Goal: Task Accomplishment & Management: Complete application form

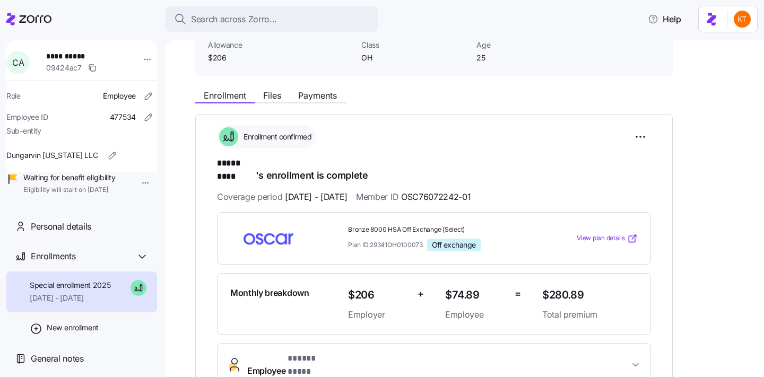
scroll to position [92, 0]
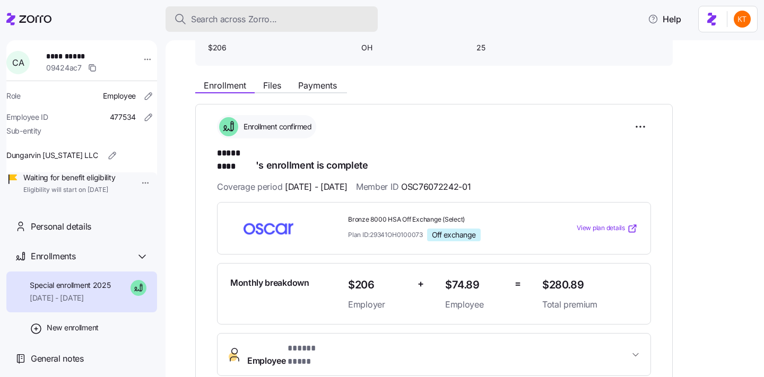
click at [205, 23] on span "Search across Zorro..." at bounding box center [234, 19] width 86 height 13
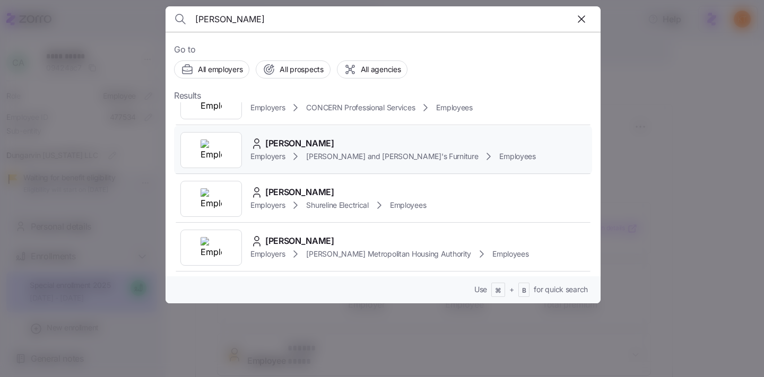
scroll to position [410, 0]
type input "cody"
click at [275, 113] on span "Employers" at bounding box center [267, 107] width 34 height 11
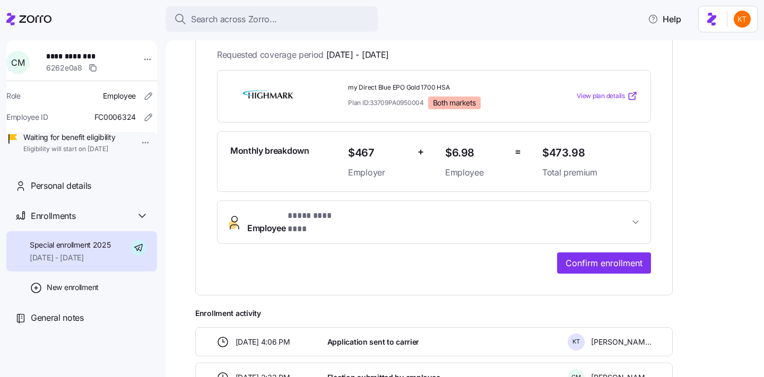
scroll to position [318, 0]
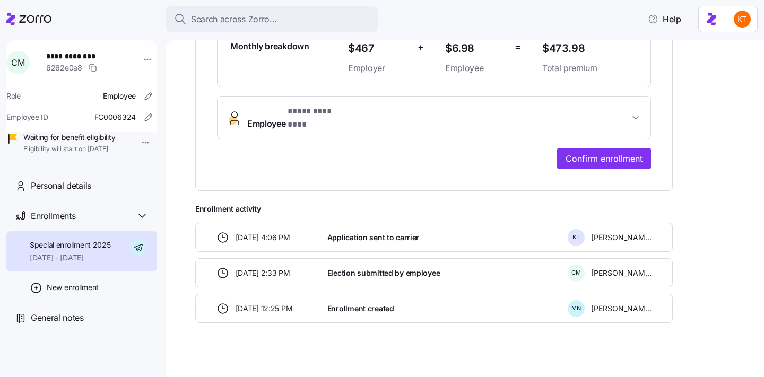
click at [303, 111] on span "* **** ******** *" at bounding box center [318, 111] width 62 height 13
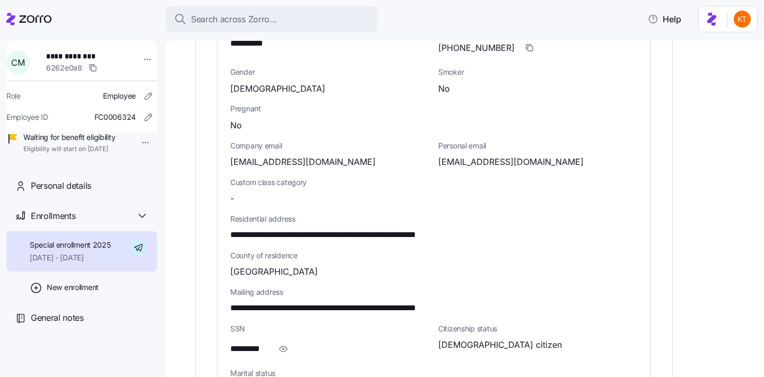
scroll to position [527, 0]
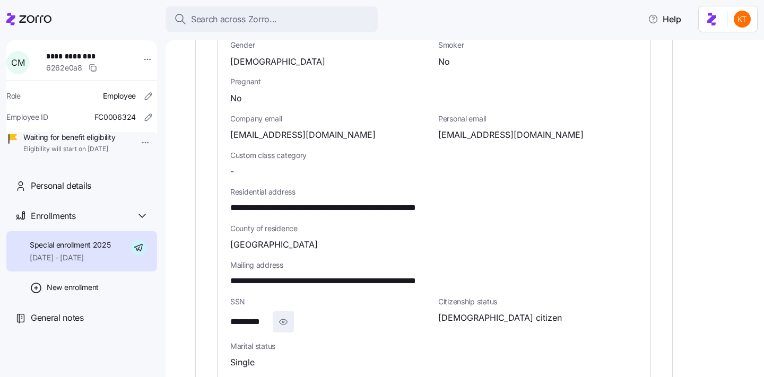
click at [283, 315] on icon "button" at bounding box center [283, 321] width 11 height 13
click at [262, 315] on span "**********" at bounding box center [257, 321] width 54 height 13
copy span "****"
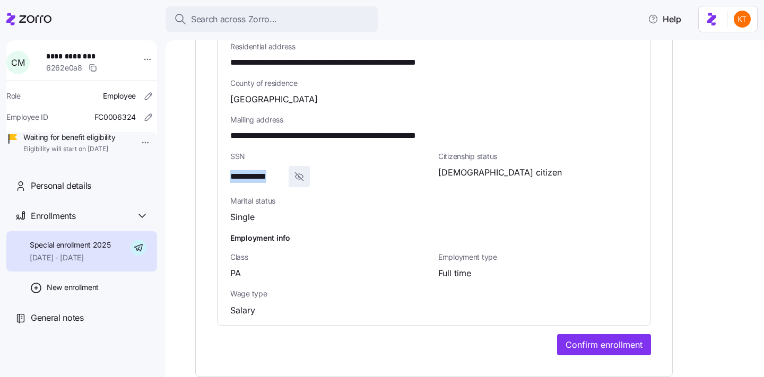
scroll to position [704, 0]
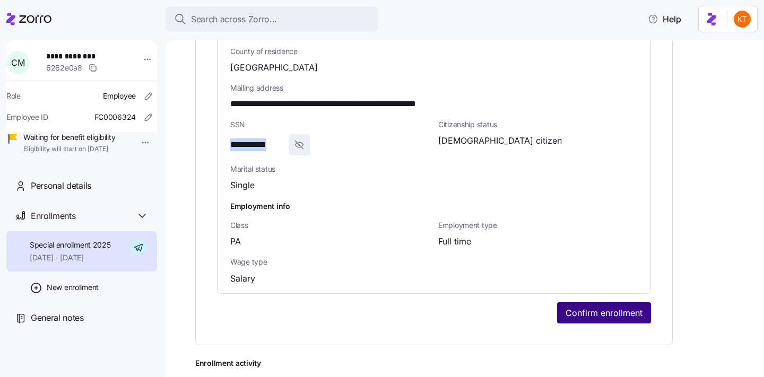
click at [595, 306] on span "Confirm enrollment" at bounding box center [603, 312] width 77 height 13
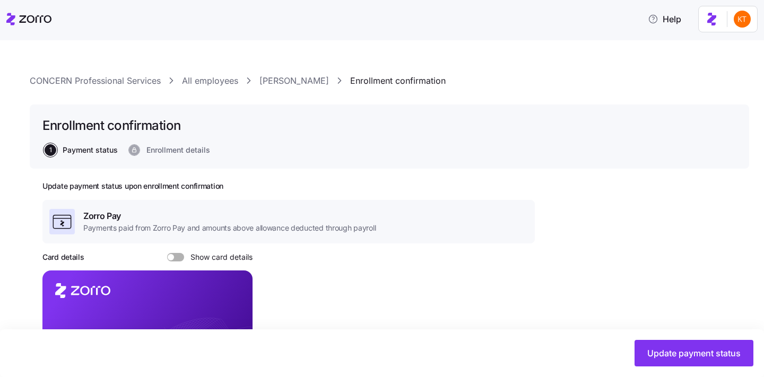
click at [287, 75] on link "Cody Milewski" at bounding box center [293, 80] width 69 height 13
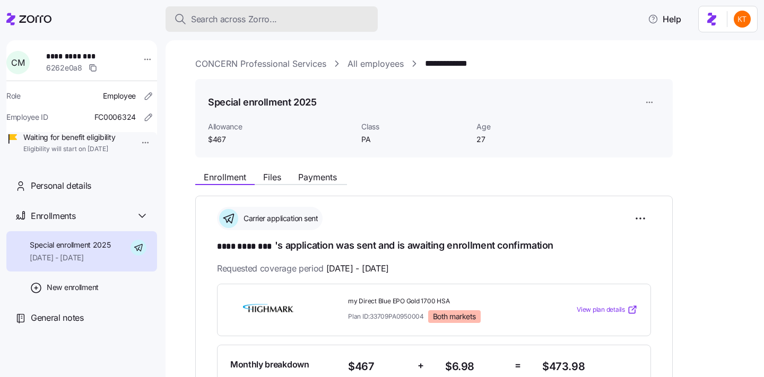
click at [232, 27] on button "Search across Zorro..." at bounding box center [271, 18] width 212 height 25
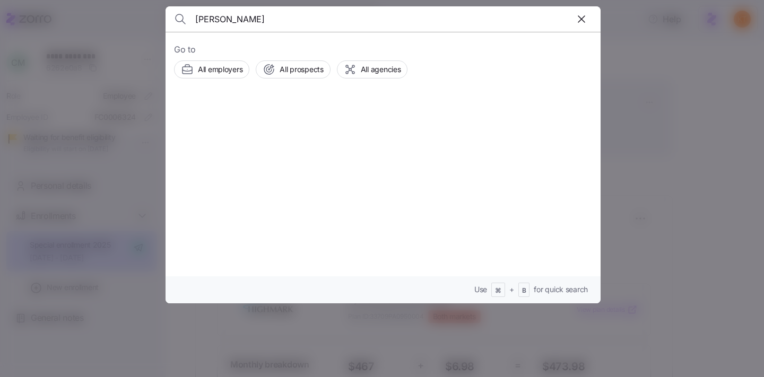
type input "yvonne bowman"
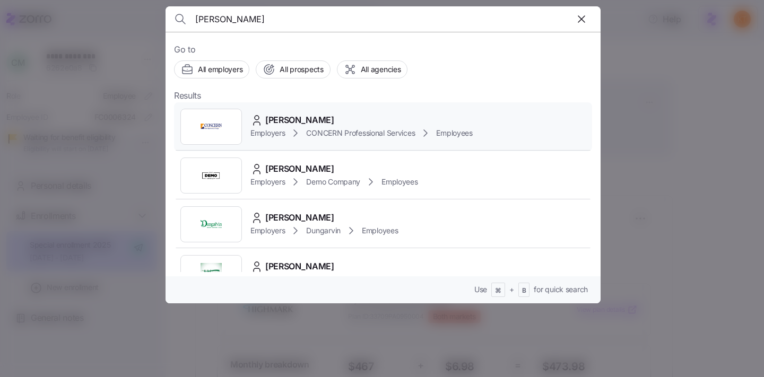
click at [335, 133] on span "CONCERN Professional Services" at bounding box center [360, 133] width 109 height 11
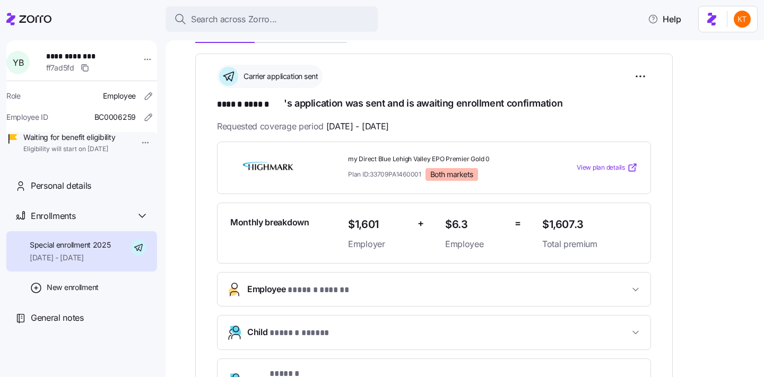
click at [378, 301] on button "Employee * ****** ****** *" at bounding box center [433, 289] width 433 height 33
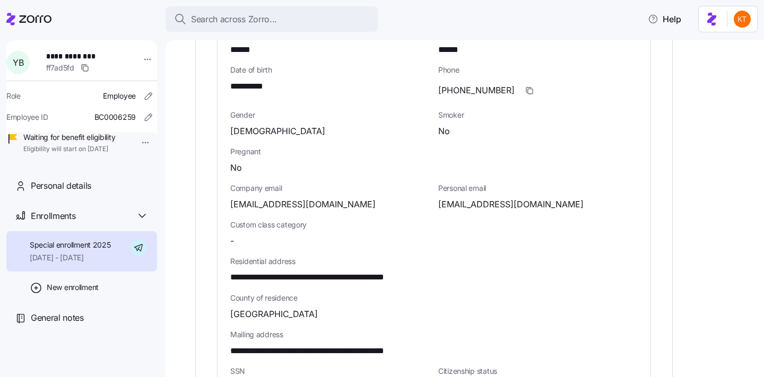
scroll to position [525, 0]
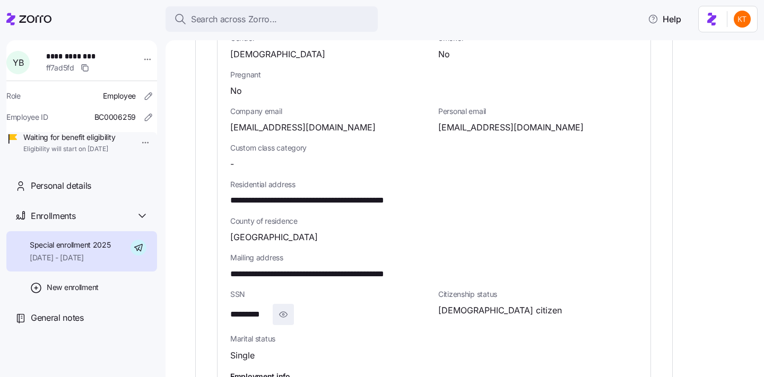
click at [287, 316] on icon "button" at bounding box center [283, 314] width 11 height 13
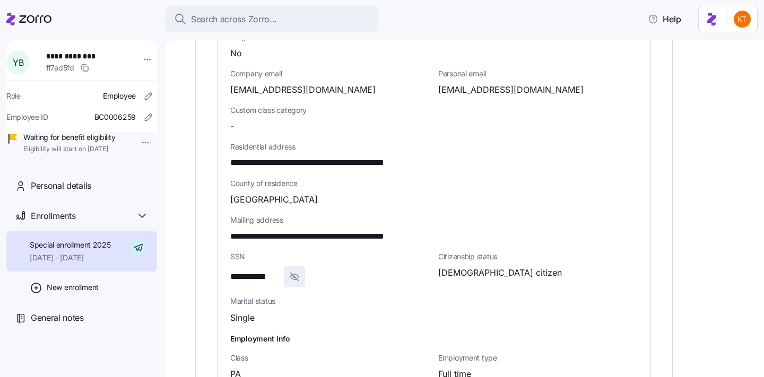
scroll to position [945, 0]
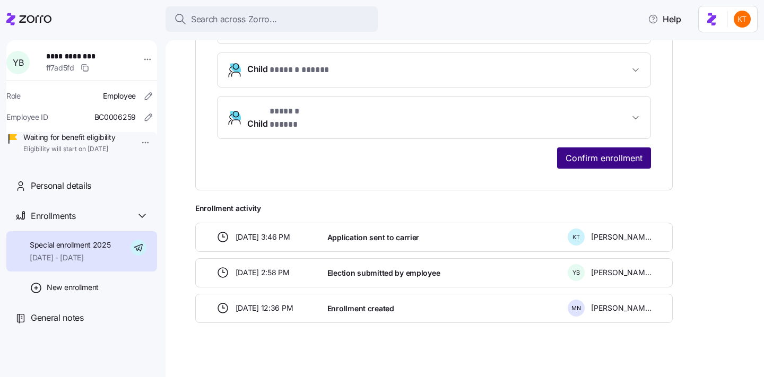
click at [635, 152] on span "Confirm enrollment" at bounding box center [603, 158] width 77 height 13
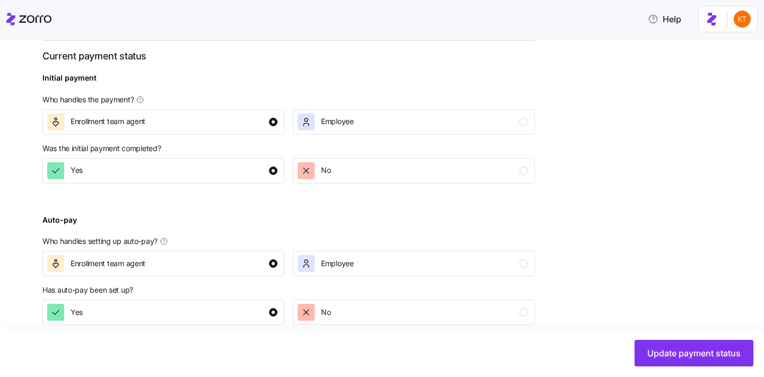
scroll to position [396, 0]
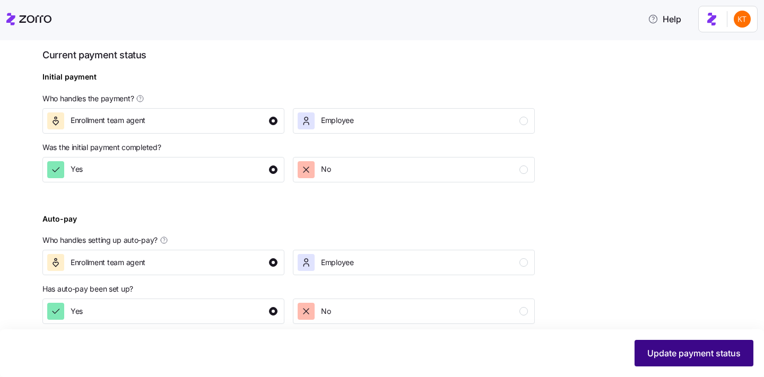
click at [663, 356] on span "Update payment status" at bounding box center [693, 353] width 93 height 13
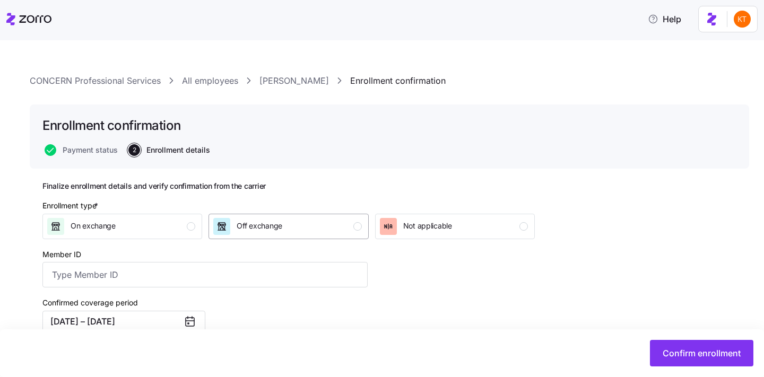
click at [273, 222] on span "Off exchange" at bounding box center [259, 226] width 46 height 11
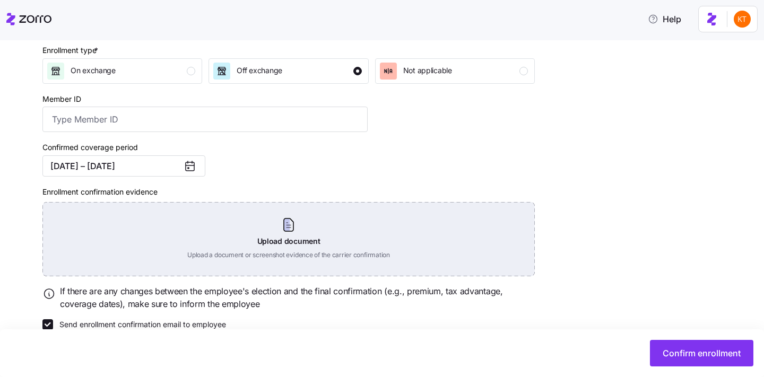
scroll to position [175, 0]
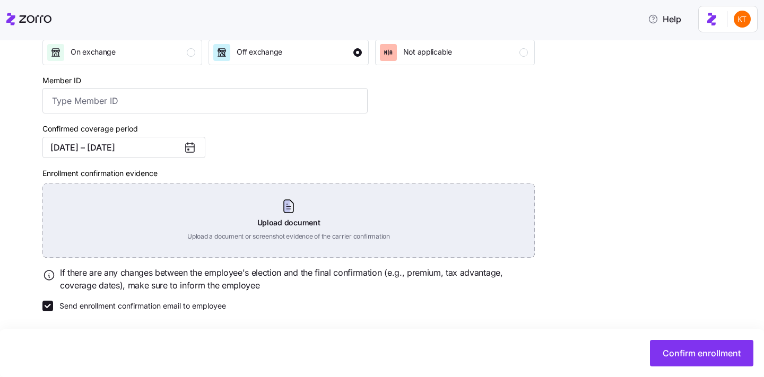
click at [286, 220] on div "Upload document Upload a document or screenshot evidence of the carrier confirm…" at bounding box center [288, 220] width 492 height 74
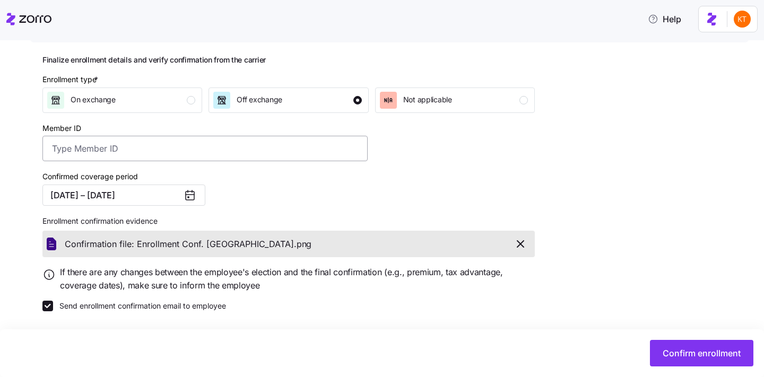
scroll to position [127, 0]
click at [685, 354] on span "Confirm enrollment" at bounding box center [701, 353] width 78 height 13
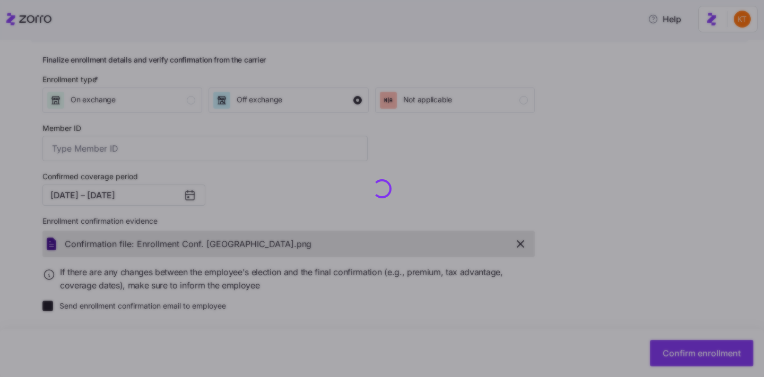
checkbox input "false"
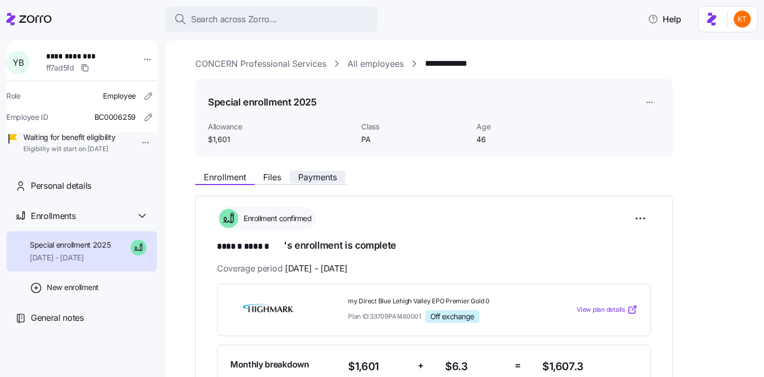
click at [325, 181] on span "Payments" at bounding box center [317, 177] width 39 height 8
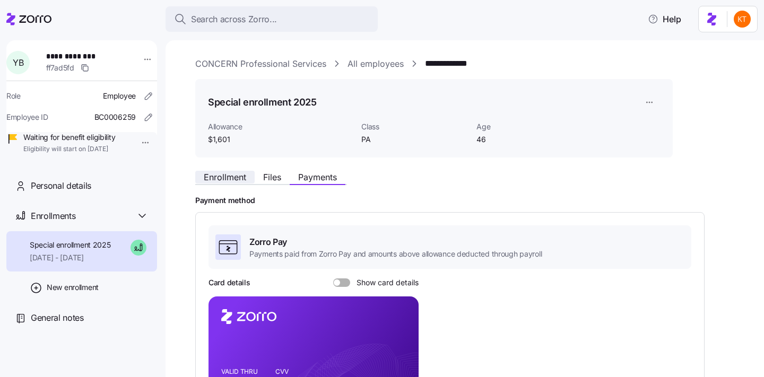
click at [234, 180] on span "Enrollment" at bounding box center [225, 177] width 42 height 8
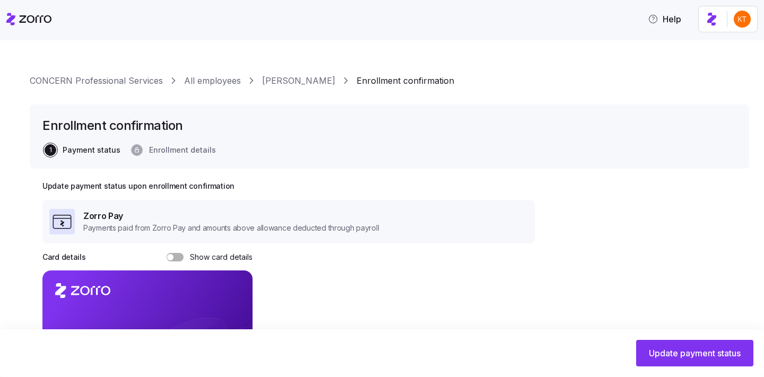
click at [267, 86] on link "Cody Milewski" at bounding box center [293, 80] width 69 height 13
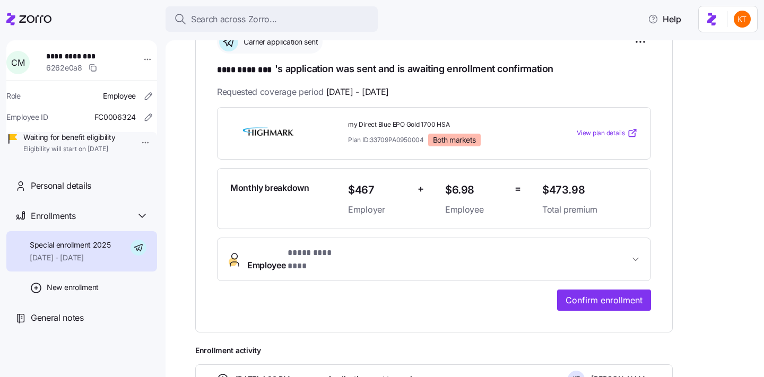
click at [325, 257] on span "* **** ******** *" at bounding box center [318, 253] width 62 height 13
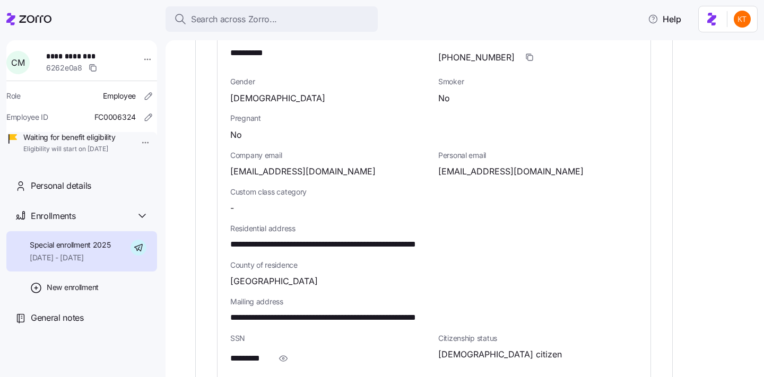
scroll to position [522, 0]
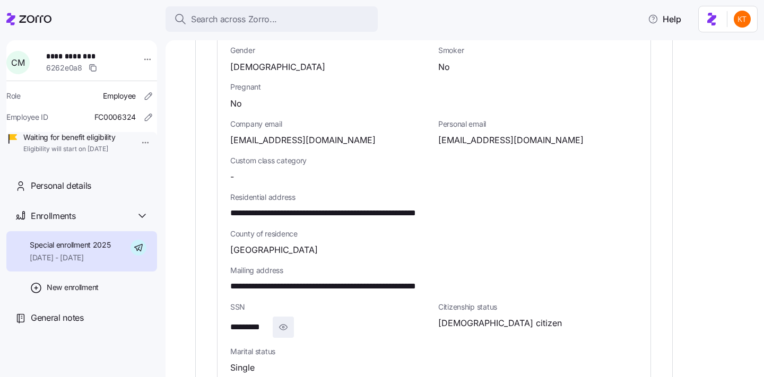
click at [292, 317] on span "button" at bounding box center [283, 327] width 20 height 20
click at [267, 321] on span "**********" at bounding box center [257, 327] width 54 height 13
copy span "****"
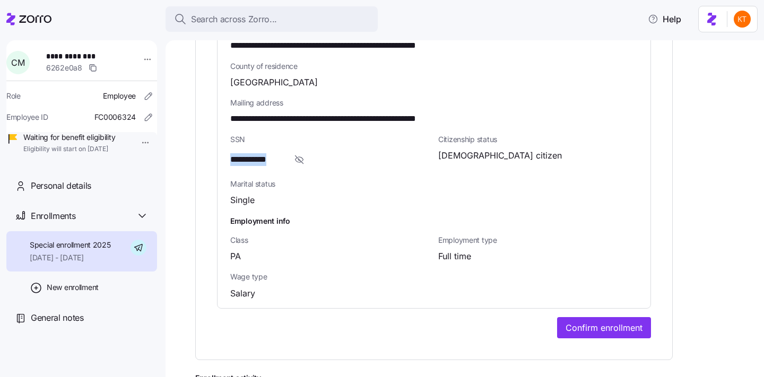
scroll to position [695, 0]
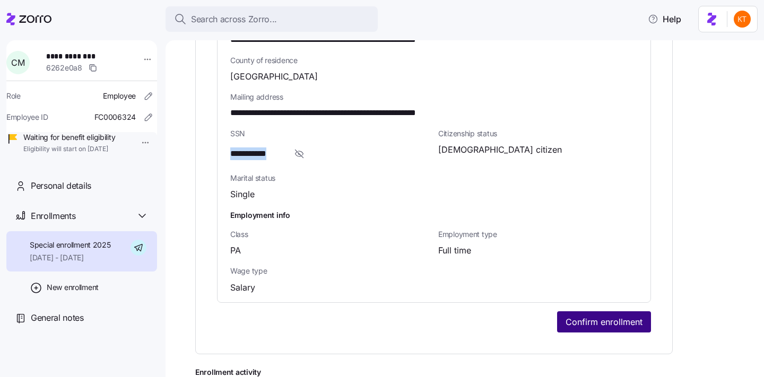
click at [604, 315] on span "Confirm enrollment" at bounding box center [603, 321] width 77 height 13
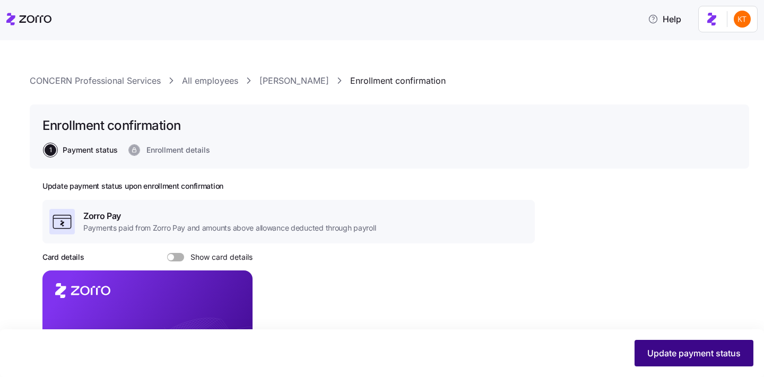
click at [656, 350] on span "Update payment status" at bounding box center [693, 353] width 93 height 13
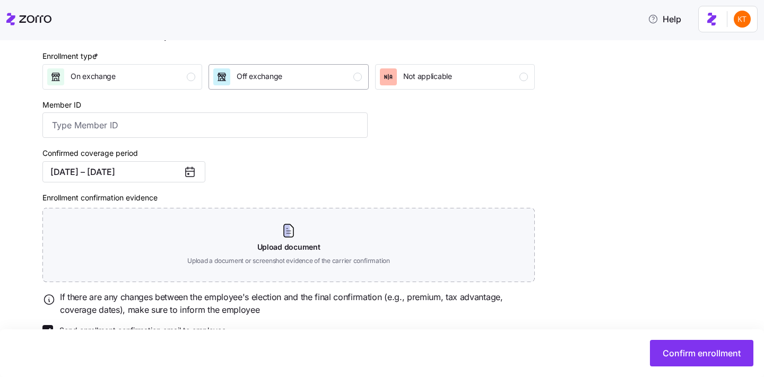
click at [326, 79] on div "Off exchange" at bounding box center [287, 76] width 148 height 17
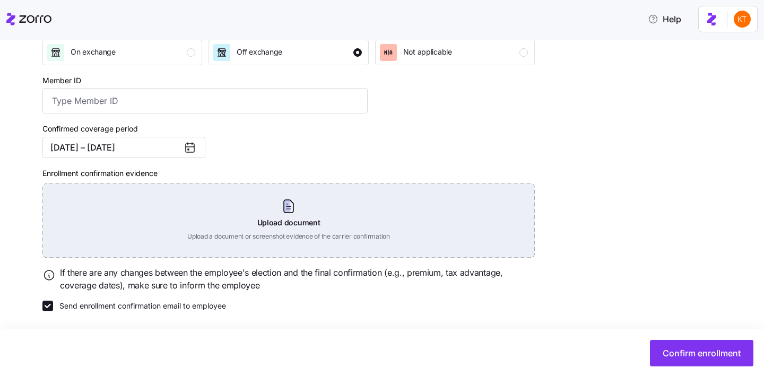
click at [283, 215] on div "Upload document Upload a document or screenshot evidence of the carrier confirm…" at bounding box center [288, 220] width 492 height 74
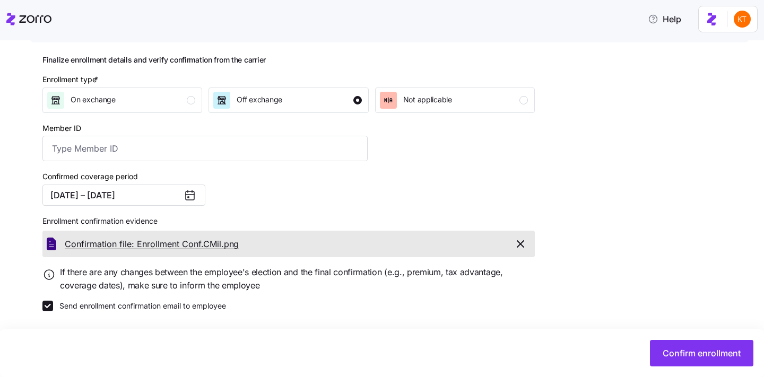
scroll to position [127, 0]
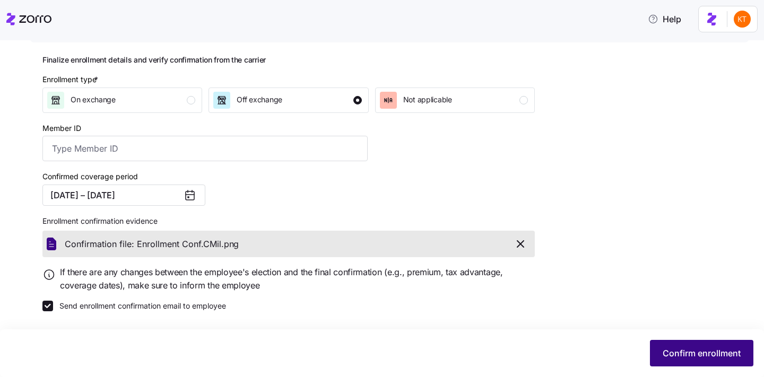
click at [681, 359] on span "Confirm enrollment" at bounding box center [701, 353] width 78 height 13
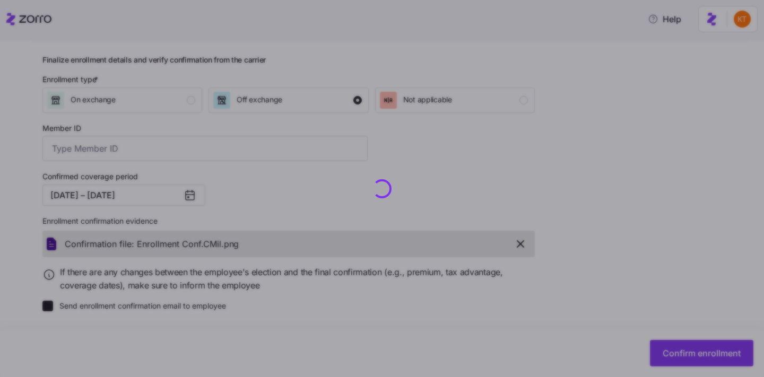
checkbox input "false"
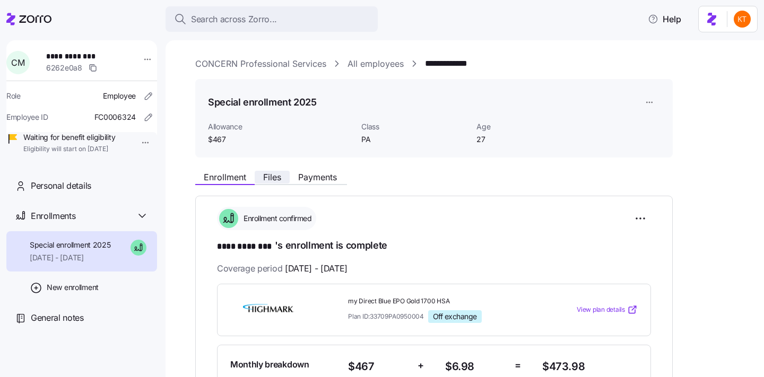
click at [275, 182] on button "Files" at bounding box center [272, 177] width 35 height 13
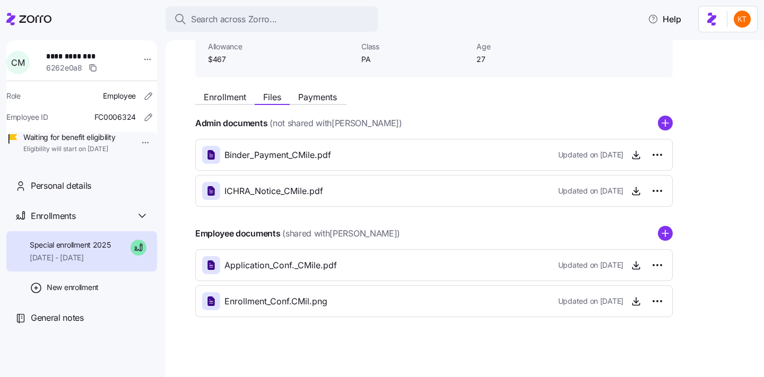
scroll to position [84, 0]
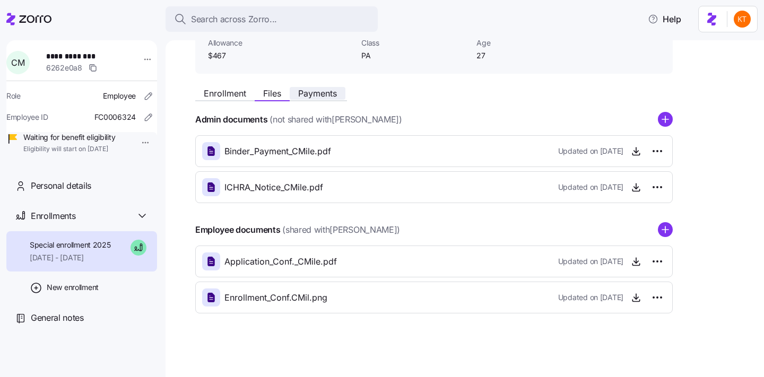
click at [334, 90] on span "Payments" at bounding box center [317, 93] width 39 height 8
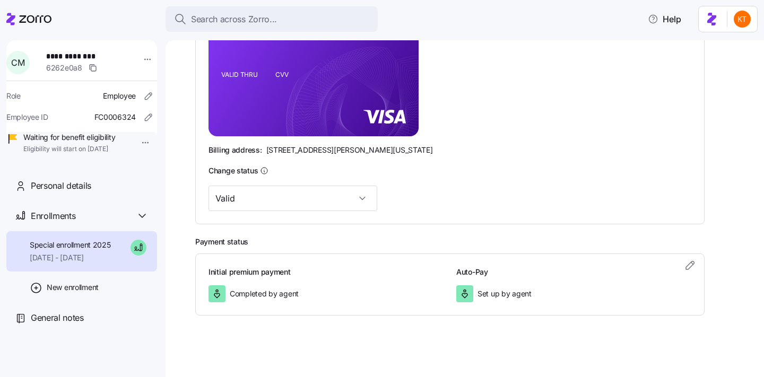
scroll to position [299, 0]
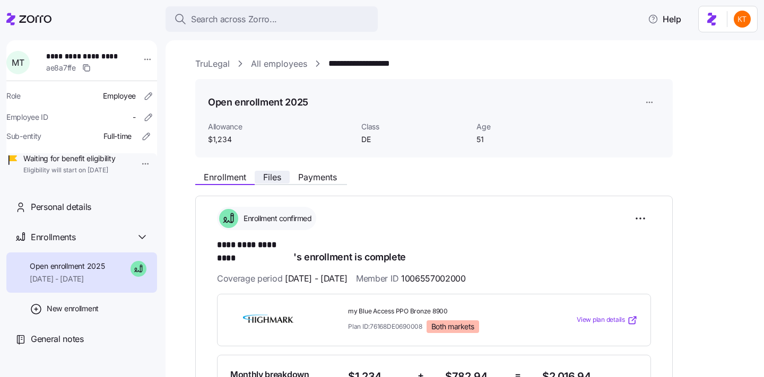
click at [276, 176] on span "Files" at bounding box center [272, 177] width 18 height 8
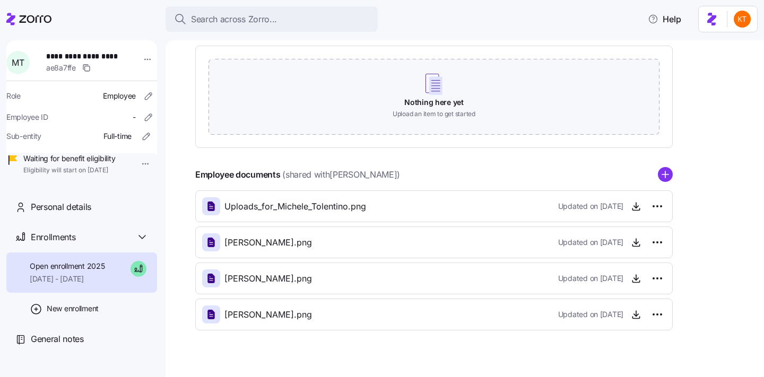
scroll to position [174, 0]
click at [639, 236] on span "button" at bounding box center [636, 242] width 16 height 16
click at [632, 244] on icon "button" at bounding box center [635, 245] width 7 height 2
click at [640, 318] on icon "button" at bounding box center [635, 314] width 11 height 11
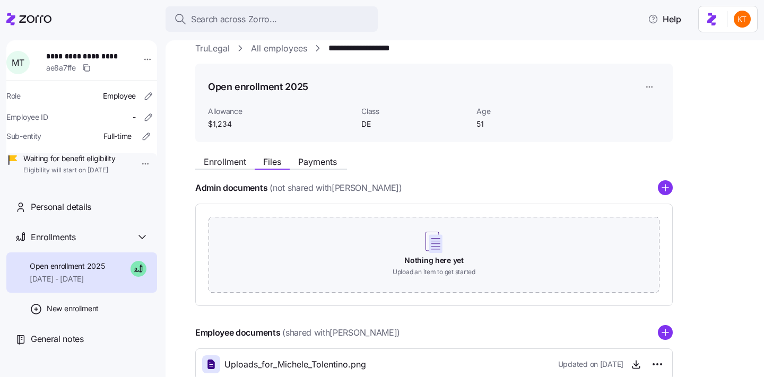
scroll to position [0, 0]
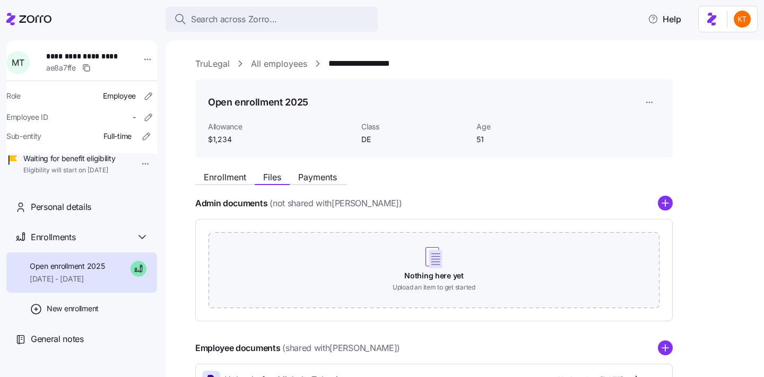
click at [74, 53] on span "**********" at bounding box center [83, 56] width 74 height 11
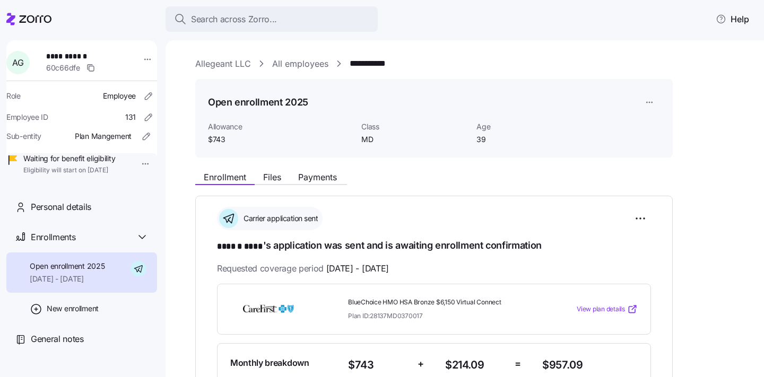
click at [76, 59] on span "**********" at bounding box center [83, 56] width 74 height 11
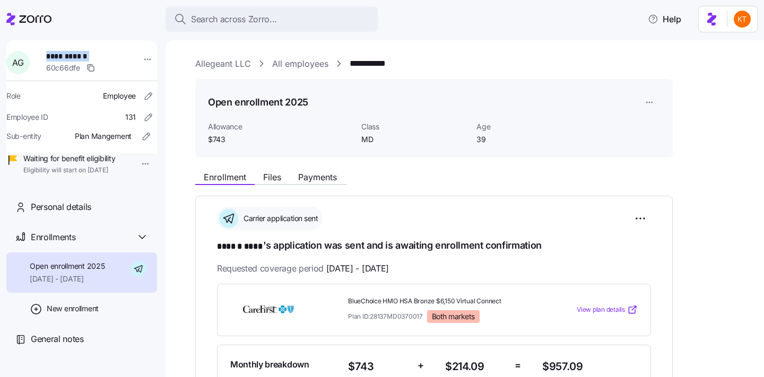
copy span "**********"
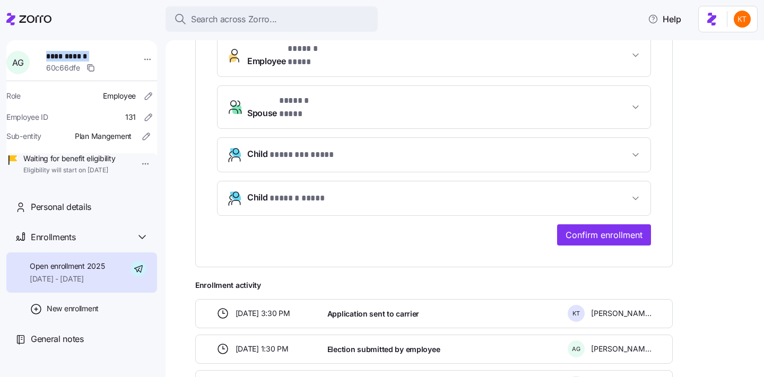
scroll to position [381, 0]
click at [588, 228] on span "Confirm enrollment" at bounding box center [603, 234] width 77 height 13
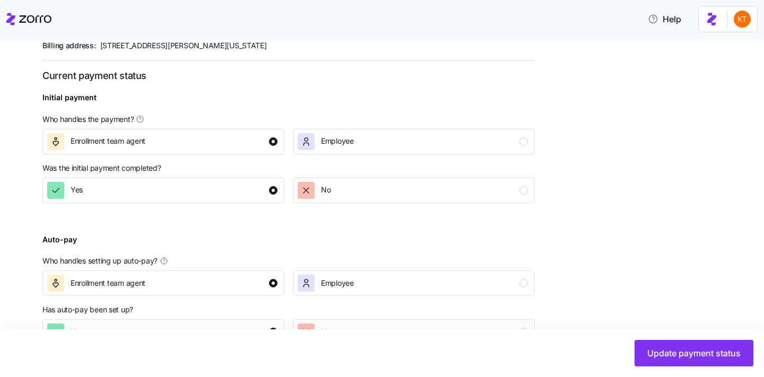
scroll to position [409, 0]
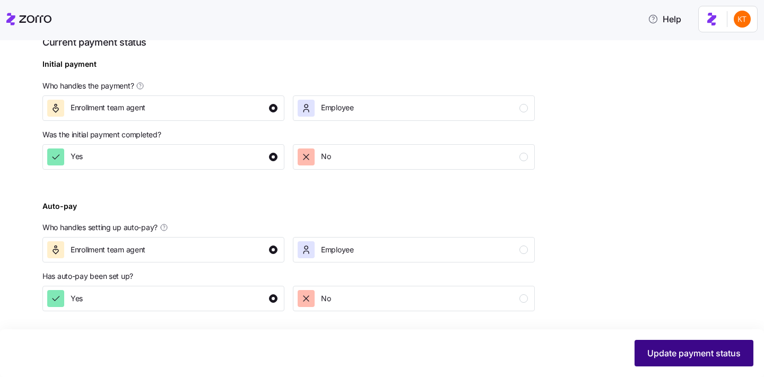
click at [674, 362] on button "Update payment status" at bounding box center [693, 353] width 119 height 27
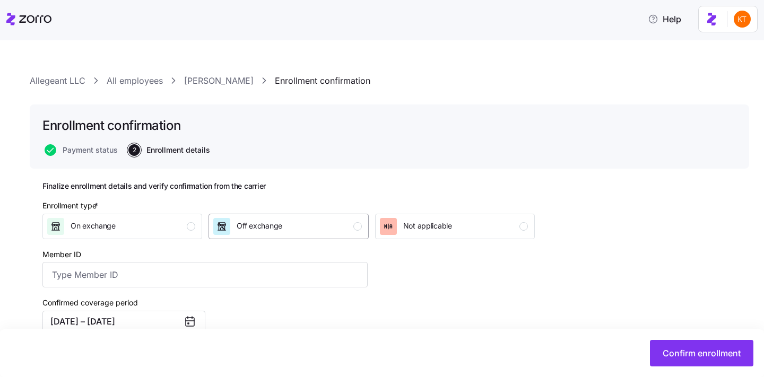
click at [346, 231] on div "Off exchange" at bounding box center [287, 226] width 148 height 17
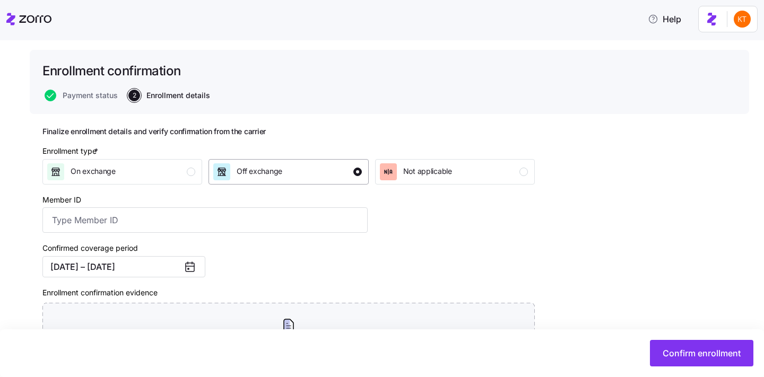
scroll to position [175, 0]
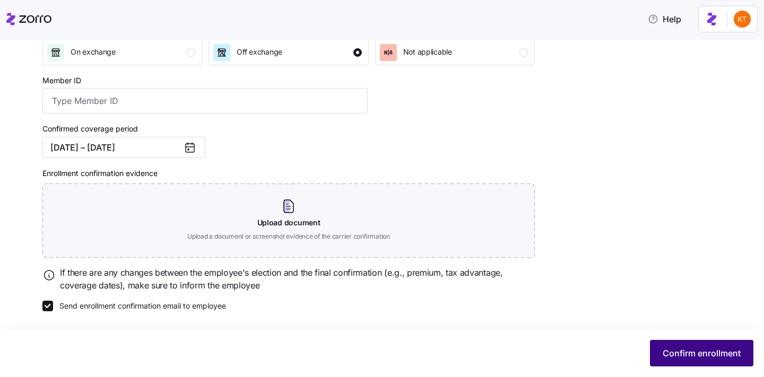
click at [669, 362] on button "Confirm enrollment" at bounding box center [701, 353] width 103 height 27
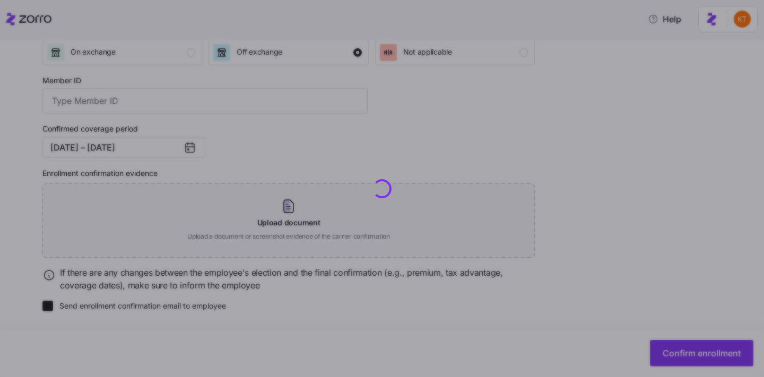
checkbox input "false"
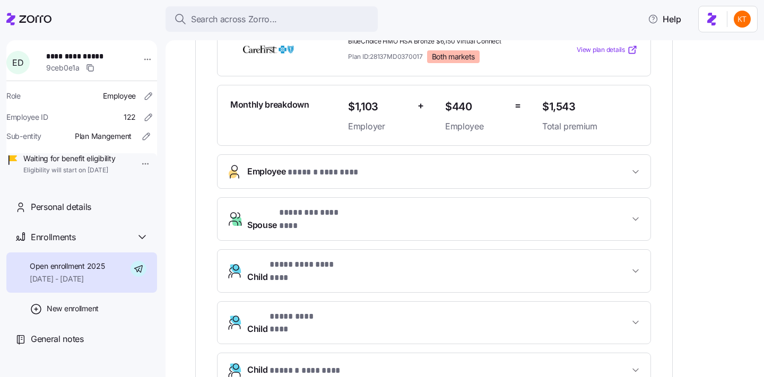
scroll to position [284, 0]
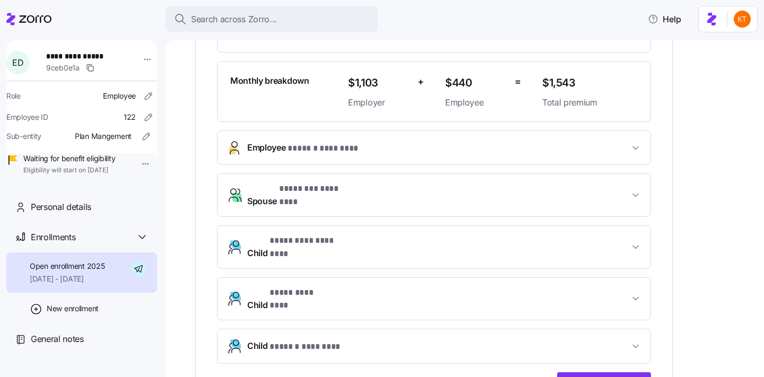
click at [82, 51] on span "**********" at bounding box center [83, 56] width 74 height 11
copy span "**********"
click at [598, 372] on button "Confirm enrollment" at bounding box center [604, 382] width 94 height 21
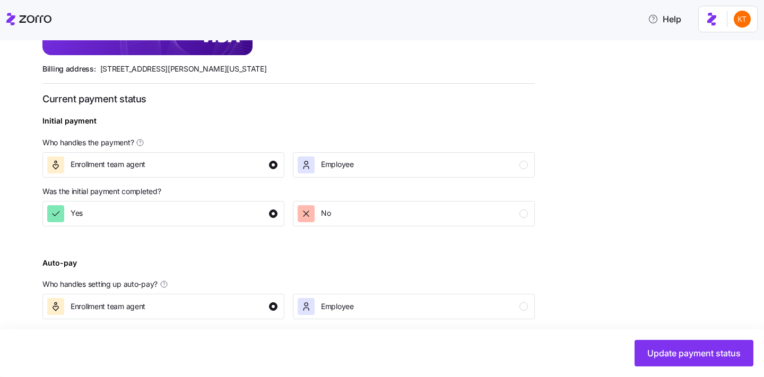
scroll to position [409, 0]
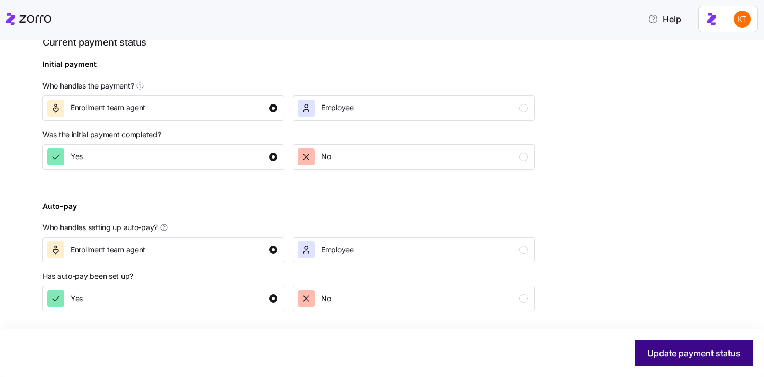
click at [704, 356] on span "Update payment status" at bounding box center [693, 353] width 93 height 13
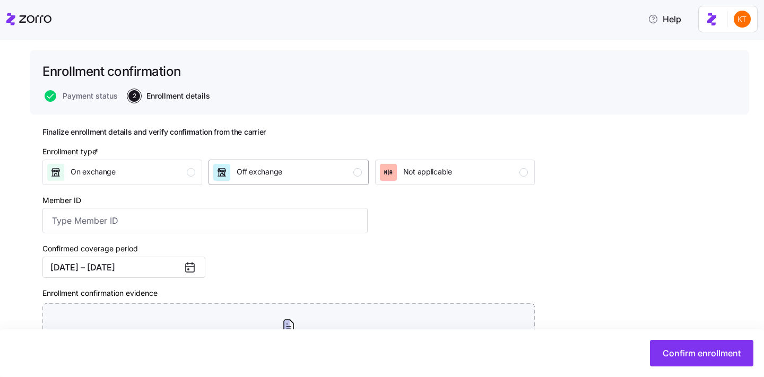
click at [299, 163] on button "Off exchange" at bounding box center [288, 172] width 160 height 25
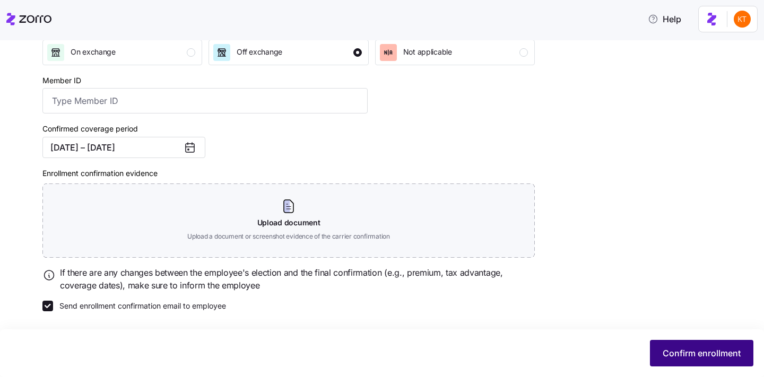
click at [682, 356] on span "Confirm enrollment" at bounding box center [701, 353] width 78 height 13
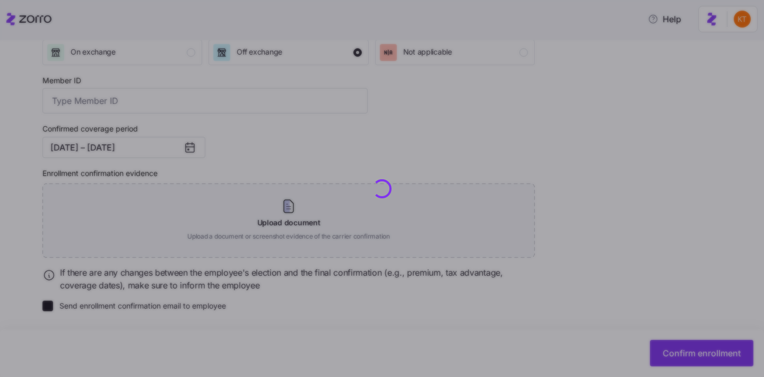
checkbox input "false"
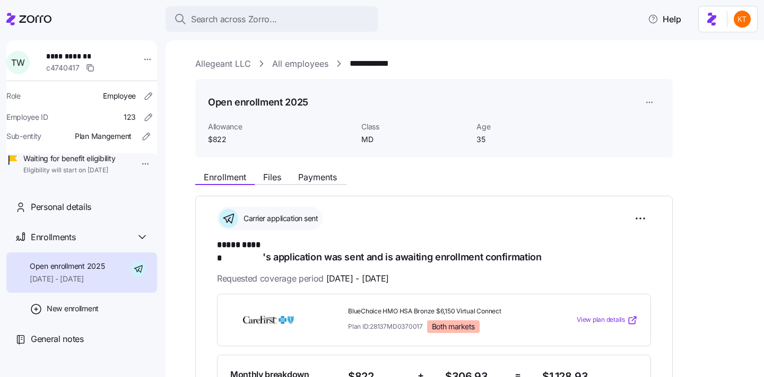
click at [66, 58] on span "**********" at bounding box center [83, 56] width 74 height 11
copy span "**********"
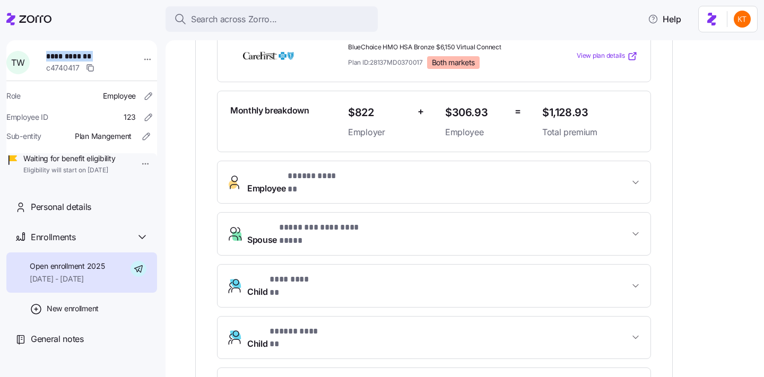
scroll to position [299, 0]
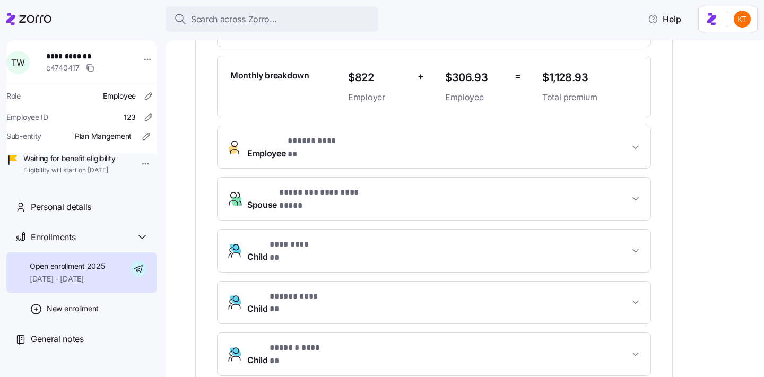
click at [581, 361] on div "**********" at bounding box center [433, 162] width 477 height 530
click at [580, 357] on div "**********" at bounding box center [433, 162] width 477 height 530
click at [574, 353] on div "**********" at bounding box center [433, 162] width 477 height 530
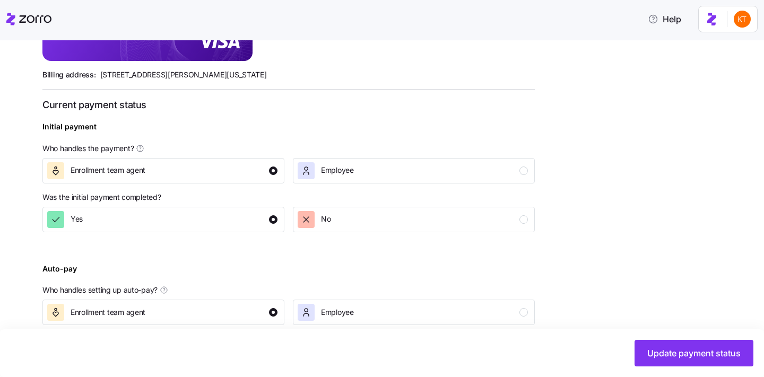
scroll to position [409, 0]
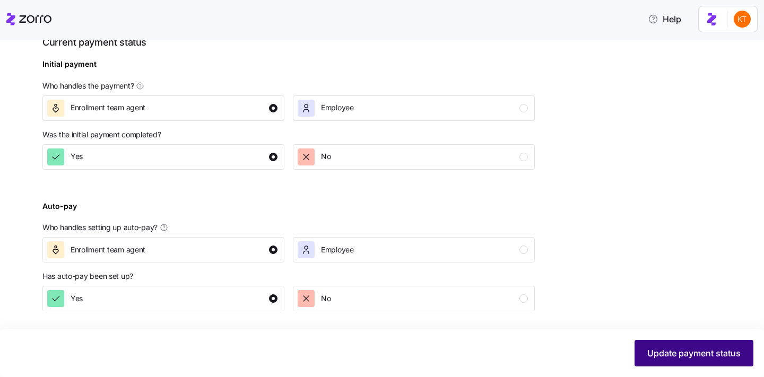
click at [654, 348] on span "Update payment status" at bounding box center [693, 353] width 93 height 13
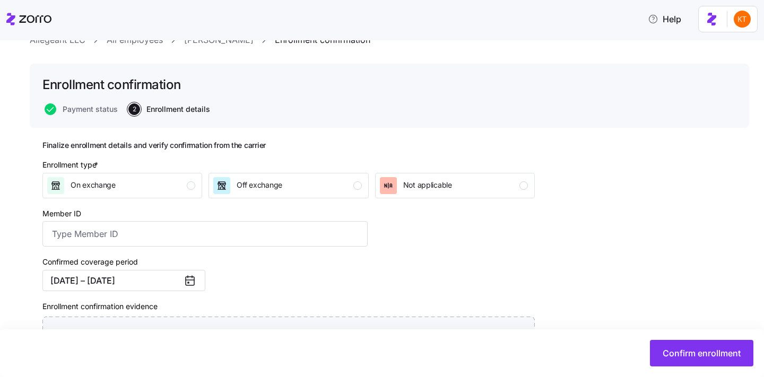
scroll to position [44, 0]
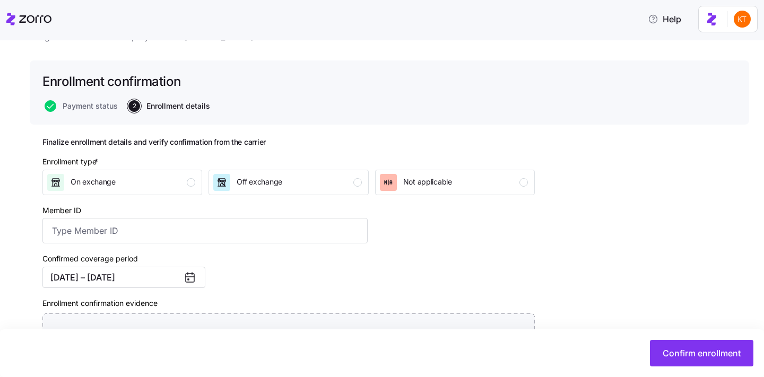
click at [347, 197] on div "Enrollment type * On exchange Off exchange Not applicable" at bounding box center [288, 176] width 501 height 48
click at [339, 188] on div "Off exchange" at bounding box center [287, 182] width 148 height 17
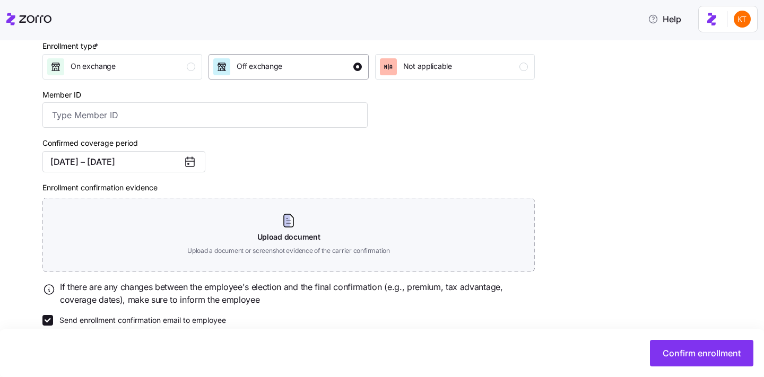
scroll to position [175, 0]
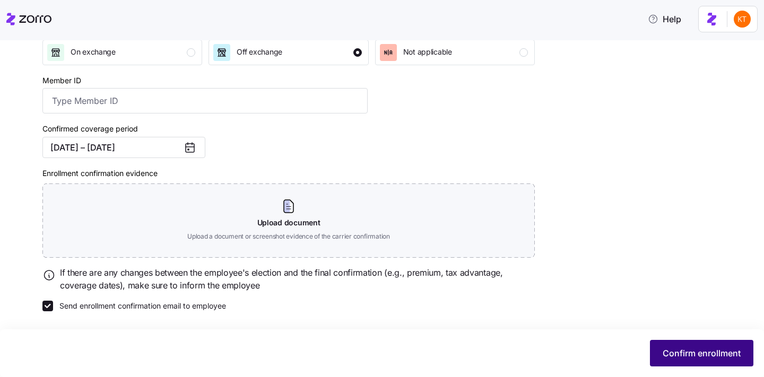
click at [664, 358] on span "Confirm enrollment" at bounding box center [701, 353] width 78 height 13
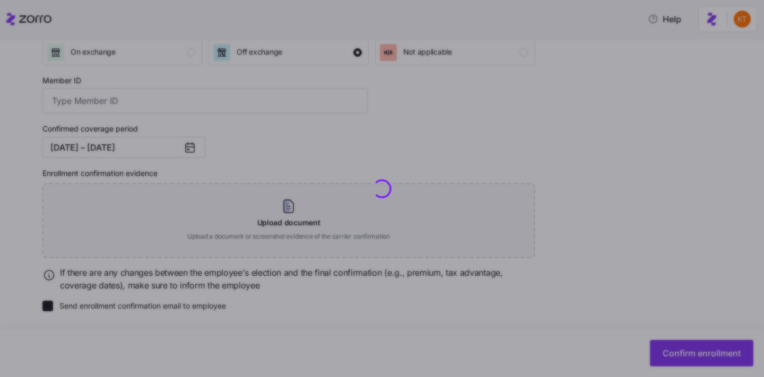
checkbox input "false"
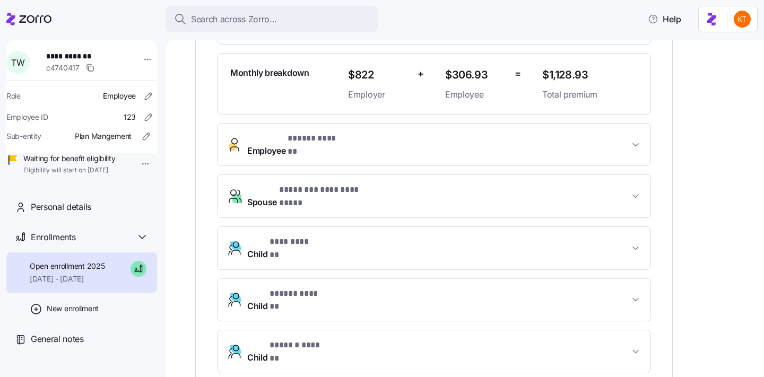
scroll to position [302, 0]
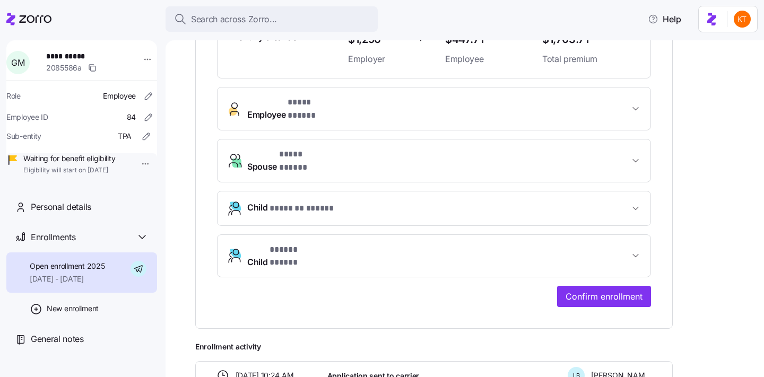
scroll to position [346, 0]
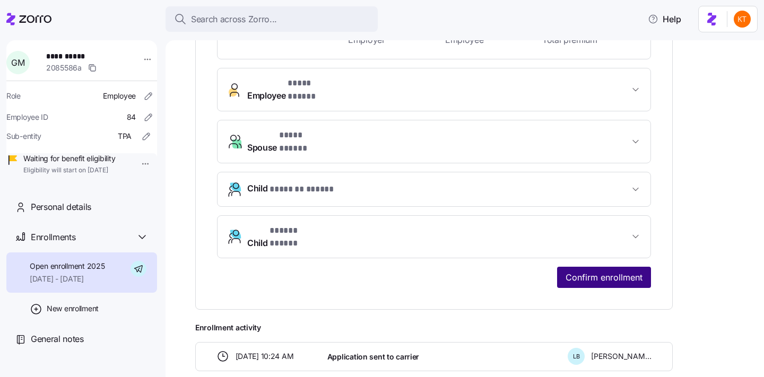
click at [619, 271] on span "Confirm enrollment" at bounding box center [603, 277] width 77 height 13
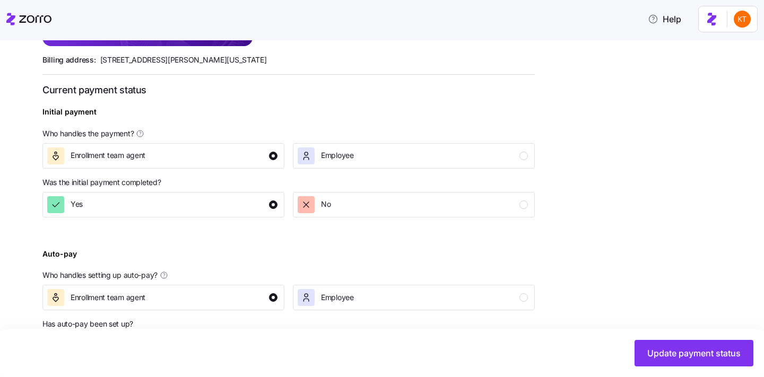
scroll to position [409, 0]
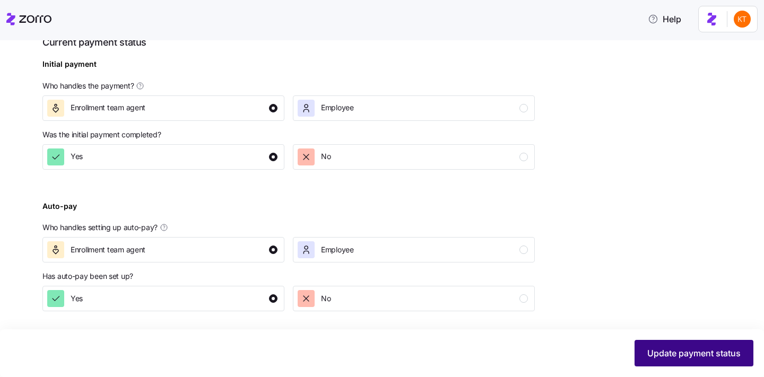
click at [690, 358] on span "Update payment status" at bounding box center [693, 353] width 93 height 13
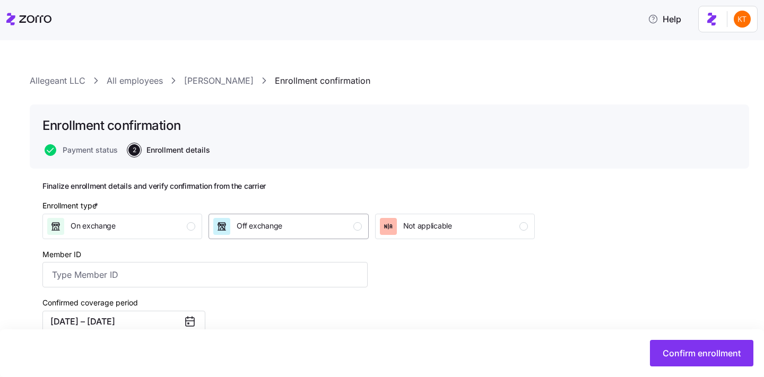
click at [267, 217] on button "Off exchange" at bounding box center [288, 226] width 160 height 25
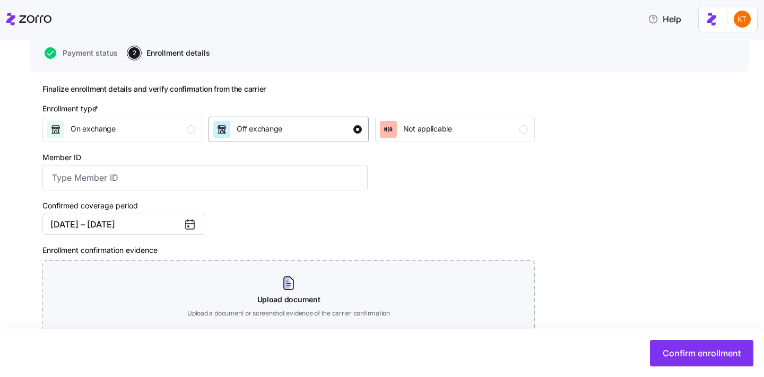
scroll to position [175, 0]
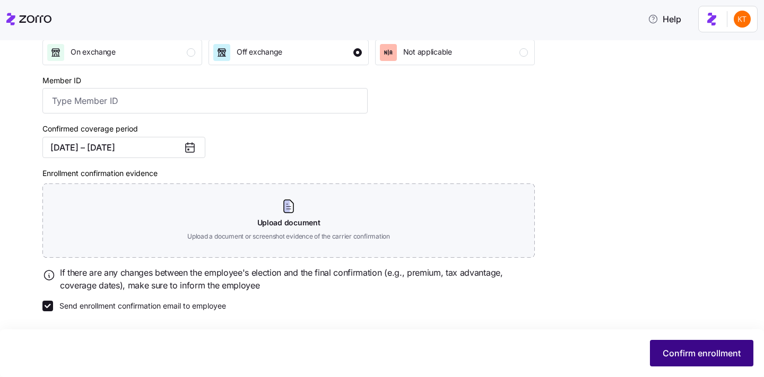
click at [685, 349] on span "Confirm enrollment" at bounding box center [701, 353] width 78 height 13
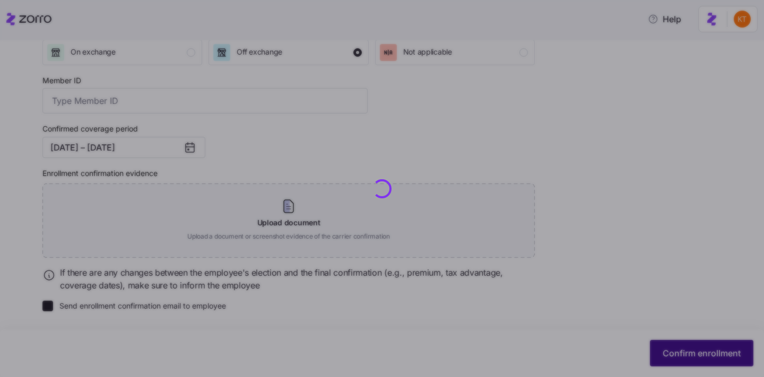
checkbox input "false"
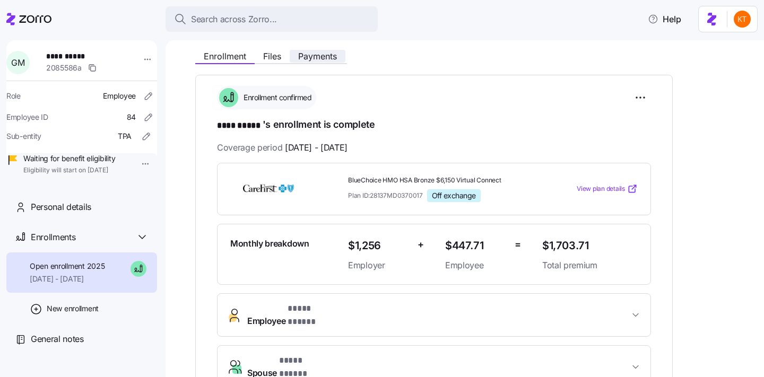
scroll to position [121, 0]
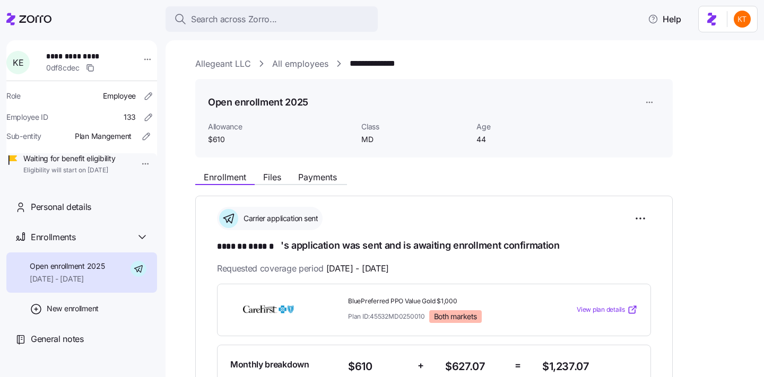
click at [85, 56] on span "**********" at bounding box center [83, 56] width 74 height 11
click at [89, 56] on span "**********" at bounding box center [83, 56] width 74 height 11
click at [82, 58] on span "**********" at bounding box center [83, 56] width 74 height 11
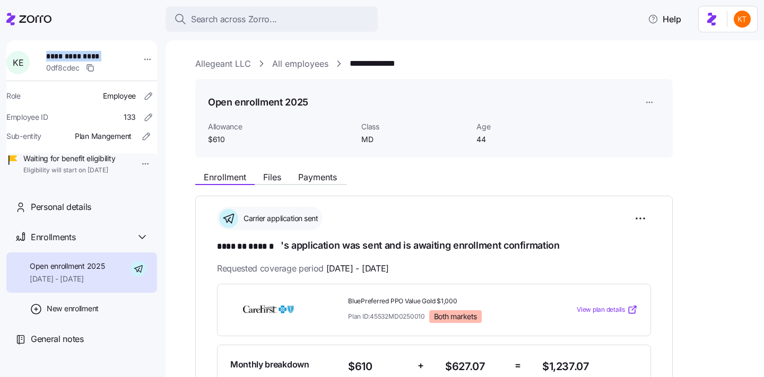
click at [82, 58] on span "**********" at bounding box center [83, 56] width 74 height 11
copy span "**********"
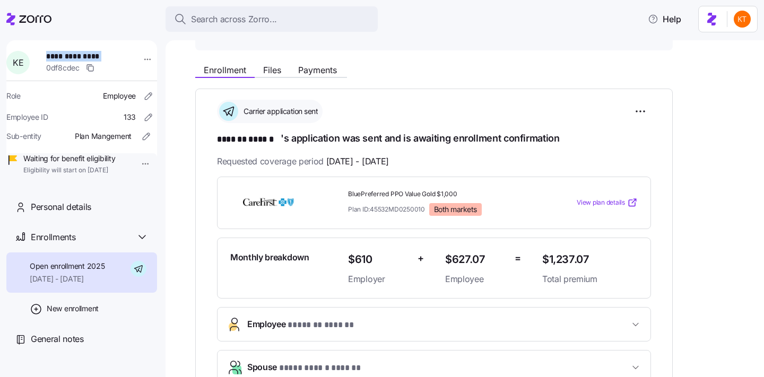
scroll to position [168, 0]
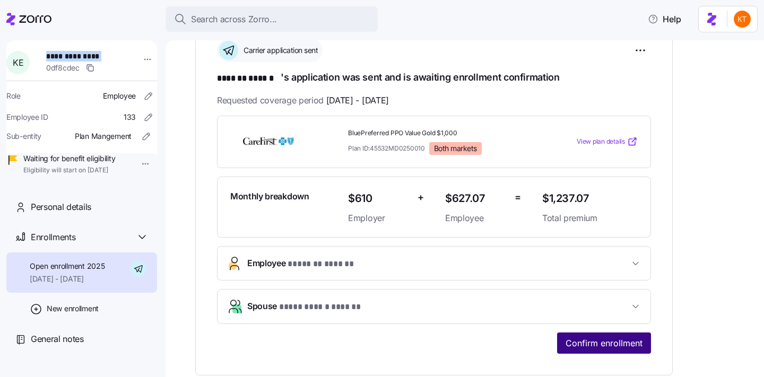
click at [591, 346] on span "Confirm enrollment" at bounding box center [603, 343] width 77 height 13
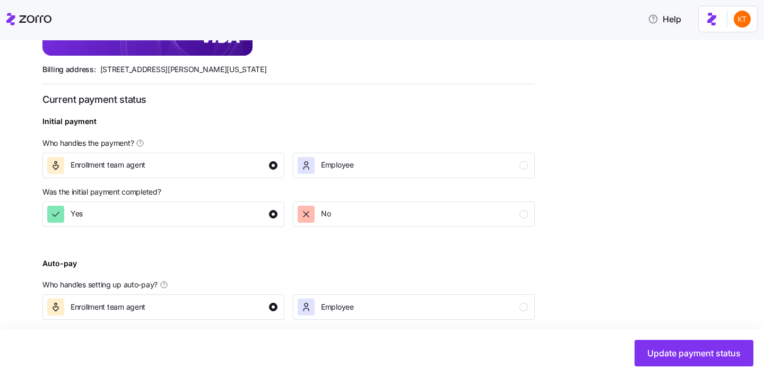
scroll to position [409, 0]
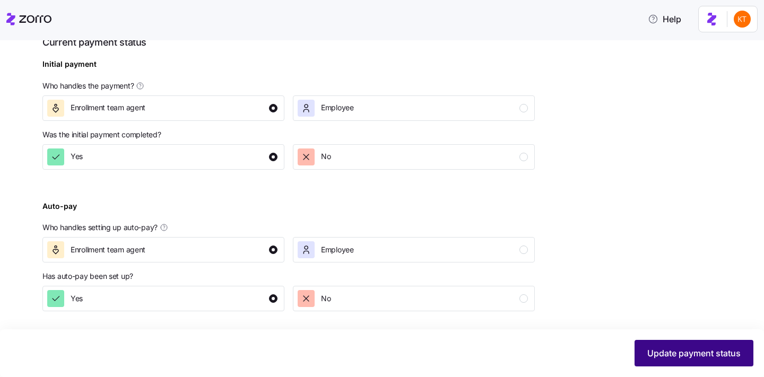
click at [662, 355] on span "Update payment status" at bounding box center [693, 353] width 93 height 13
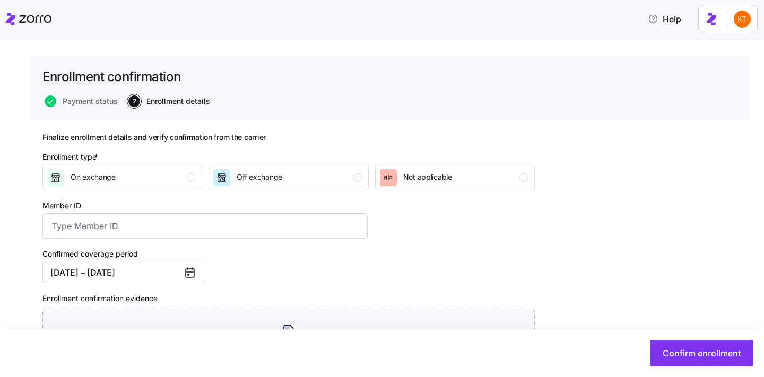
scroll to position [56, 0]
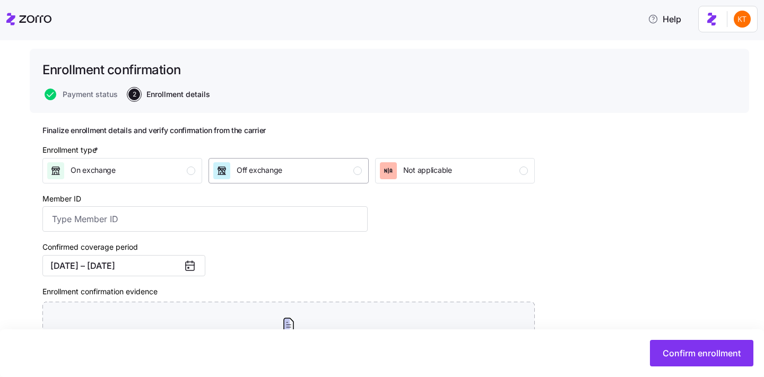
click at [347, 178] on div "Off exchange" at bounding box center [287, 170] width 148 height 17
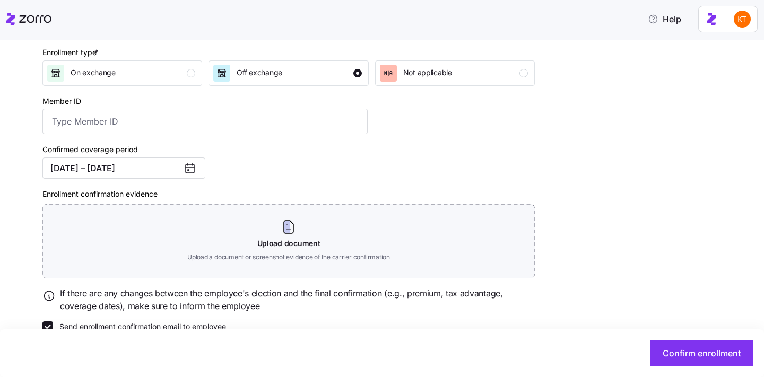
scroll to position [175, 0]
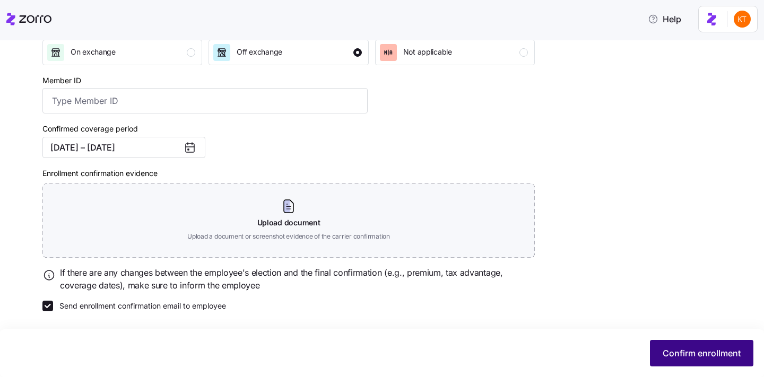
click at [690, 357] on span "Confirm enrollment" at bounding box center [701, 353] width 78 height 13
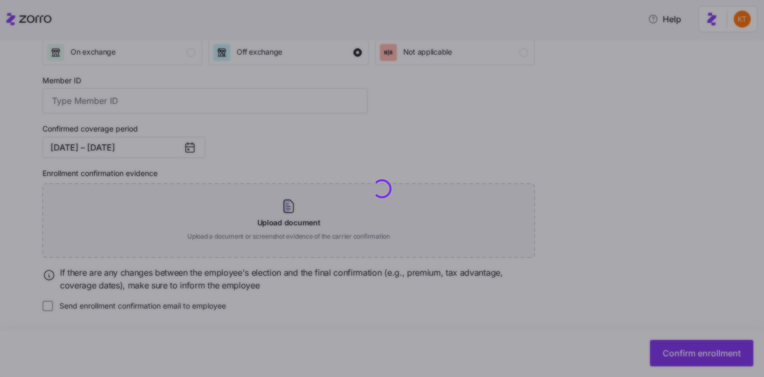
checkbox input "false"
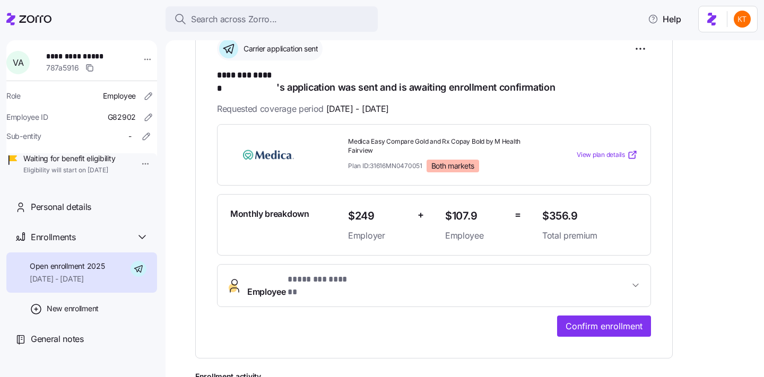
scroll to position [157, 0]
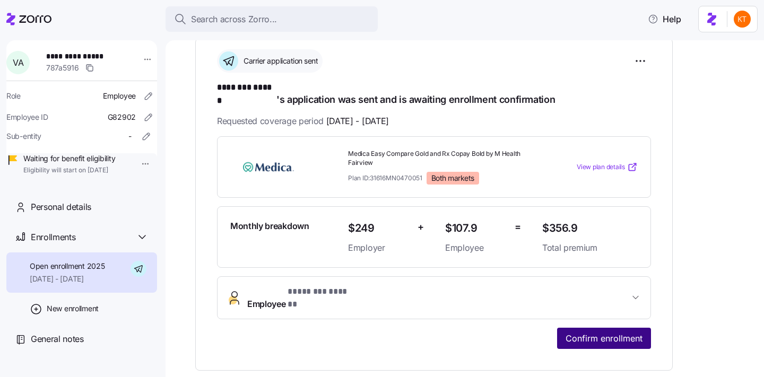
click at [589, 332] on span "Confirm enrollment" at bounding box center [603, 338] width 77 height 13
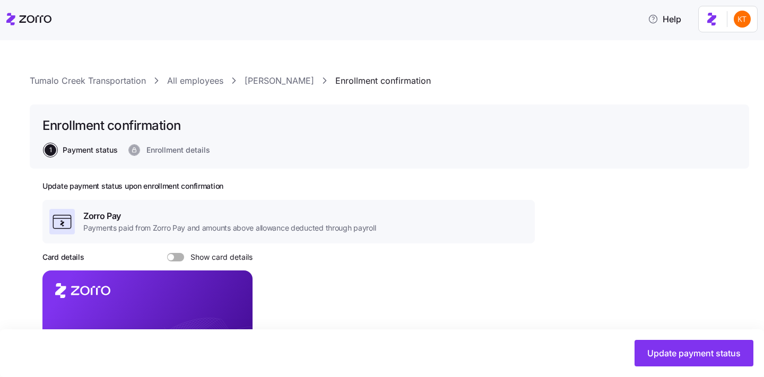
click at [206, 83] on link "All employees" at bounding box center [195, 80] width 56 height 13
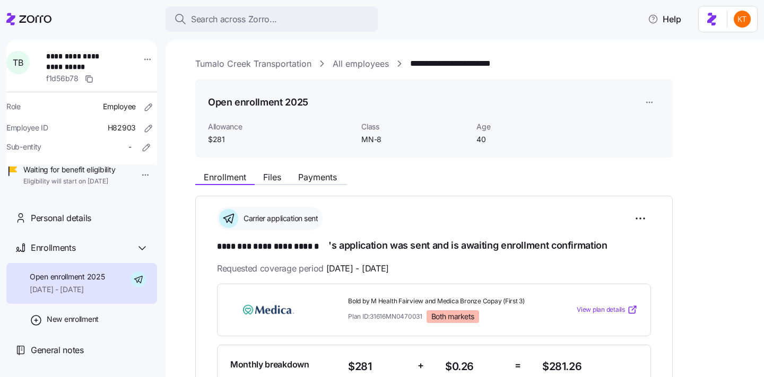
click at [94, 55] on span "**********" at bounding box center [81, 62] width 70 height 22
copy span "**********"
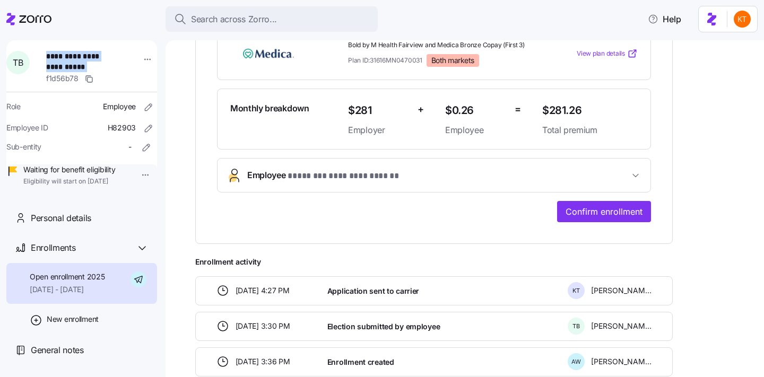
scroll to position [317, 0]
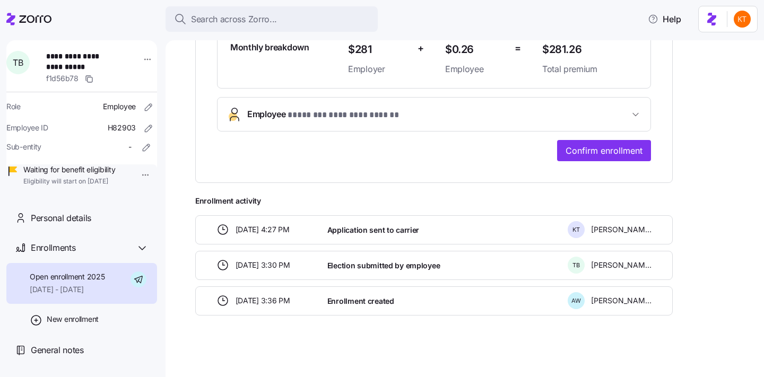
click at [575, 166] on div "**********" at bounding box center [433, 31] width 477 height 304
click at [572, 156] on button "Confirm enrollment" at bounding box center [604, 150] width 94 height 21
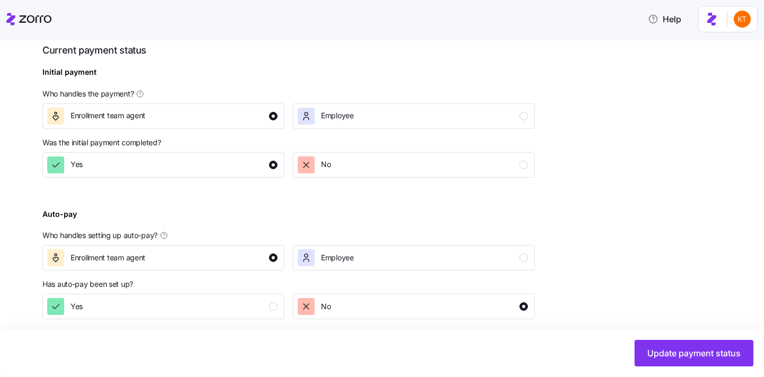
scroll to position [409, 0]
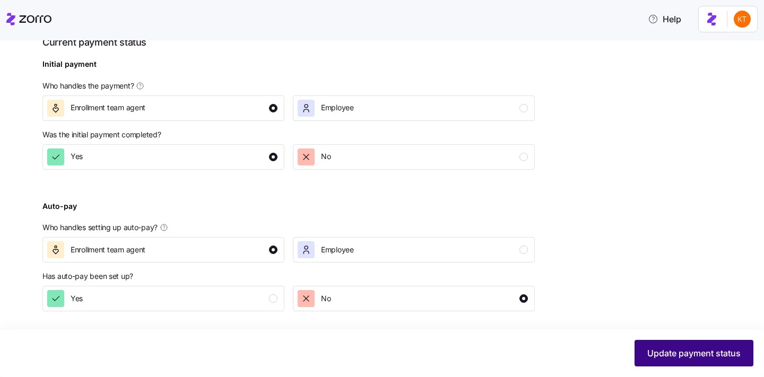
click at [669, 355] on span "Update payment status" at bounding box center [693, 353] width 93 height 13
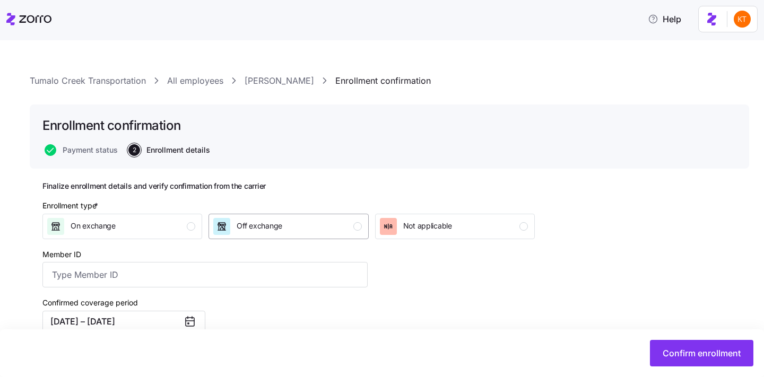
click at [354, 220] on div "Off exchange" at bounding box center [287, 226] width 148 height 17
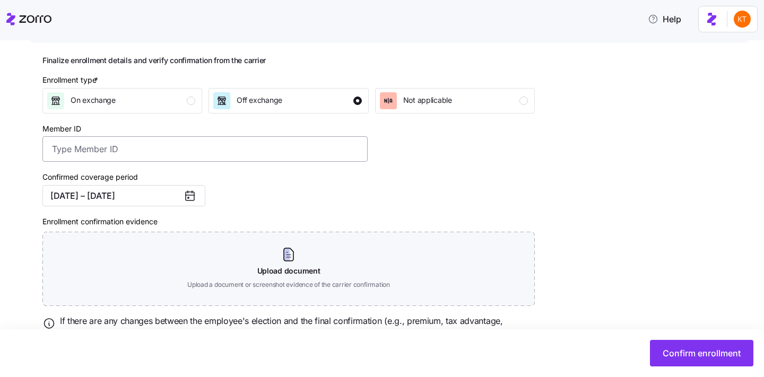
scroll to position [165, 0]
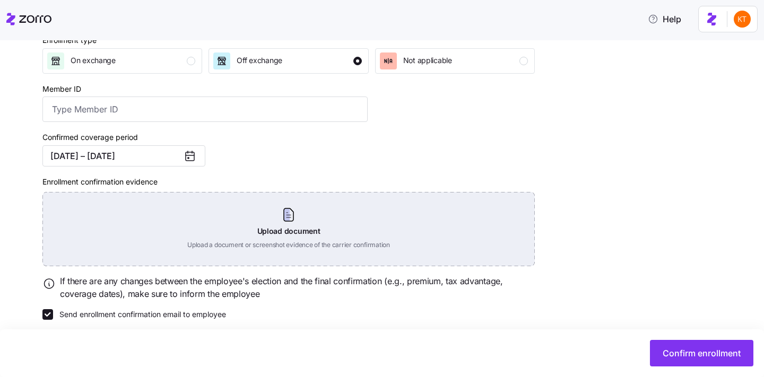
click at [306, 235] on div "Upload document Upload a document or screenshot evidence of the carrier confirm…" at bounding box center [288, 229] width 492 height 74
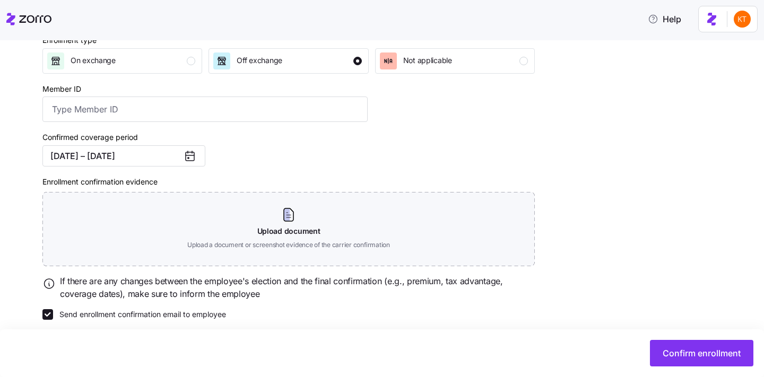
scroll to position [127, 0]
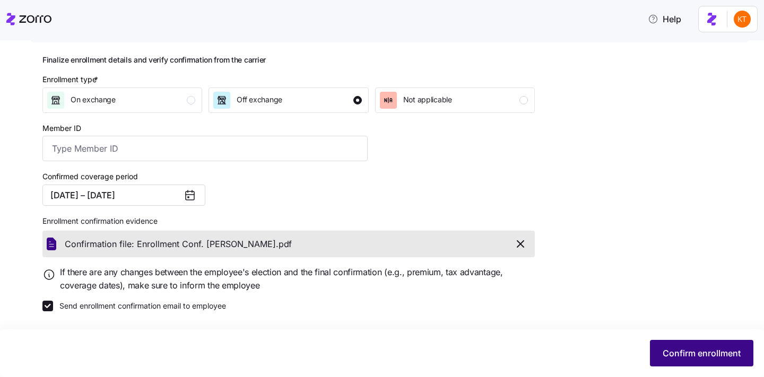
click at [664, 353] on span "Confirm enrollment" at bounding box center [701, 353] width 78 height 13
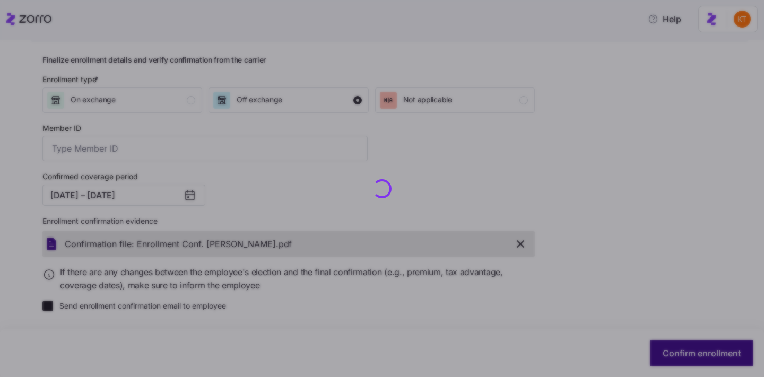
checkbox input "false"
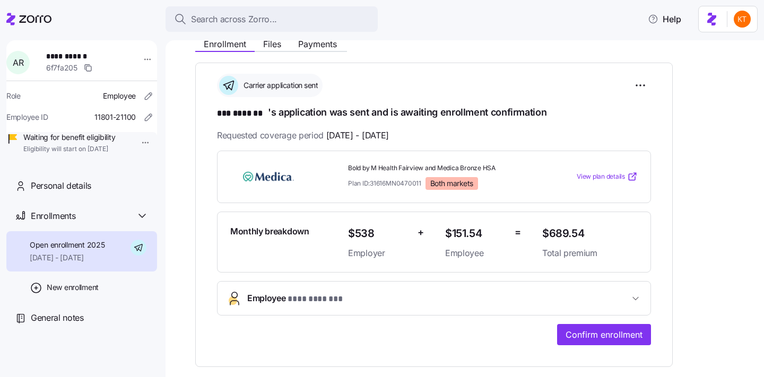
scroll to position [138, 0]
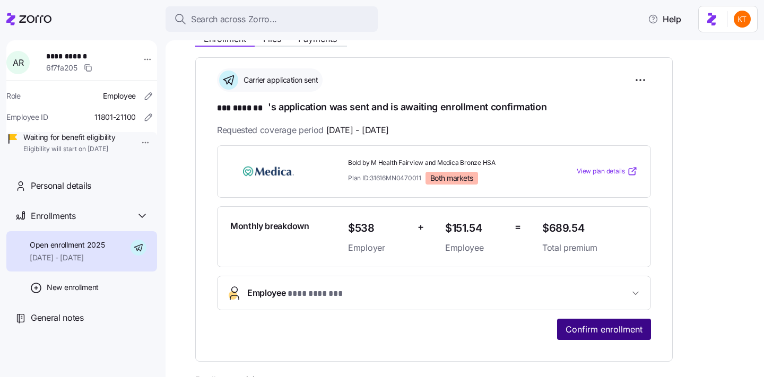
click at [601, 333] on span "Confirm enrollment" at bounding box center [603, 329] width 77 height 13
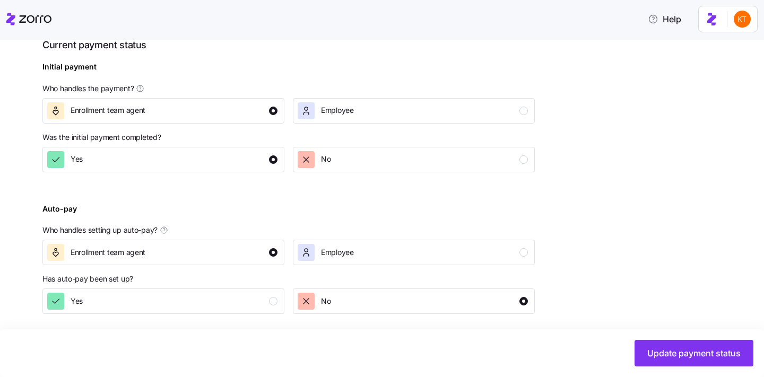
scroll to position [409, 0]
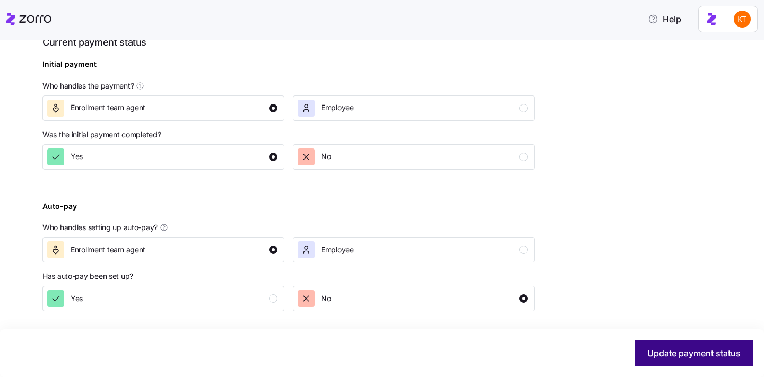
click at [659, 341] on button "Update payment status" at bounding box center [693, 353] width 119 height 27
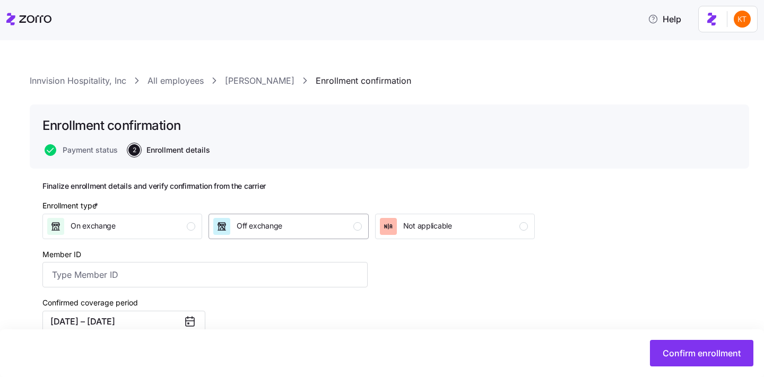
click at [296, 231] on div "Off exchange" at bounding box center [287, 226] width 148 height 17
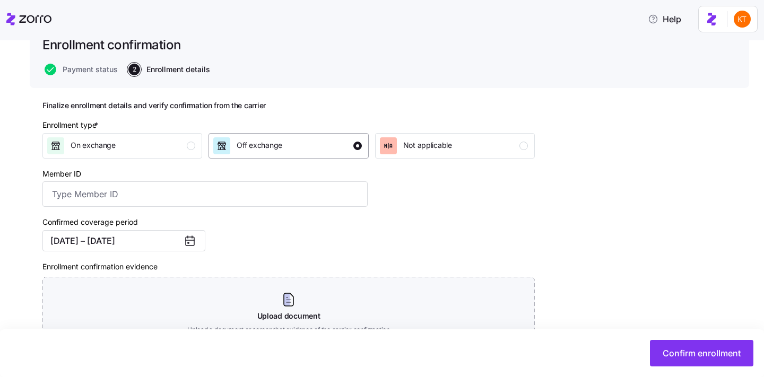
scroll to position [175, 0]
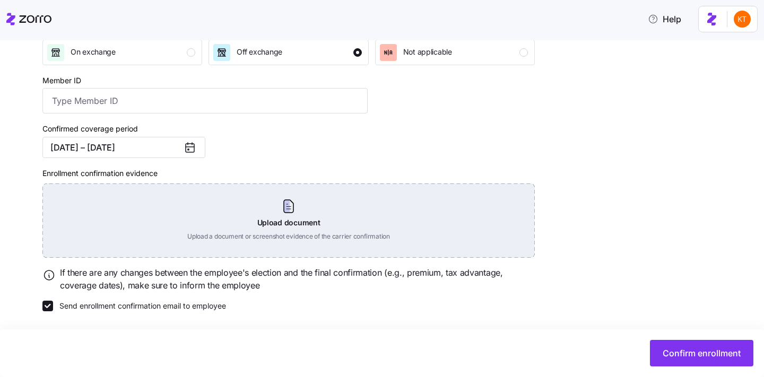
click at [308, 214] on div "Upload document Upload a document or screenshot evidence of the carrier confirm…" at bounding box center [288, 220] width 492 height 74
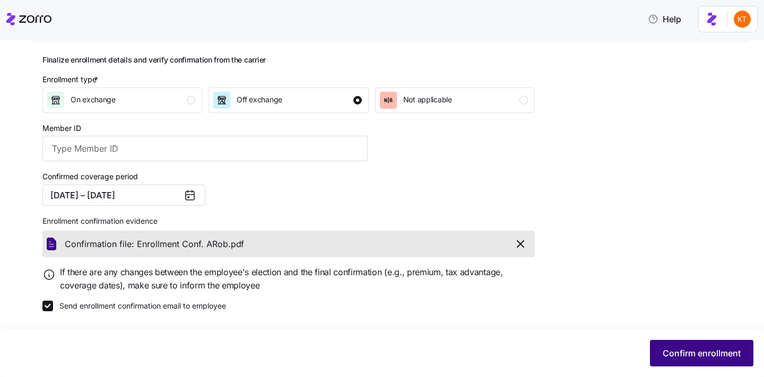
scroll to position [127, 0]
click at [696, 360] on button "Confirm enrollment" at bounding box center [701, 353] width 103 height 27
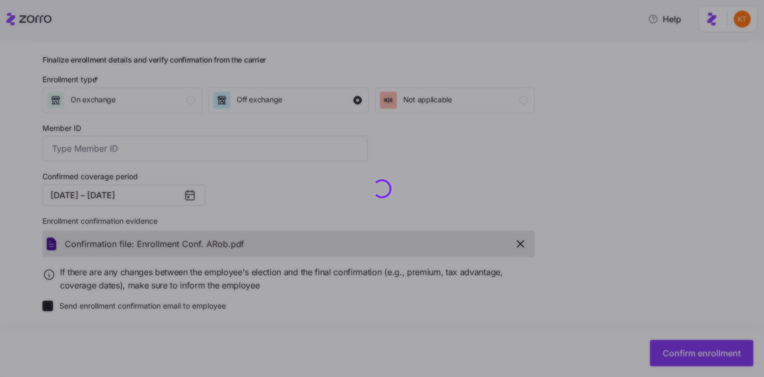
checkbox input "false"
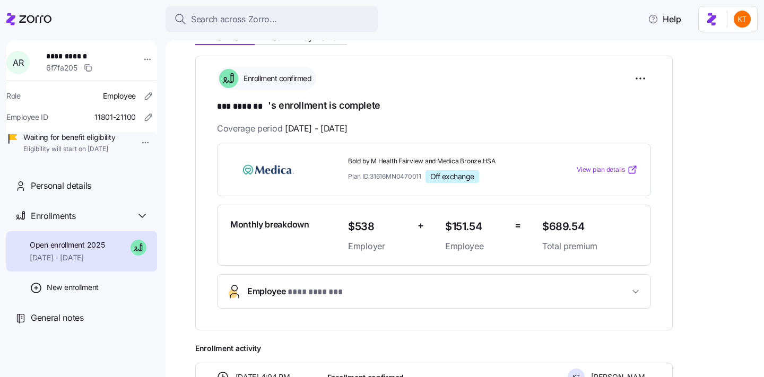
scroll to position [81, 0]
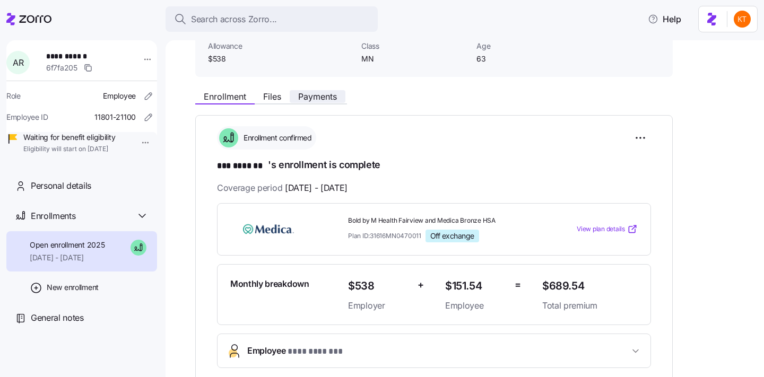
click at [326, 98] on span "Payments" at bounding box center [317, 96] width 39 height 8
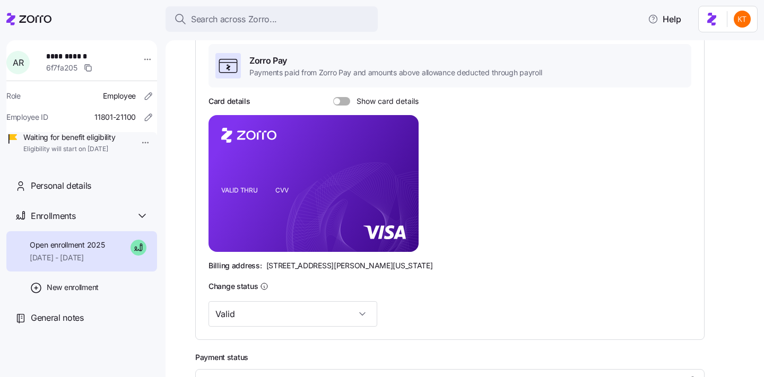
scroll to position [213, 0]
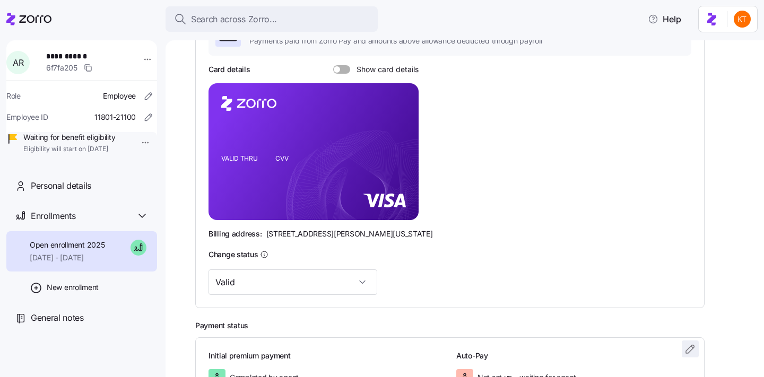
click at [686, 344] on icon "button" at bounding box center [689, 349] width 13 height 13
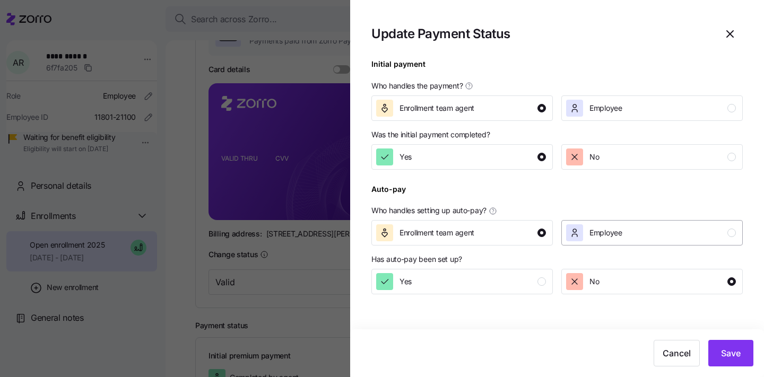
click at [577, 239] on div "button" at bounding box center [574, 232] width 17 height 17
click at [733, 355] on span "Save" at bounding box center [731, 353] width 20 height 13
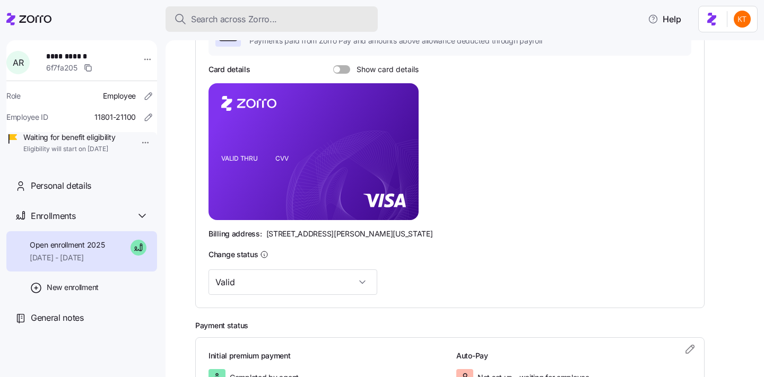
click at [256, 13] on span "Search across Zorro..." at bounding box center [234, 19] width 86 height 13
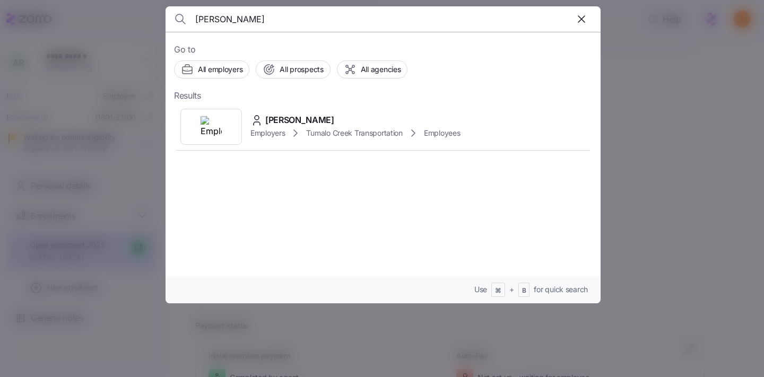
type input "theodore"
click at [267, 127] on div "Employers Tumalo Creek Transportation Employees" at bounding box center [354, 133] width 209 height 13
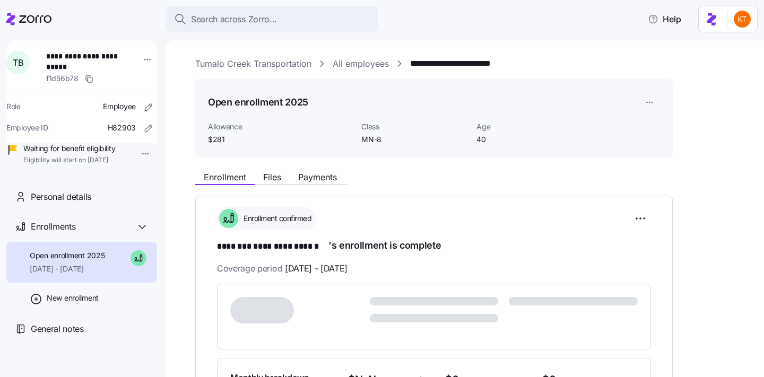
click at [273, 149] on div "Open enrollment 2025 Allowance $281 Class MN-8 Age 40" at bounding box center [433, 118] width 477 height 79
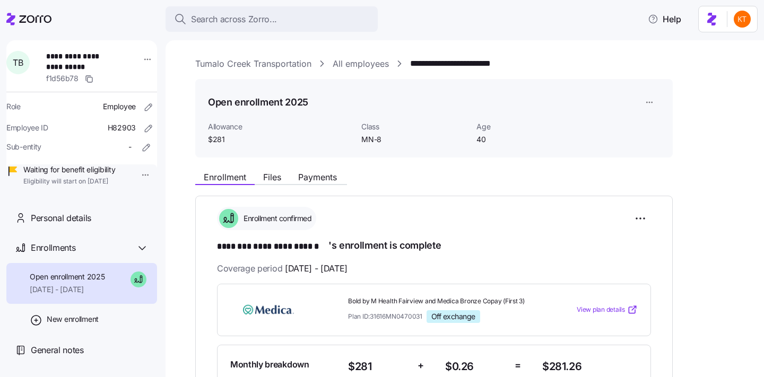
click at [272, 165] on div "**********" at bounding box center [472, 373] width 554 height 632
click at [273, 171] on button "Files" at bounding box center [272, 177] width 35 height 13
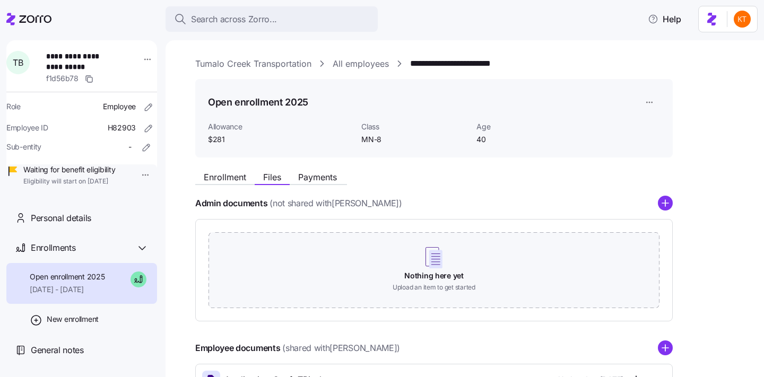
click at [295, 167] on div "Enrollment Files Payments" at bounding box center [433, 175] width 477 height 19
click at [296, 167] on div "Enrollment Files Payments" at bounding box center [433, 175] width 477 height 19
click at [297, 168] on div "Enrollment Files Payments" at bounding box center [433, 175] width 477 height 19
click at [300, 169] on div "Enrollment Files Payments" at bounding box center [433, 175] width 477 height 19
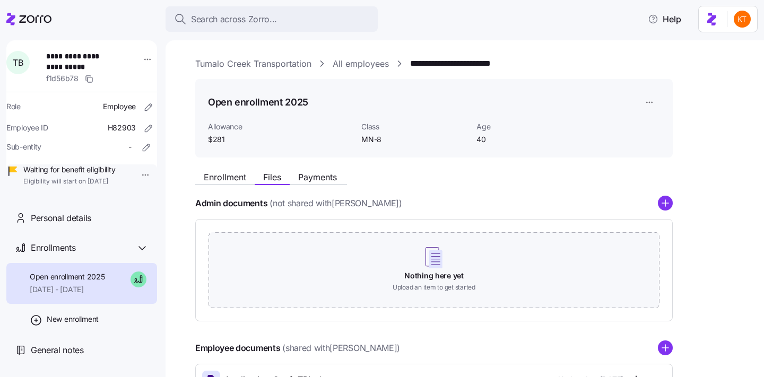
click at [302, 170] on div "Enrollment Files Payments" at bounding box center [433, 175] width 477 height 19
click at [310, 176] on span "Payments" at bounding box center [317, 177] width 39 height 8
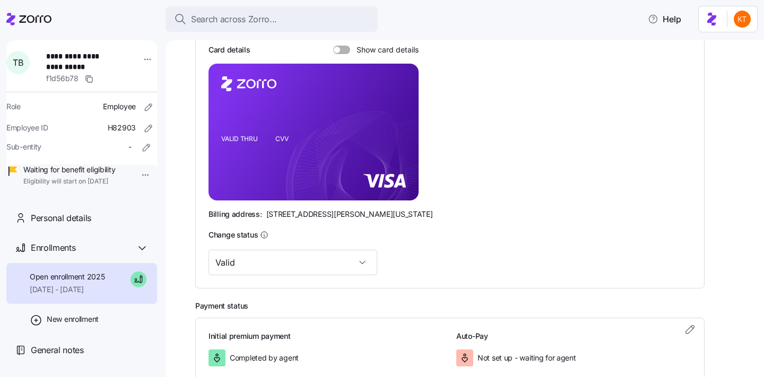
scroll to position [299, 0]
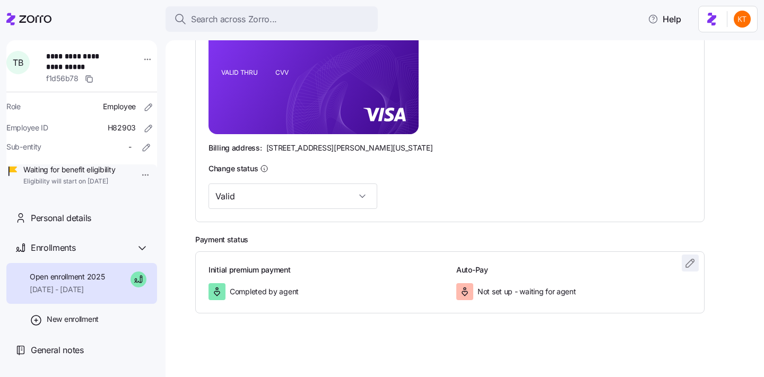
click at [690, 261] on icon "button" at bounding box center [689, 263] width 13 height 13
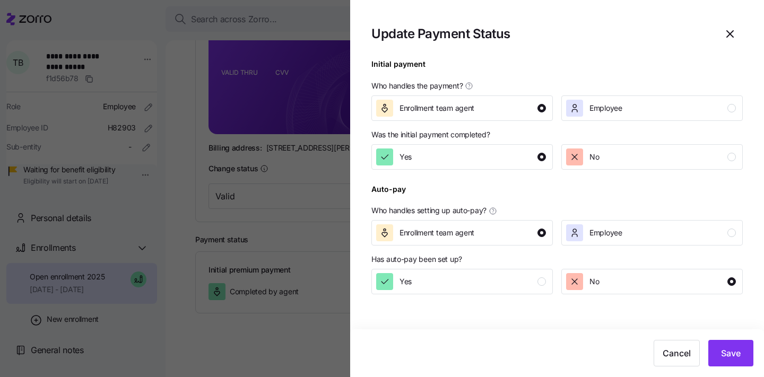
click at [601, 250] on div "Has auto-pay been set up? Yes No" at bounding box center [557, 274] width 380 height 49
click at [597, 233] on span "Employee" at bounding box center [605, 232] width 33 height 11
click at [742, 360] on button "Save" at bounding box center [730, 353] width 45 height 27
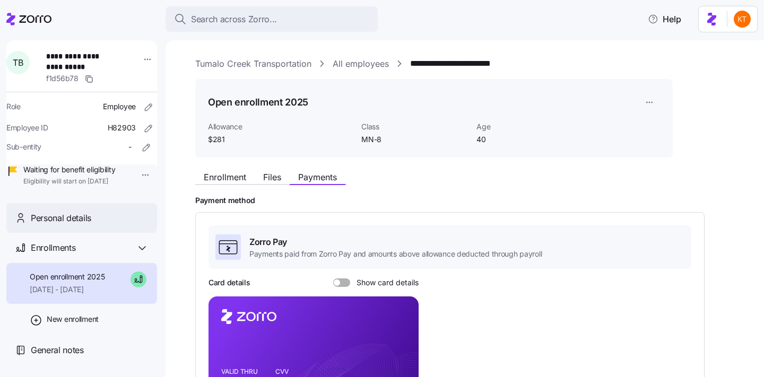
scroll to position [0, 0]
click at [227, 178] on span "Enrollment" at bounding box center [225, 177] width 42 height 8
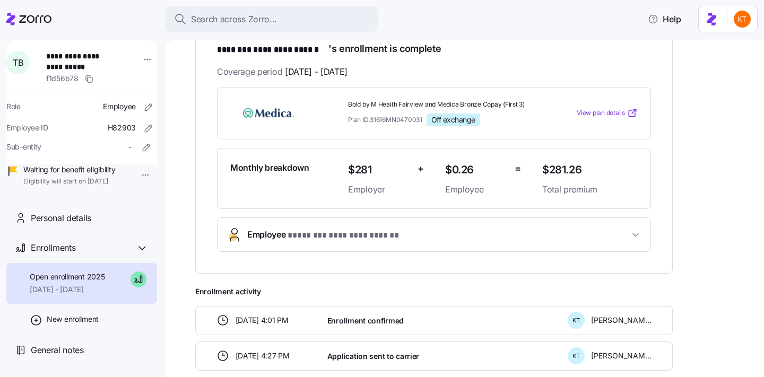
scroll to position [199, 0]
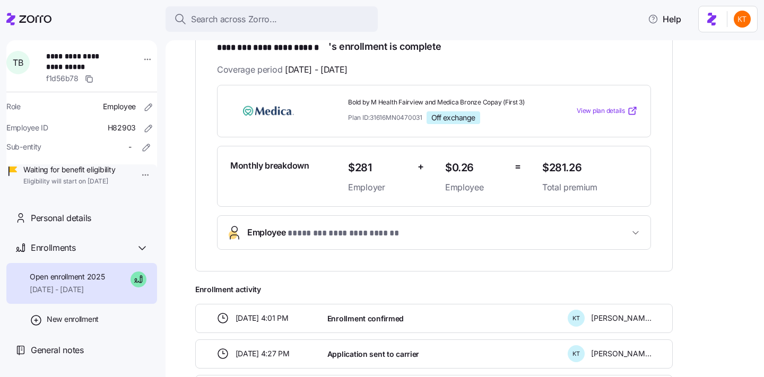
click at [417, 231] on span "**********" at bounding box center [438, 233] width 382 height 14
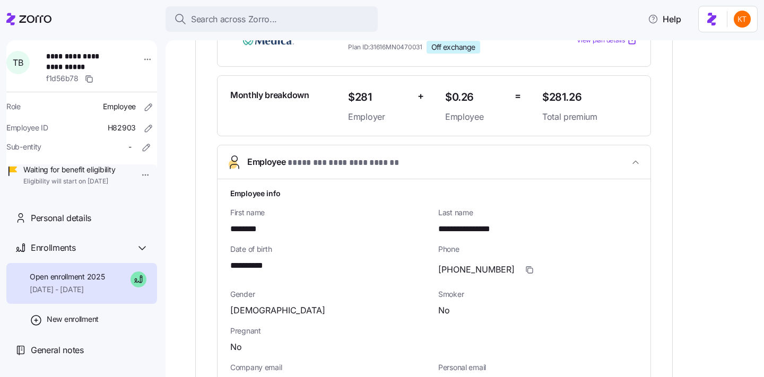
scroll to position [305, 0]
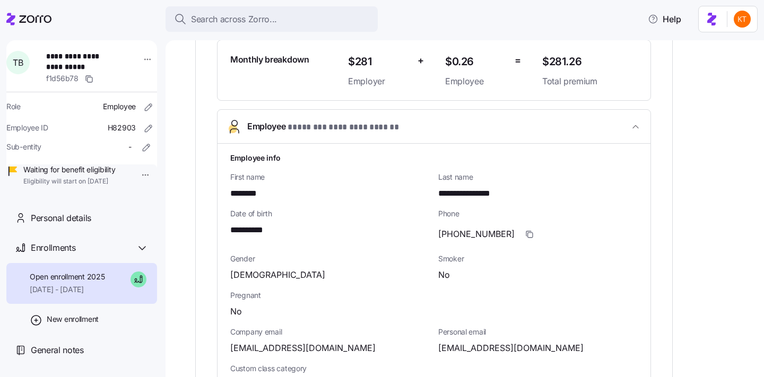
click at [502, 339] on div "Personal email teddyjbw22@icloud.com" at bounding box center [537, 341] width 199 height 28
click at [492, 345] on span "teddyjbw22@icloud.com" at bounding box center [510, 347] width 145 height 13
copy span "icloud"
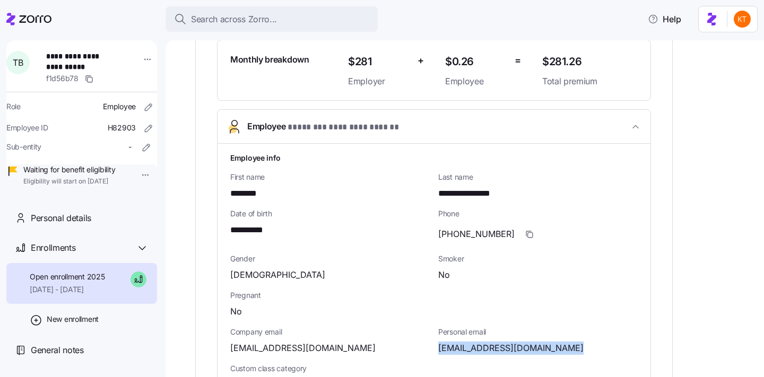
scroll to position [0, 0]
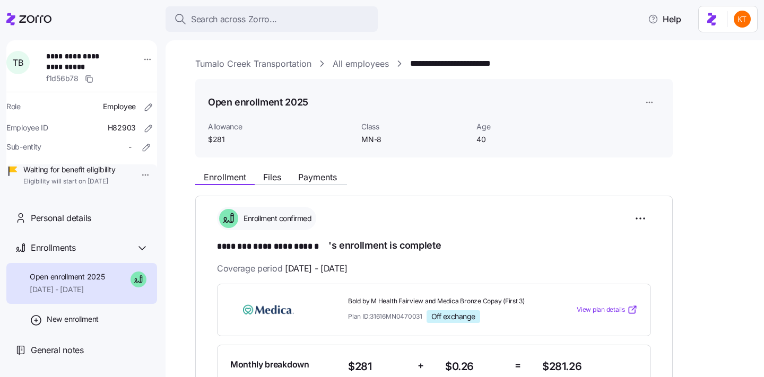
click at [234, 68] on link "Tumalo Creek Transportation" at bounding box center [253, 63] width 116 height 13
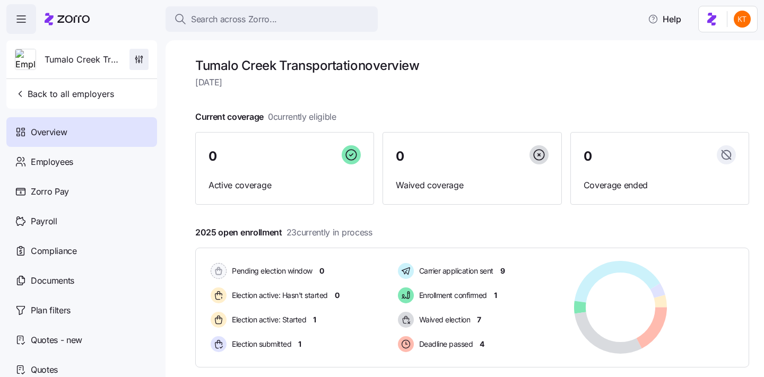
click at [147, 61] on span "button" at bounding box center [139, 59] width 18 height 20
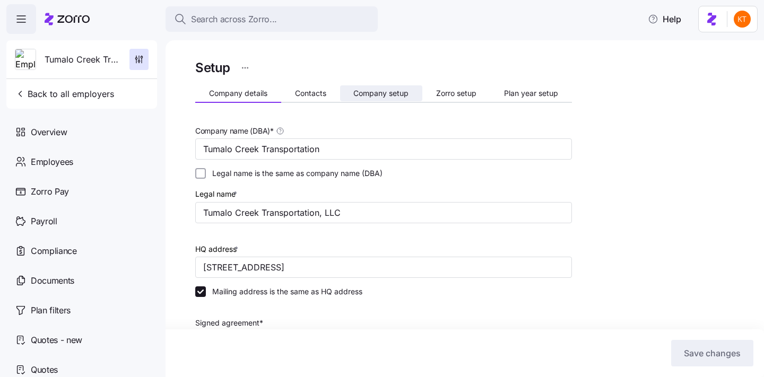
click at [364, 94] on span "Company setup" at bounding box center [380, 93] width 55 height 7
click at [314, 92] on span "Contacts" at bounding box center [310, 93] width 31 height 7
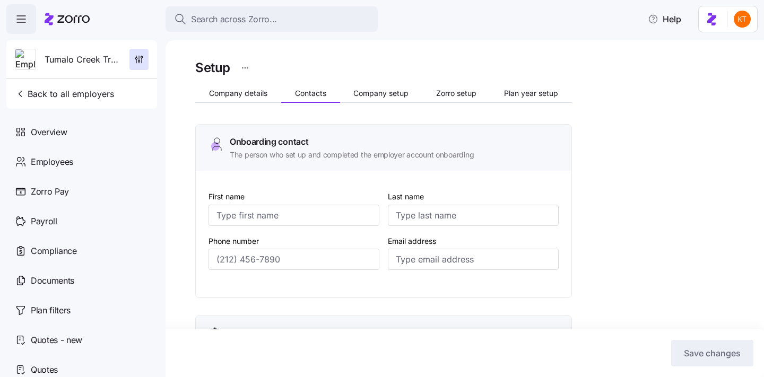
type input "John"
type input "Gueringer"
type input "jgueringer@tumalocreek.us"
type input "Bret"
type input "Landauer"
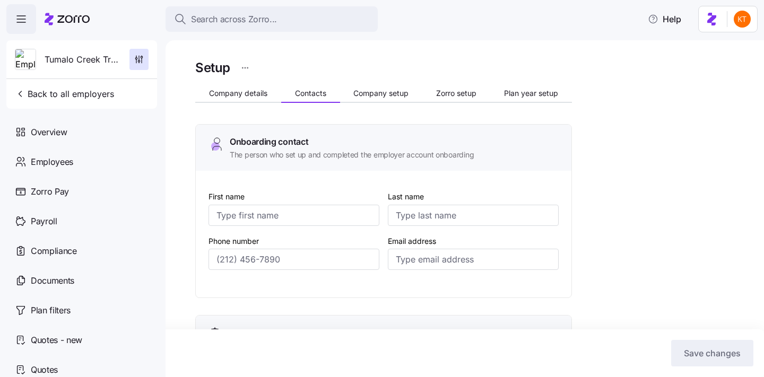
type input "bret@tumalocreek.us"
type input "John"
type input "Gueringer"
type input "jgueringer@tumalocreek.us"
type input "Jim"
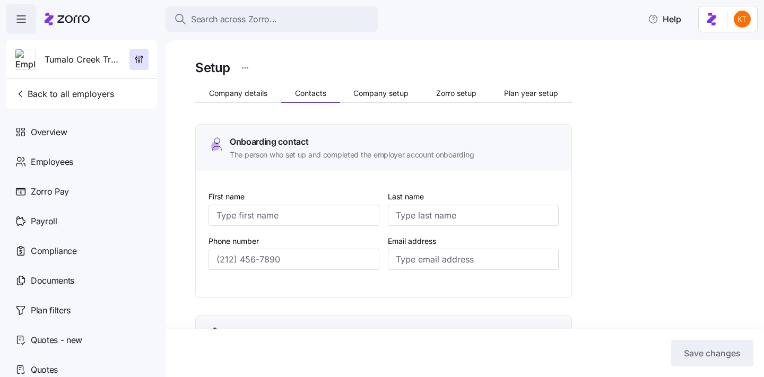
type input "Storholm"
type input "jstorholm@tumalocreek.us"
type input "(612) 817-5969"
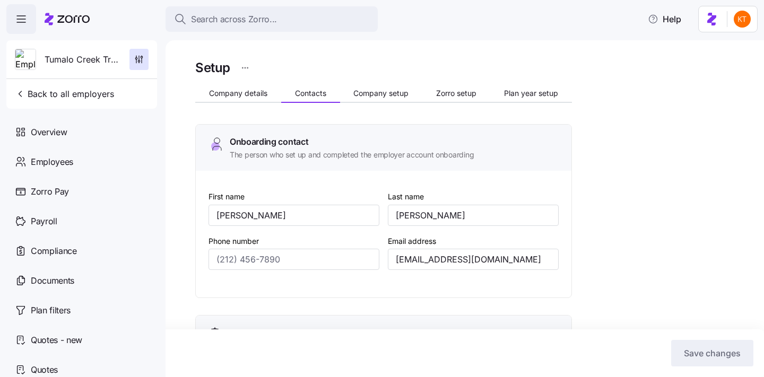
type input "(612) 382-5555"
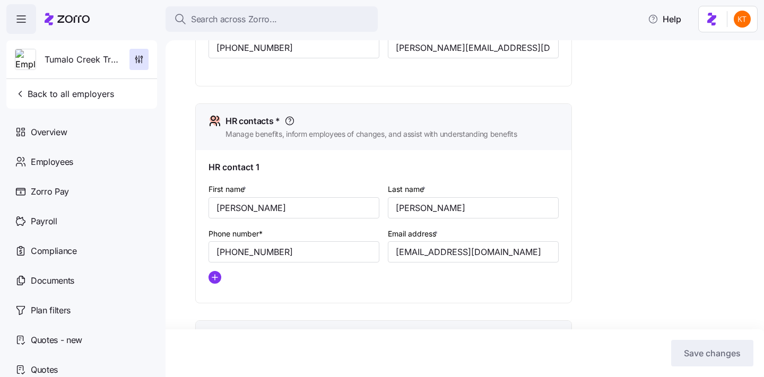
scroll to position [409, 0]
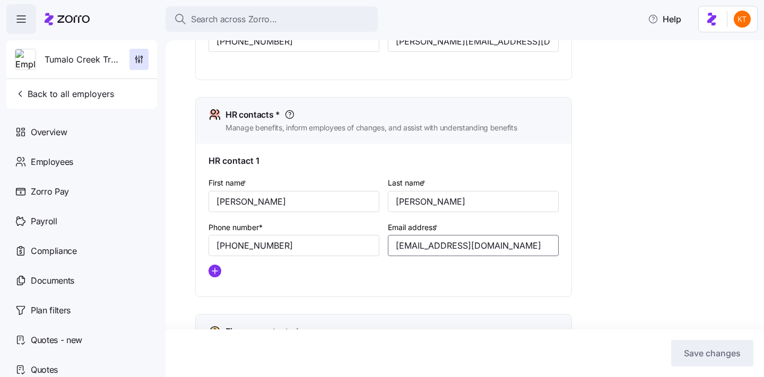
click at [426, 246] on input "jgueringer@tumalocreek.us" at bounding box center [473, 245] width 171 height 21
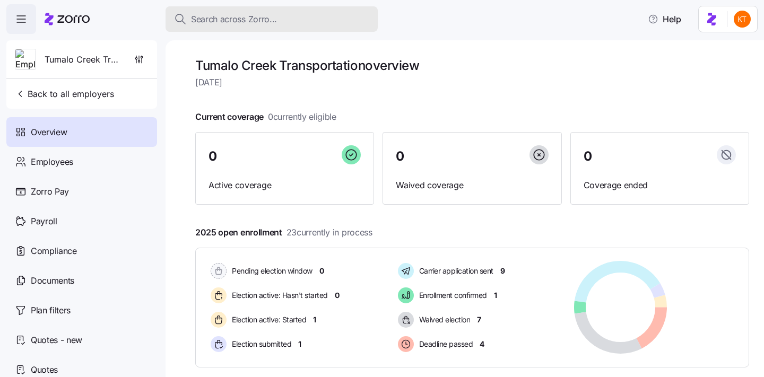
click at [220, 21] on span "Search across Zorro..." at bounding box center [234, 19] width 86 height 13
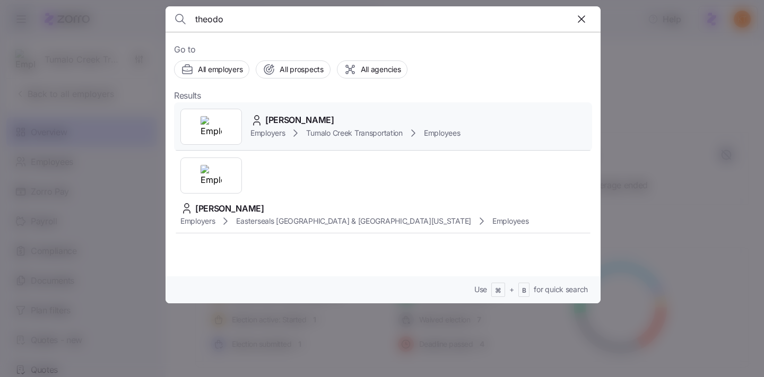
type input "theodo"
click at [294, 138] on icon at bounding box center [295, 133] width 13 height 13
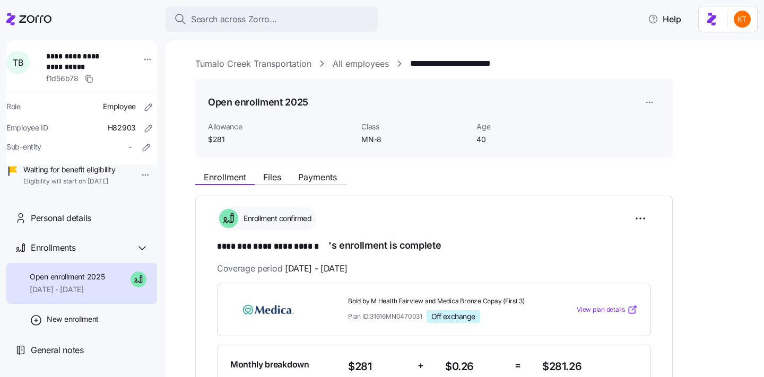
click at [75, 56] on span "**********" at bounding box center [81, 62] width 70 height 22
copy span "********"
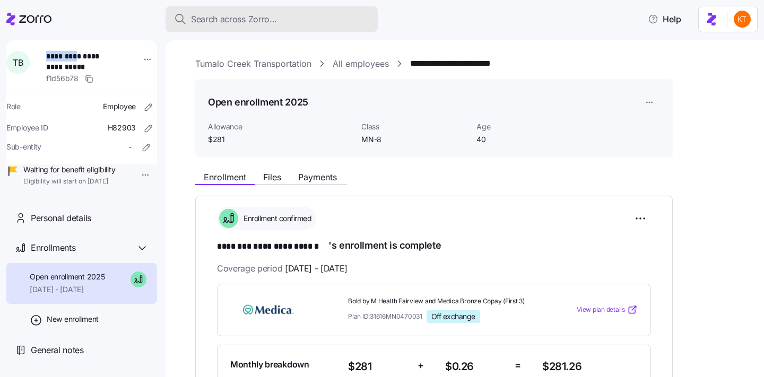
click at [275, 17] on span "Search across Zorro..." at bounding box center [234, 19] width 86 height 13
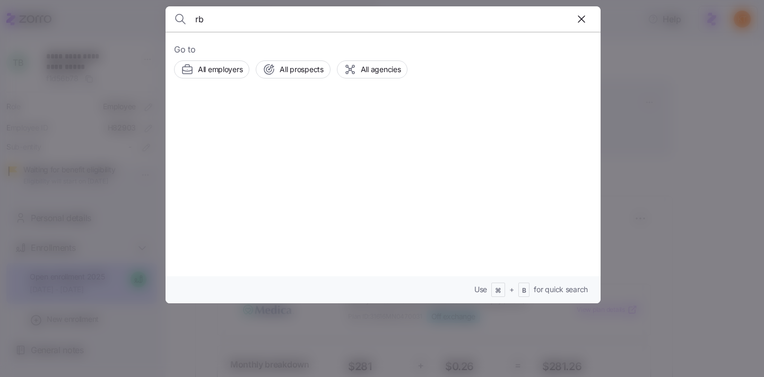
type input "r"
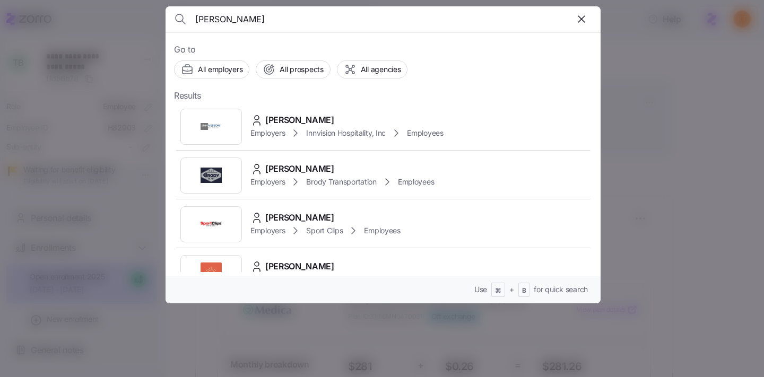
type input "amy roberts"
click at [279, 121] on span "Amy Roberts" at bounding box center [299, 119] width 69 height 13
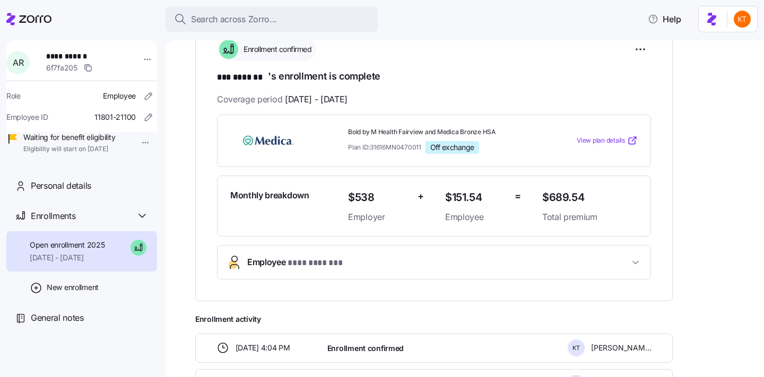
scroll to position [173, 0]
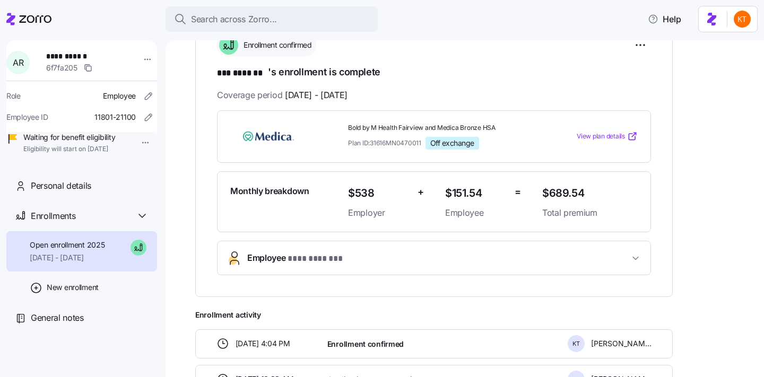
click at [332, 248] on button "Employee * *** ******* *" at bounding box center [433, 257] width 433 height 33
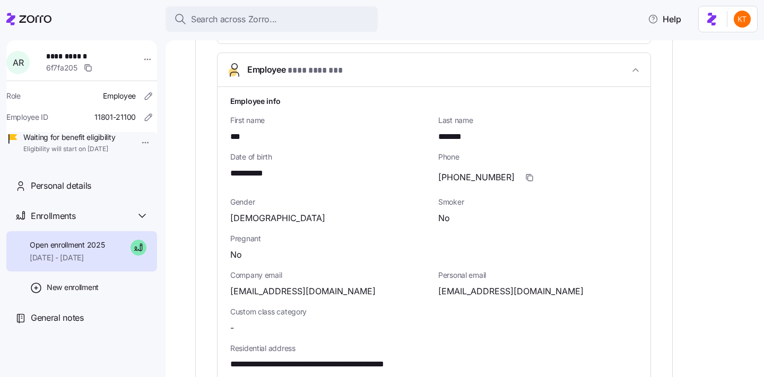
scroll to position [379, 0]
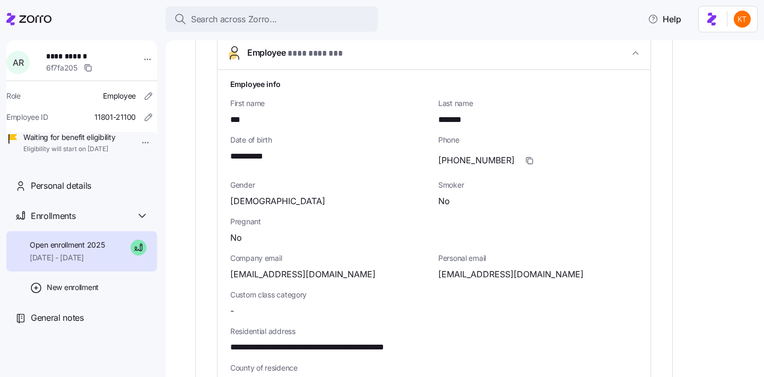
click at [464, 274] on span "graniteamy1@gmail.com" at bounding box center [510, 274] width 145 height 13
copy span "graniteamy1"
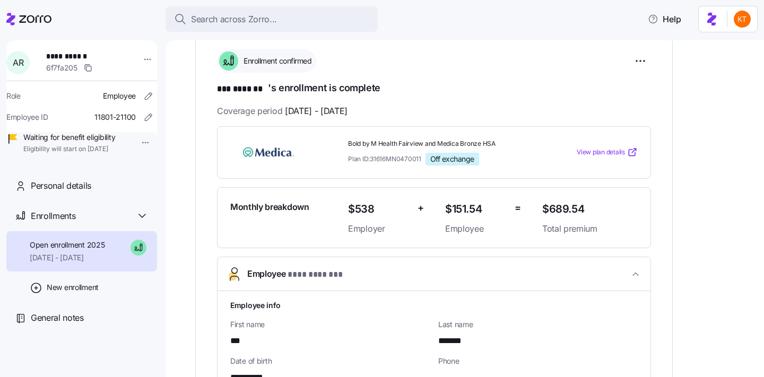
scroll to position [0, 0]
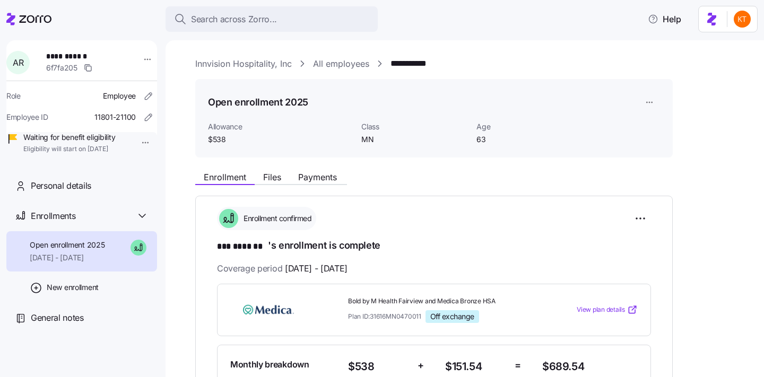
click at [222, 60] on link "Innvision Hospitality, Inc" at bounding box center [243, 63] width 97 height 13
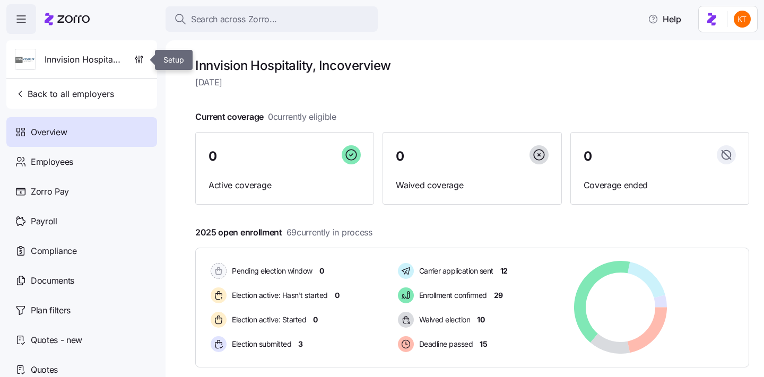
click at [141, 60] on icon "button" at bounding box center [139, 59] width 11 height 11
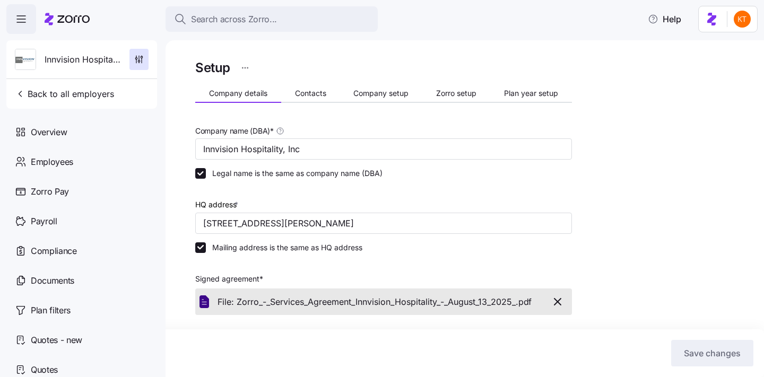
drag, startPoint x: 303, startPoint y: 92, endPoint x: 357, endPoint y: 192, distance: 113.9
click at [303, 92] on span "Contacts" at bounding box center [310, 93] width 31 height 7
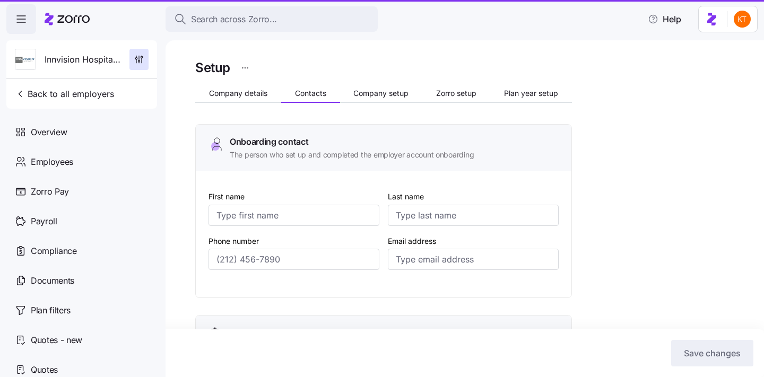
type input "Andrew"
type input "Schwanbeck"
type input "aschwanbeck@innvision.net"
type input "Andrew"
type input "Schwanbeck"
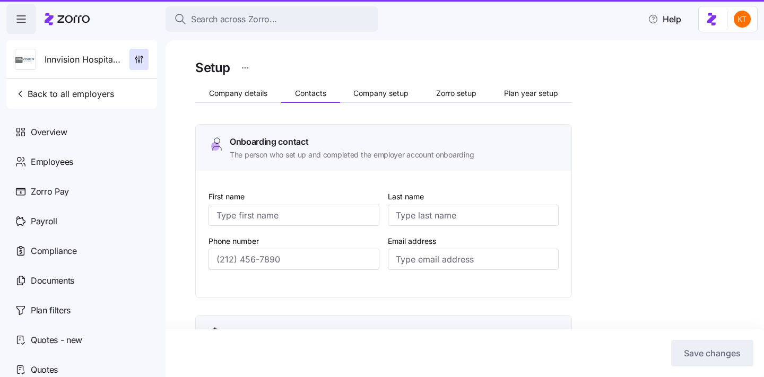
type input "aschwanbeck@innvision.net"
type input "Andrew"
type input "Schwanbeck"
type input "aschwanbeck@innvision.net"
type input "Andrew"
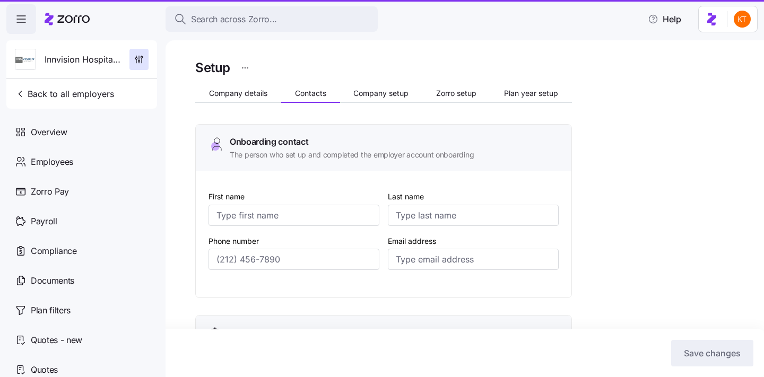
type input "Schwanbeck"
type input "aschwanbeck@innvision.net"
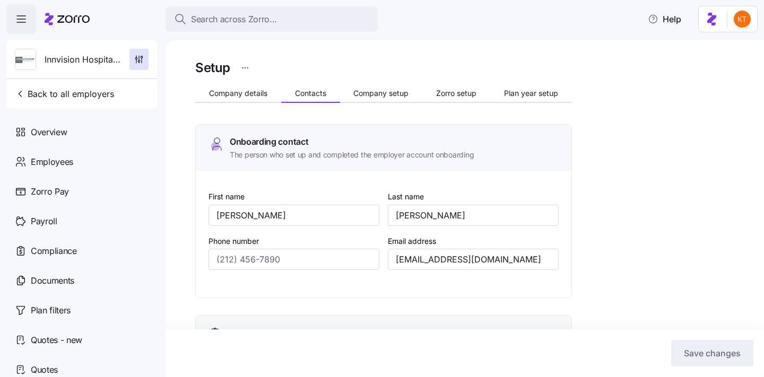
type input "(678) 967-2031"
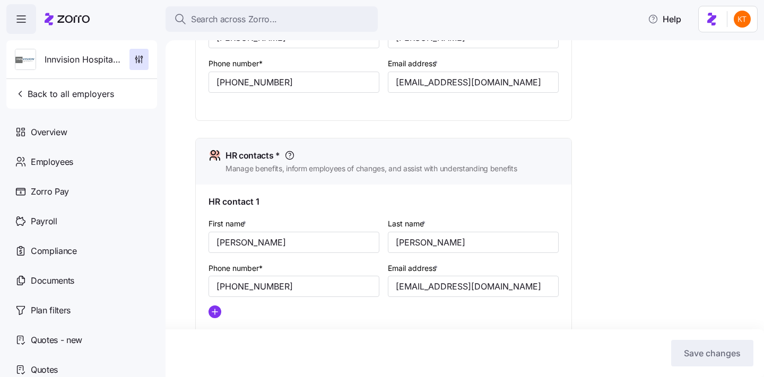
scroll to position [369, 0]
click at [420, 289] on input "aschwanbeck@innvision.net" at bounding box center [473, 285] width 171 height 21
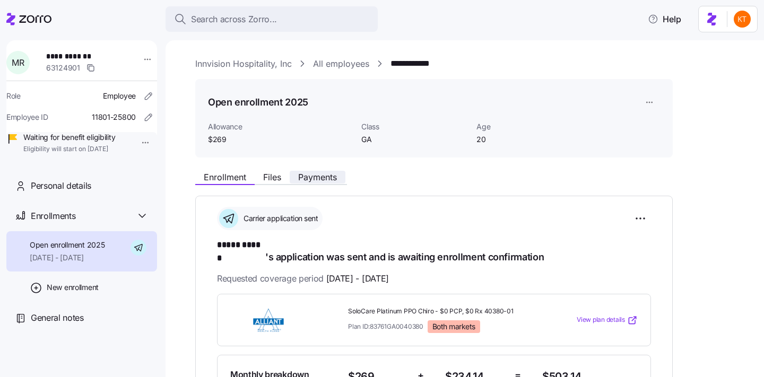
click at [321, 176] on span "Payments" at bounding box center [317, 177] width 39 height 8
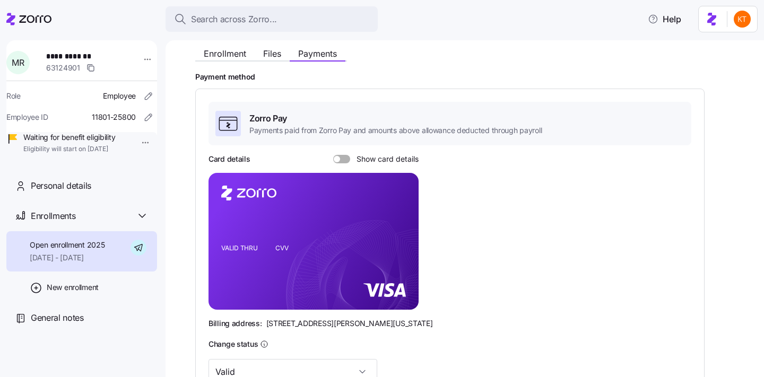
scroll to position [164, 0]
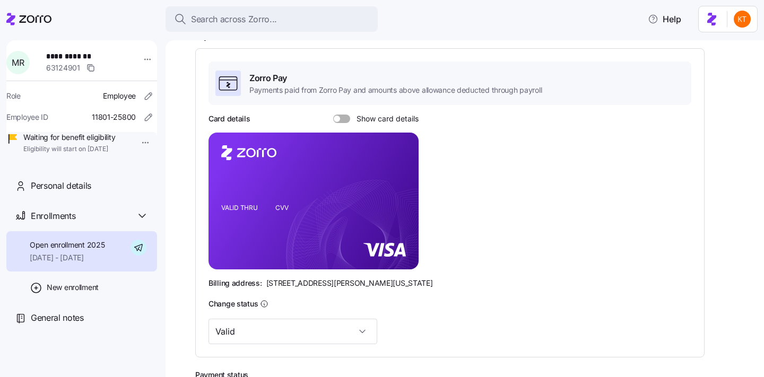
click at [344, 124] on div "Card details Show card details VALID THRU CVV Billing address: 810 Sharon Drive…" at bounding box center [449, 200] width 483 height 175
click at [344, 117] on span at bounding box center [345, 119] width 11 height 8
click at [333, 115] on input "Show card details" at bounding box center [333, 115] width 0 height 0
click at [397, 187] on foreignobject at bounding box center [400, 183] width 13 height 13
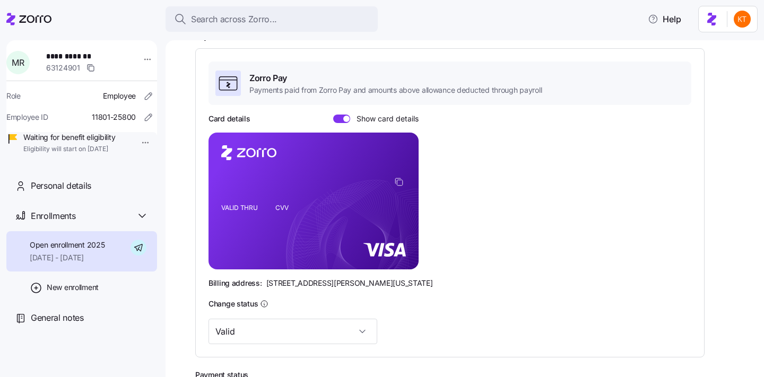
click at [399, 177] on foreignobject at bounding box center [400, 183] width 13 height 13
click at [400, 180] on icon "copy-to-clipboard" at bounding box center [399, 182] width 10 height 10
click at [404, 181] on foreignobject at bounding box center [400, 183] width 13 height 13
click at [399, 182] on icon "copy-to-clipboard" at bounding box center [399, 182] width 10 height 10
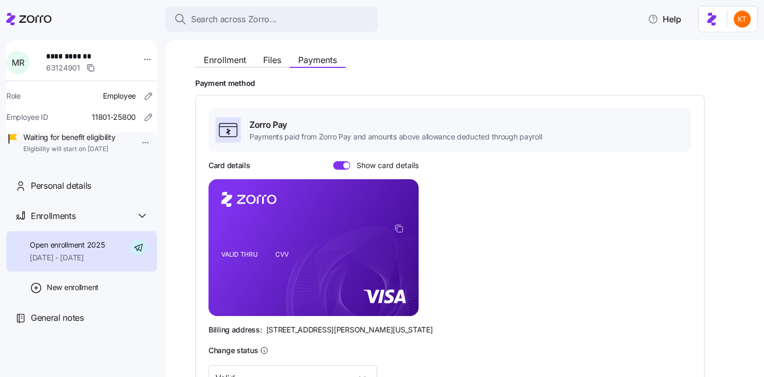
scroll to position [97, 0]
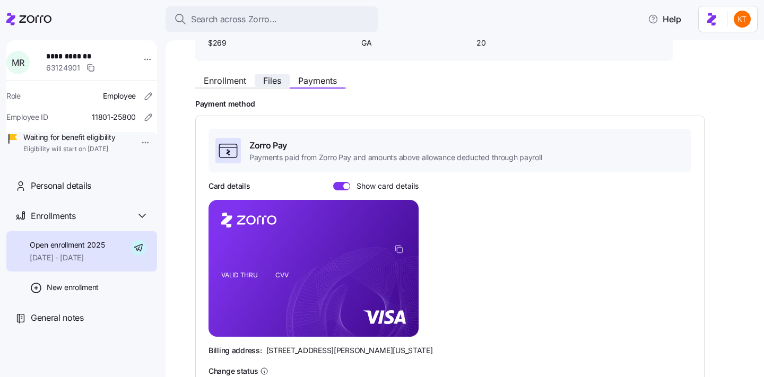
click at [280, 85] on span "Files" at bounding box center [272, 80] width 18 height 8
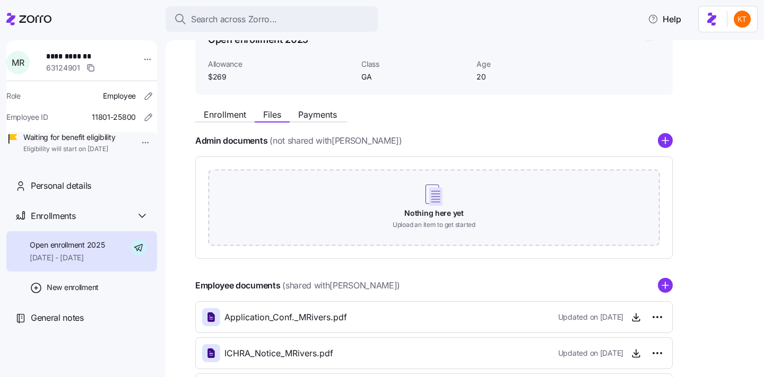
scroll to position [54, 0]
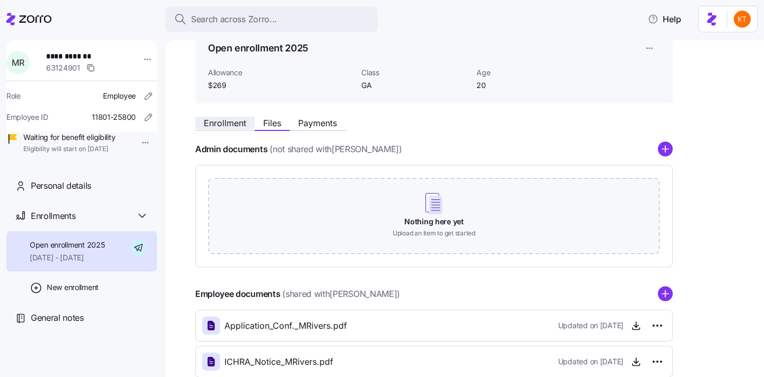
click at [235, 117] on button "Enrollment" at bounding box center [224, 123] width 59 height 13
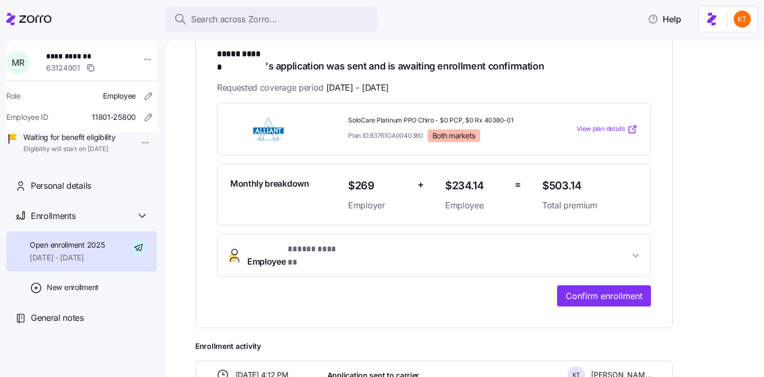
scroll to position [208, 0]
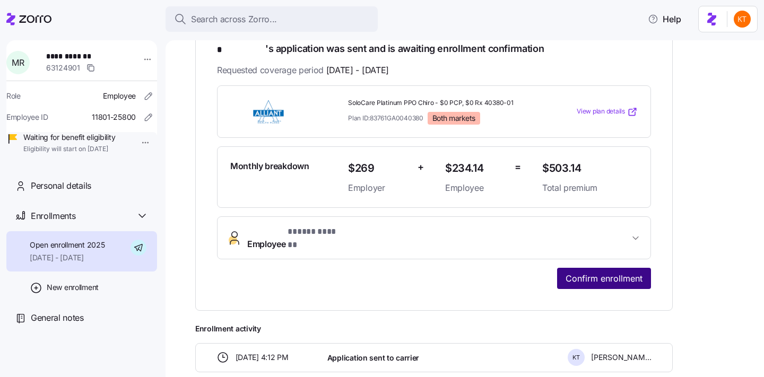
click at [623, 268] on button "Confirm enrollment" at bounding box center [604, 278] width 94 height 21
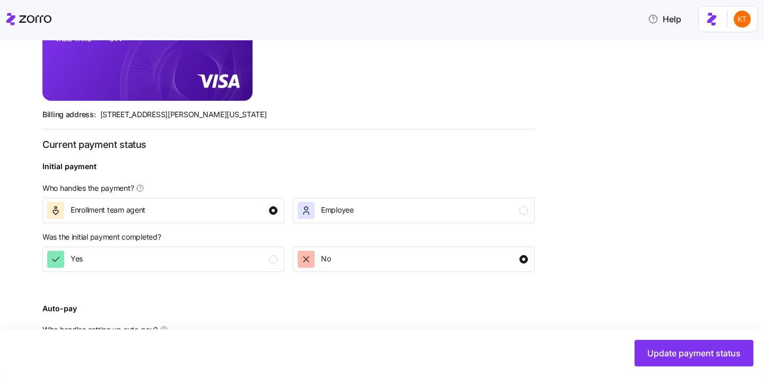
scroll to position [409, 0]
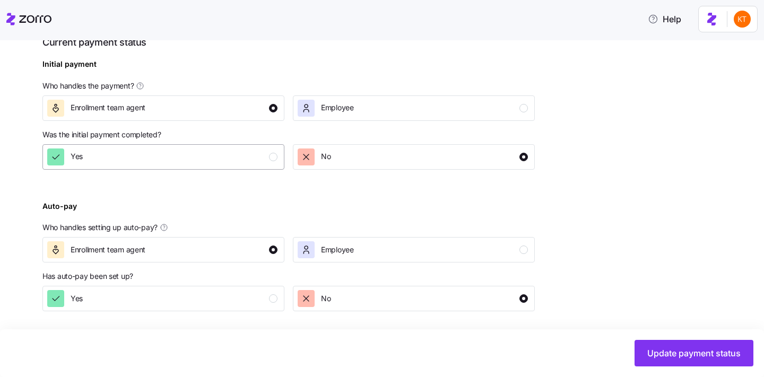
click at [260, 157] on div "Yes" at bounding box center [162, 156] width 230 height 17
click at [376, 251] on div "Employee" at bounding box center [412, 249] width 230 height 17
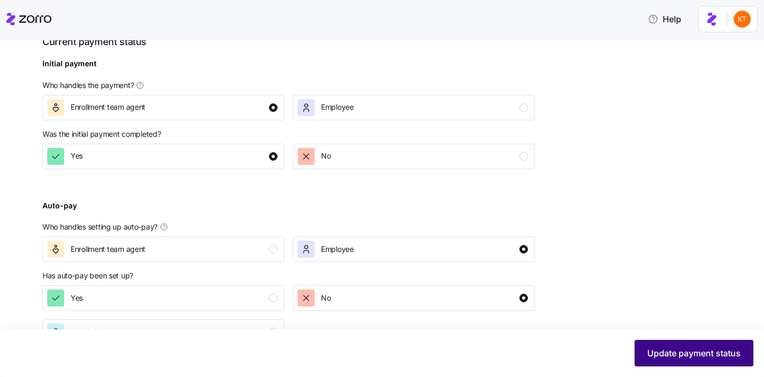
click at [669, 362] on button "Update payment status" at bounding box center [693, 353] width 119 height 27
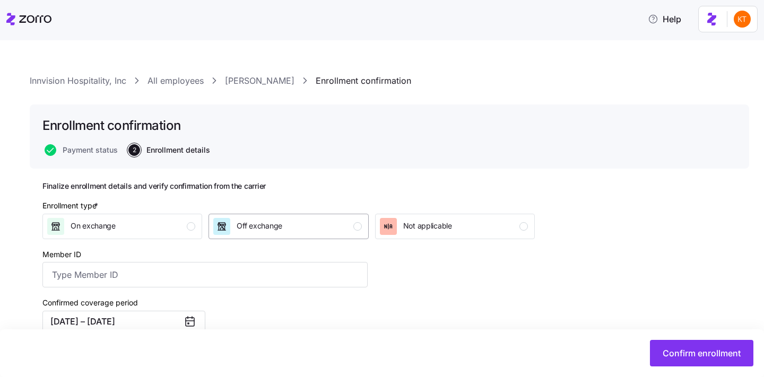
click at [355, 220] on div "Off exchange" at bounding box center [287, 226] width 148 height 17
click at [283, 273] on input "Member ID" at bounding box center [204, 274] width 325 height 25
paste input "AS9041949"
type input "AS9041949"
click at [398, 274] on div "Enrollment type * On exchange Off exchange Not applicable Member ID AS9041949 C…" at bounding box center [288, 343] width 501 height 294
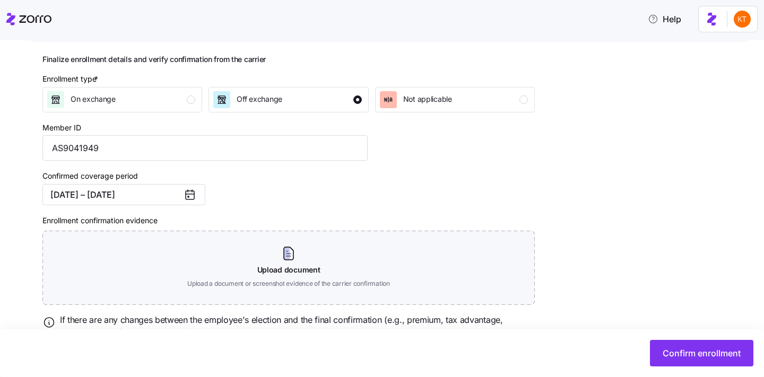
scroll to position [156, 0]
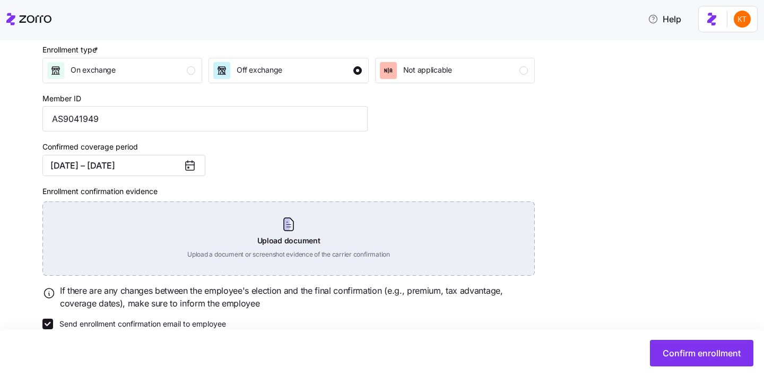
click at [276, 236] on div "Upload document Upload a document or screenshot evidence of the carrier confirm…" at bounding box center [288, 238] width 492 height 74
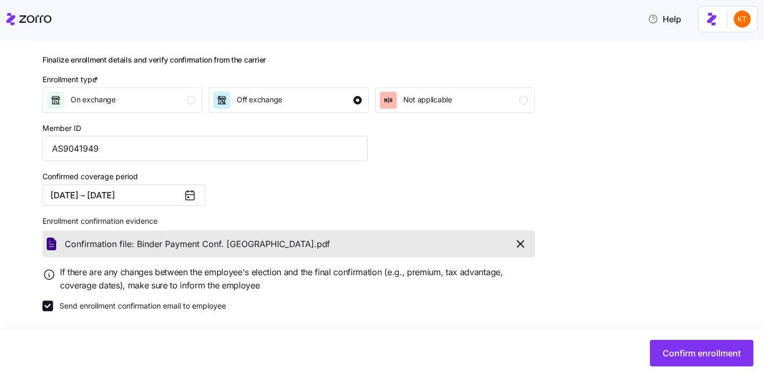
scroll to position [127, 0]
click at [662, 340] on button "Confirm enrollment" at bounding box center [701, 353] width 103 height 27
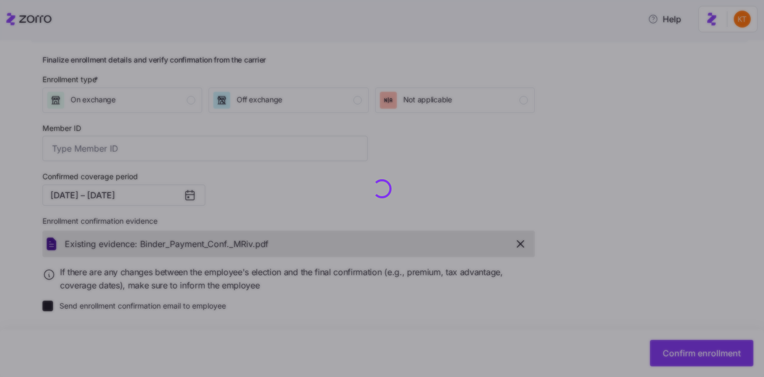
type input "AS9041949"
checkbox input "false"
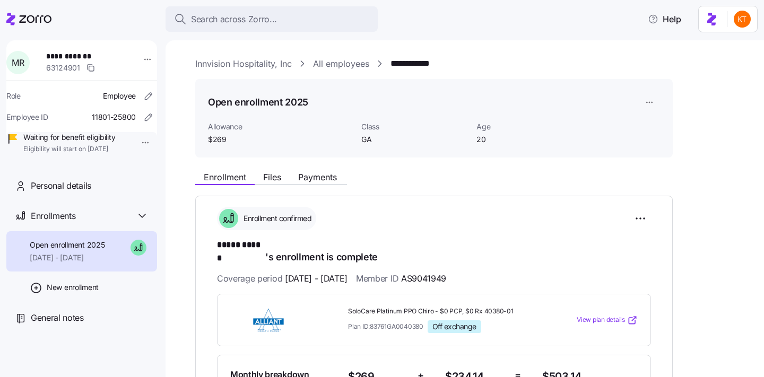
click at [74, 55] on span "**********" at bounding box center [83, 56] width 74 height 11
copy span "**********"
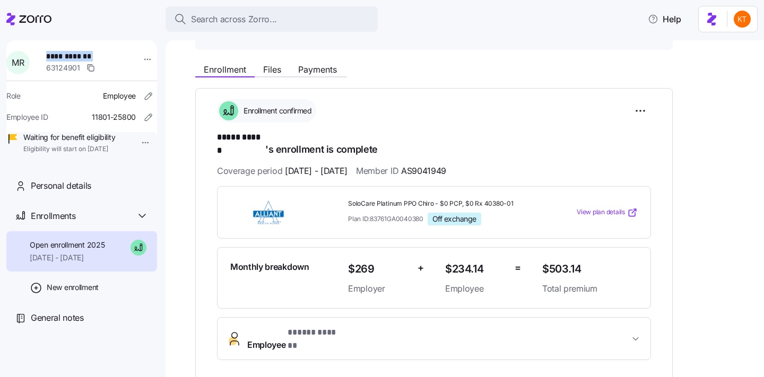
scroll to position [196, 0]
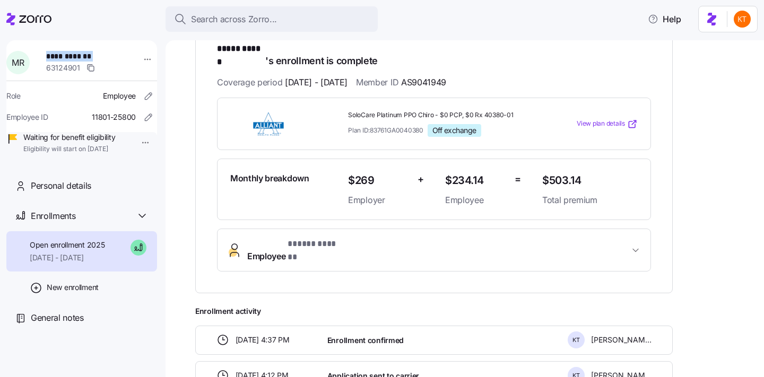
click at [472, 238] on span "Employee * ***** ****** *" at bounding box center [438, 250] width 382 height 25
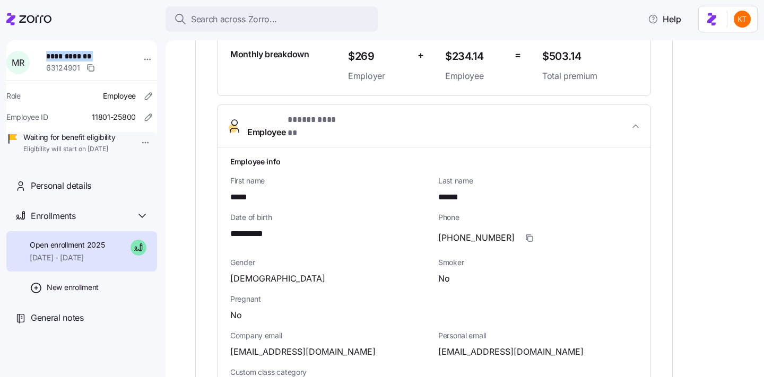
scroll to position [323, 0]
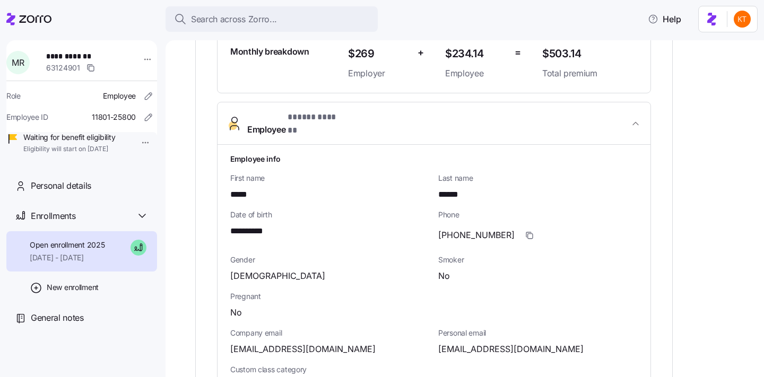
click at [452, 343] on span "mollyarivers@gmail.com" at bounding box center [510, 349] width 145 height 13
copy span "mollyarivers"
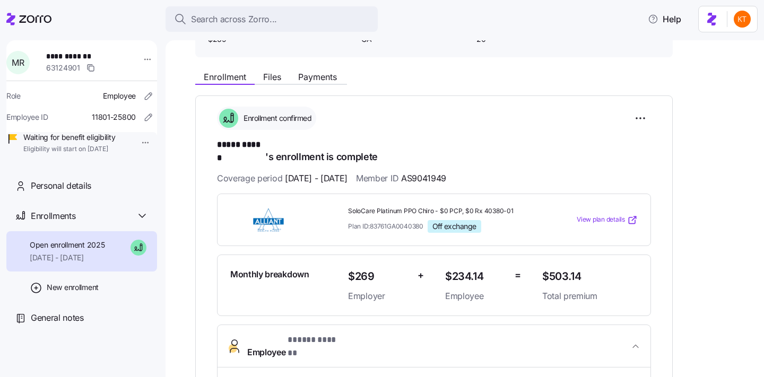
scroll to position [0, 0]
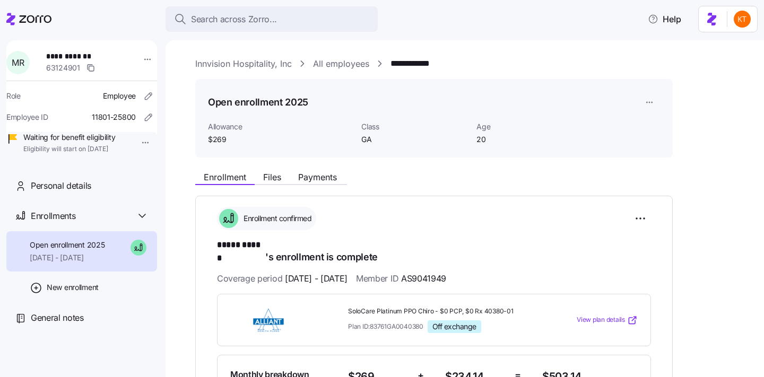
click at [220, 62] on link "Innvision Hospitality, Inc" at bounding box center [243, 63] width 97 height 13
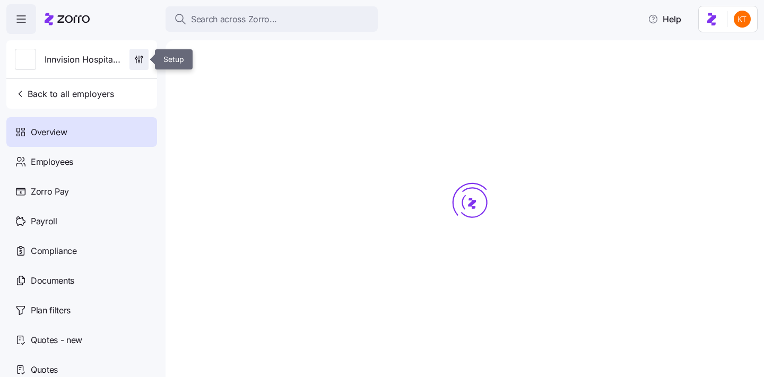
click at [142, 62] on icon "button" at bounding box center [139, 59] width 11 height 11
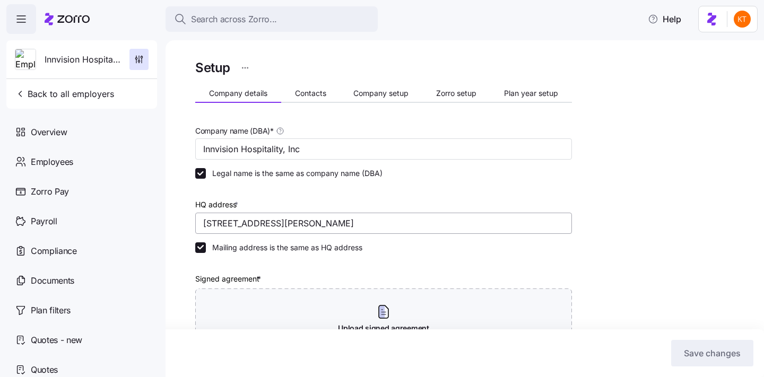
click at [378, 87] on button "Company setup" at bounding box center [381, 93] width 83 height 16
click at [305, 94] on span "Contacts" at bounding box center [310, 93] width 31 height 7
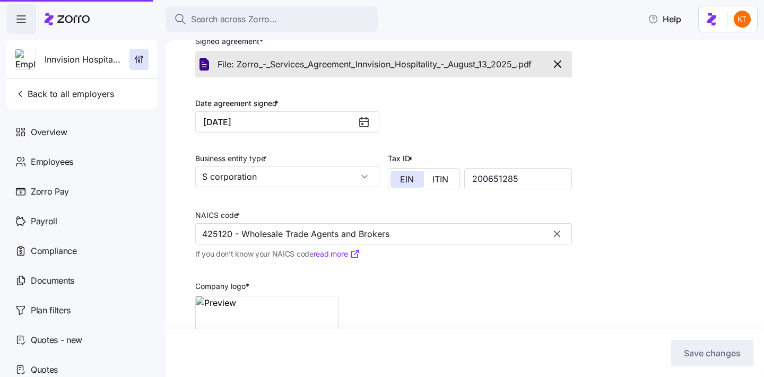
scroll to position [252, 0]
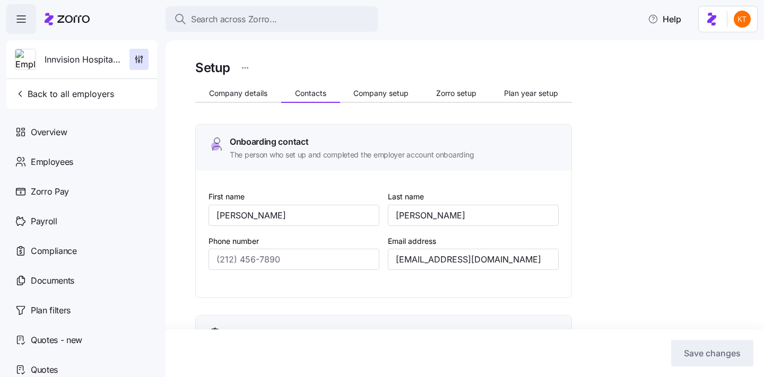
type input "Andrew"
type input "Schwanbeck"
type input "aschwanbeck@innvision.net"
type input "Andrew"
type input "Schwanbeck"
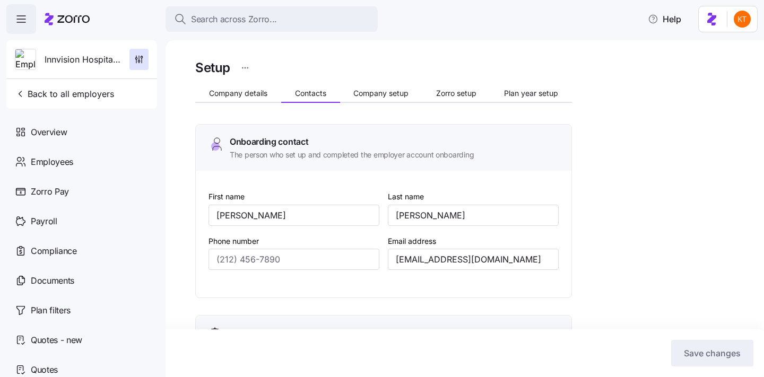
type input "aschwanbeck@innvision.net"
type input "Andrew"
type input "Schwanbeck"
type input "aschwanbeck@innvision.net"
type input "Andrew"
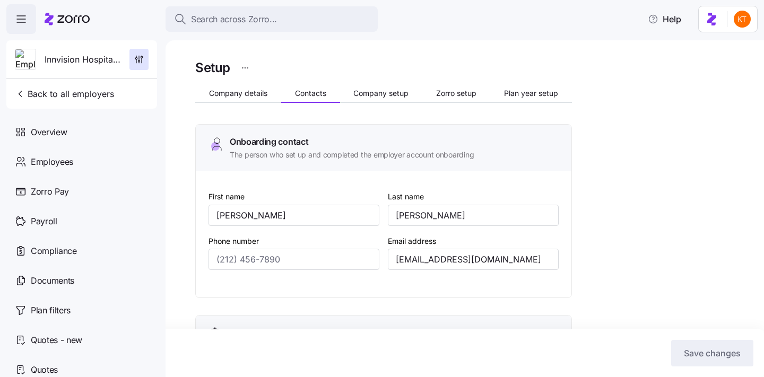
type input "Schwanbeck"
type input "aschwanbeck@innvision.net"
type input "(678) 967-2031"
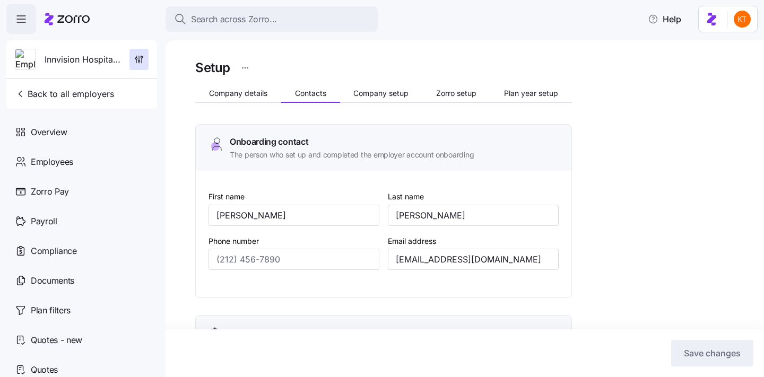
type input "(678) 967-2031"
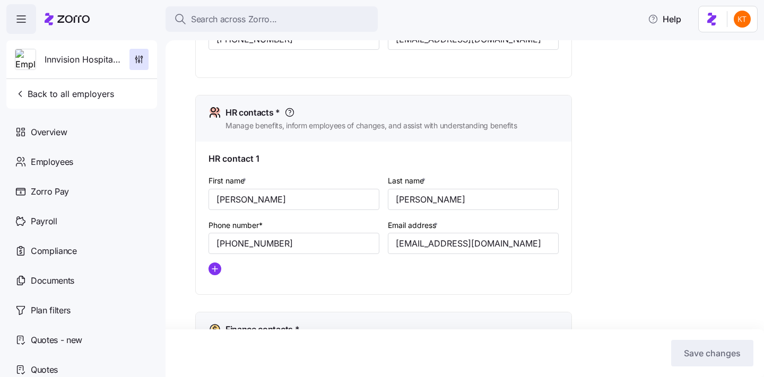
scroll to position [418, 0]
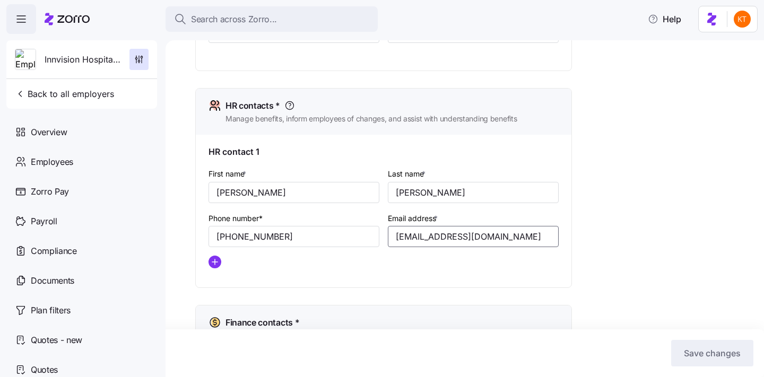
click at [447, 243] on input "aschwanbeck@innvision.net" at bounding box center [473, 236] width 171 height 21
click at [444, 243] on input "aschwanbeck@innvision.net" at bounding box center [473, 236] width 171 height 21
click at [436, 236] on input "aschwanbeck@innvision.net" at bounding box center [473, 236] width 171 height 21
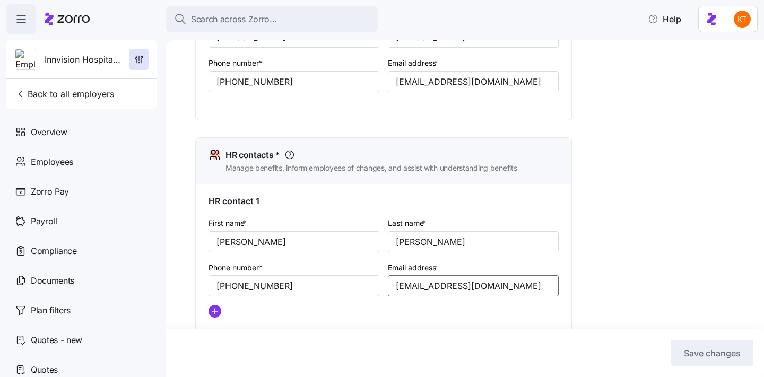
scroll to position [282, 0]
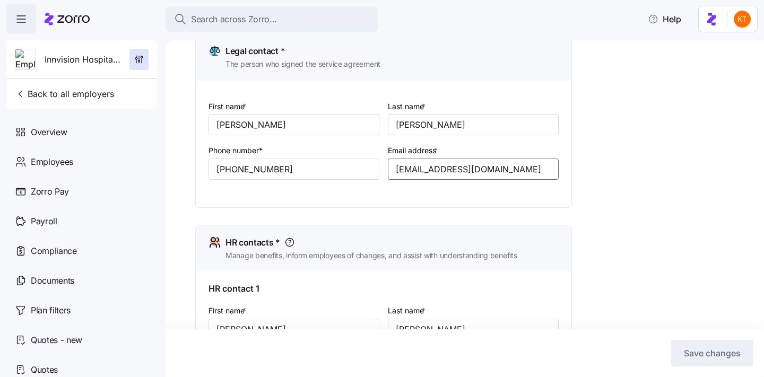
click at [432, 168] on input "aschwanbeck@innvision.net" at bounding box center [473, 169] width 171 height 21
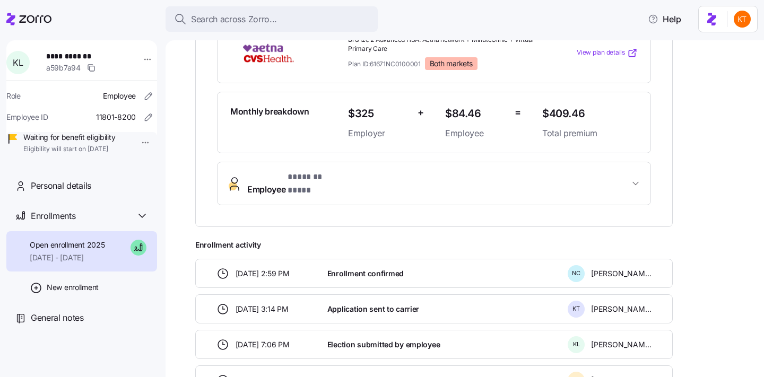
scroll to position [262, 0]
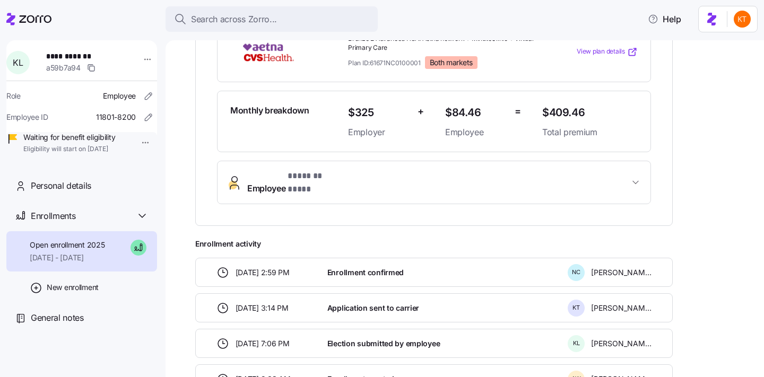
click at [576, 170] on button "Employee * ******* **** *" at bounding box center [433, 182] width 433 height 42
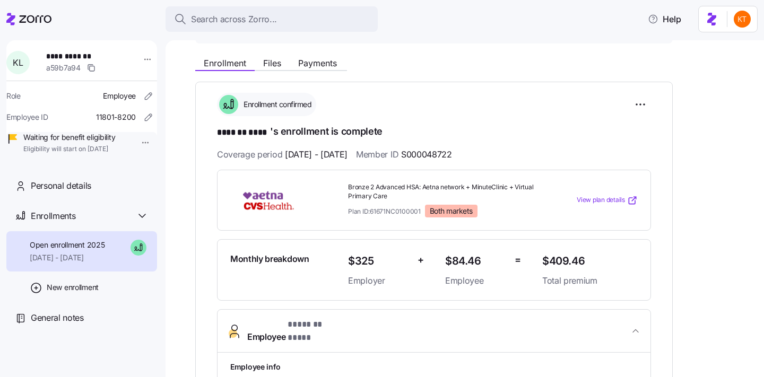
scroll to position [75, 0]
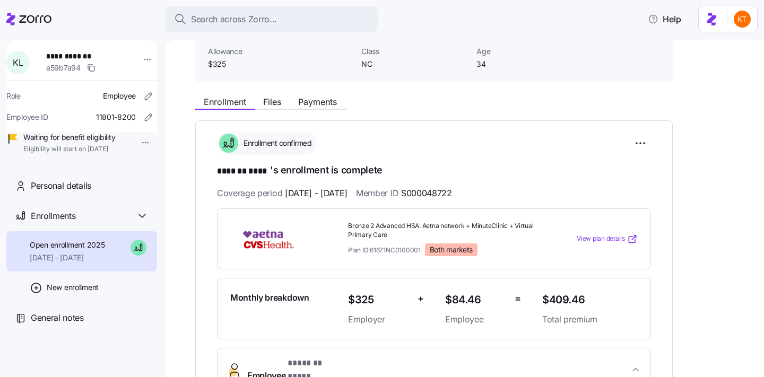
click at [638, 146] on html "**********" at bounding box center [382, 185] width 764 height 371
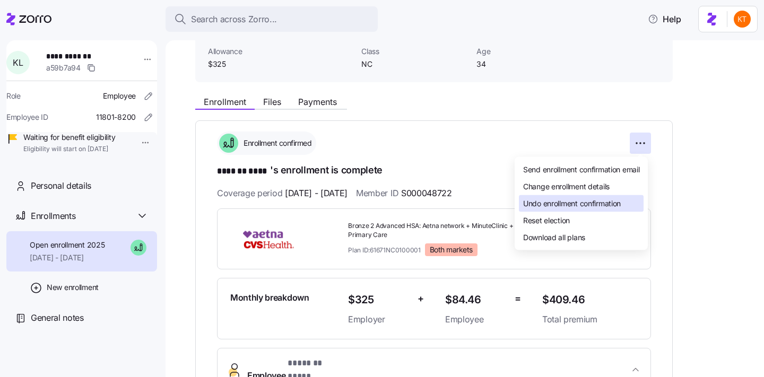
click at [595, 199] on span "Undo enrollment confirmation" at bounding box center [572, 203] width 98 height 11
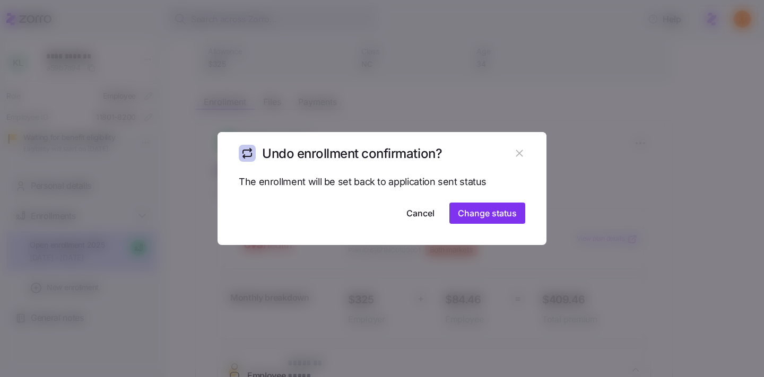
click at [508, 233] on div "The enrollment will be set back to application sent status Cancel Change status" at bounding box center [381, 209] width 329 height 71
click at [499, 218] on span "Change status" at bounding box center [487, 213] width 59 height 13
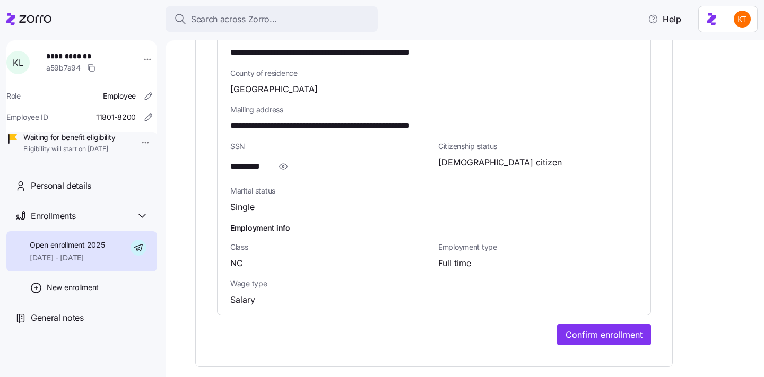
scroll to position [724, 0]
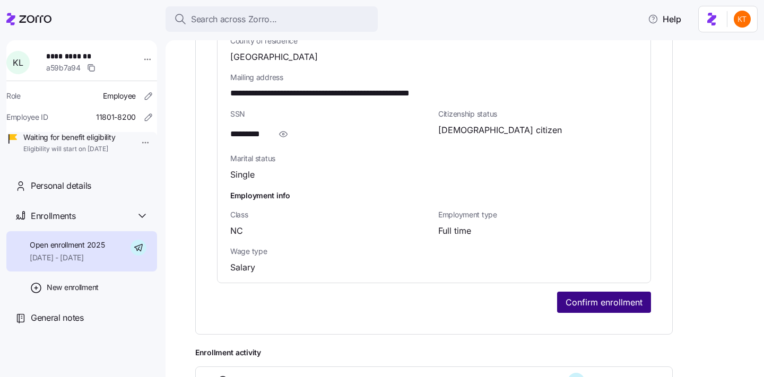
click at [575, 296] on span "Confirm enrollment" at bounding box center [603, 302] width 77 height 13
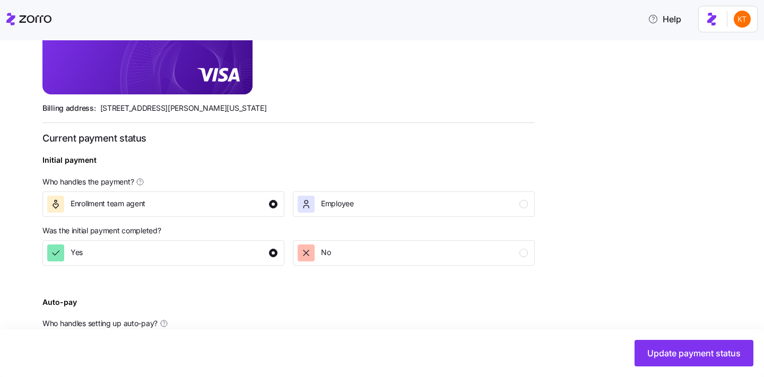
scroll to position [409, 0]
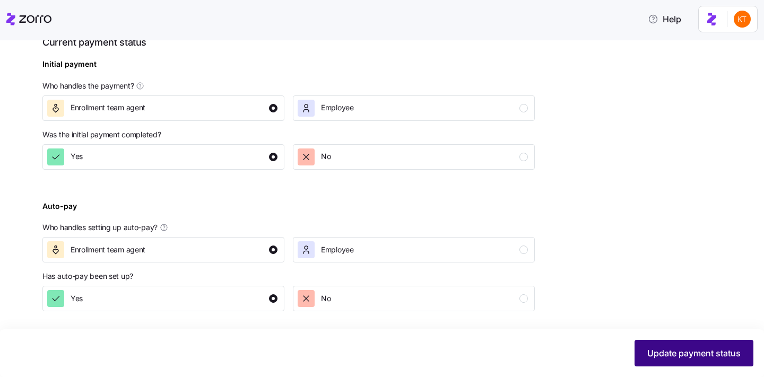
click at [660, 351] on span "Update payment status" at bounding box center [693, 353] width 93 height 13
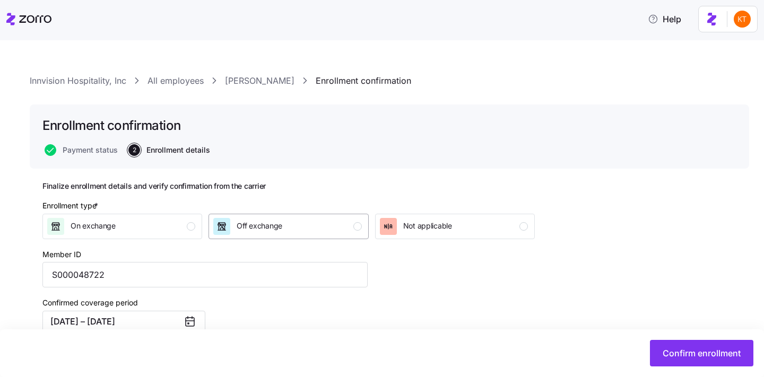
click at [266, 218] on div "Off exchange" at bounding box center [259, 226] width 46 height 17
click at [217, 276] on input "S000048722" at bounding box center [204, 274] width 325 height 25
paste input "102195319700"
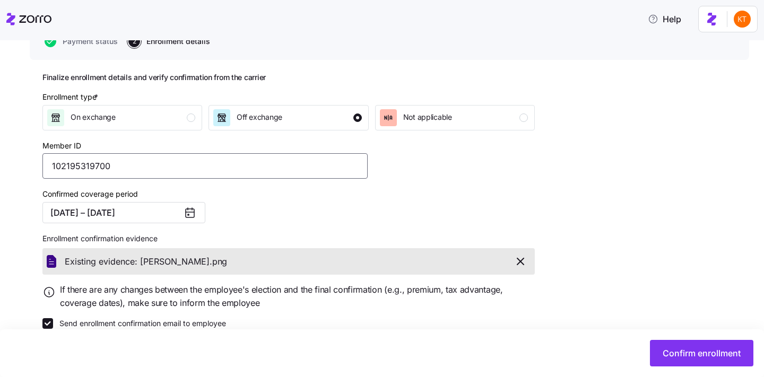
scroll to position [127, 0]
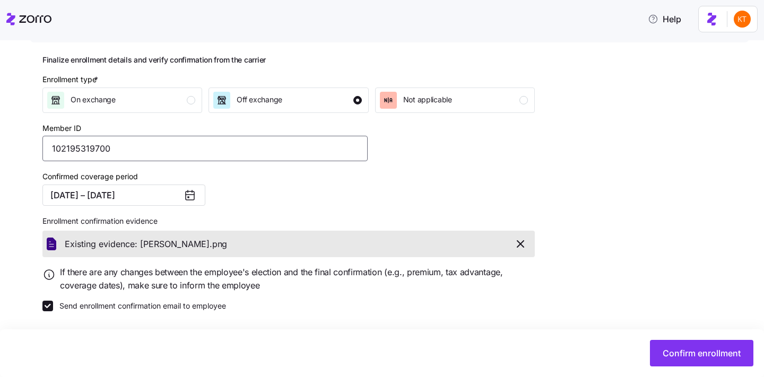
type input "102195319700"
click at [216, 306] on label "Send enrollment confirmation email to employee" at bounding box center [139, 306] width 173 height 11
click at [53, 306] on input "Send enrollment confirmation email to employee" at bounding box center [47, 306] width 11 height 11
checkbox input "false"
click at [516, 249] on icon "button" at bounding box center [520, 244] width 13 height 13
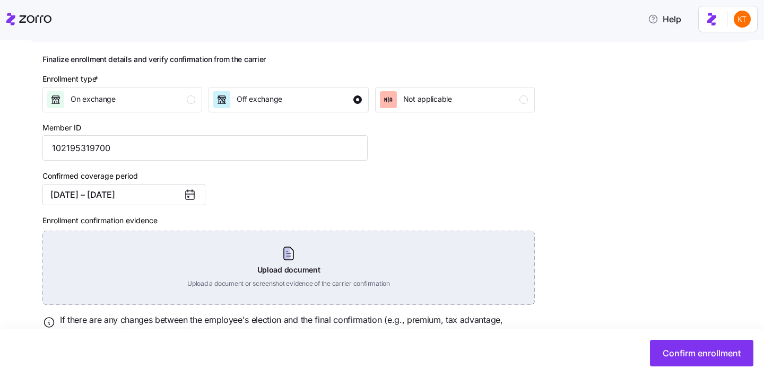
click at [297, 267] on div "Upload document Upload a document or screenshot evidence of the carrier confirm…" at bounding box center [288, 268] width 492 height 74
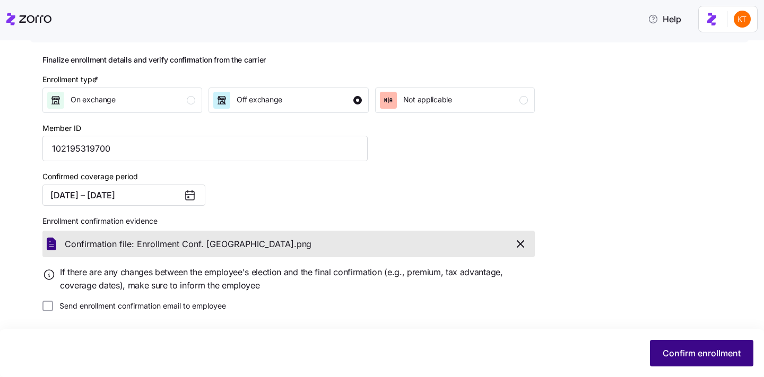
click at [696, 357] on span "Confirm enrollment" at bounding box center [701, 353] width 78 height 13
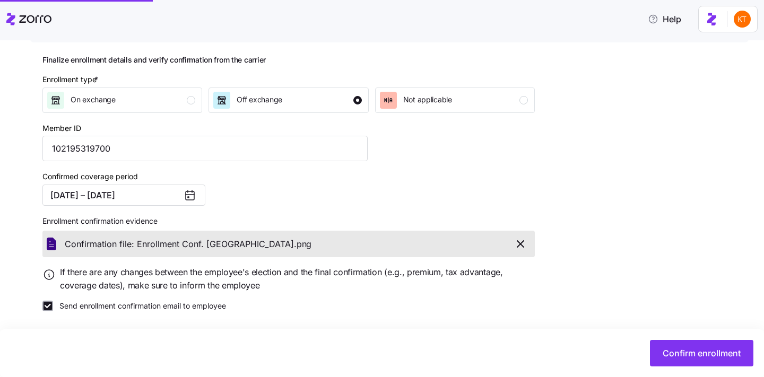
type input "S000048722"
checkbox input "true"
type input "102195319700"
checkbox input "false"
